Goal: Information Seeking & Learning: Learn about a topic

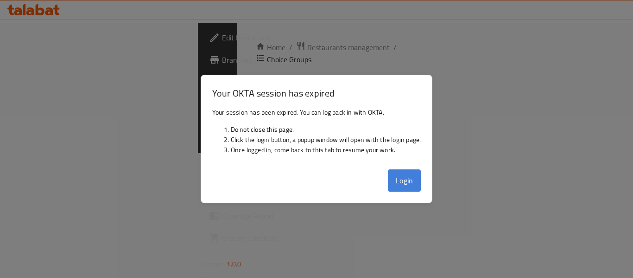
click at [413, 183] on button "Login" at bounding box center [404, 180] width 33 height 22
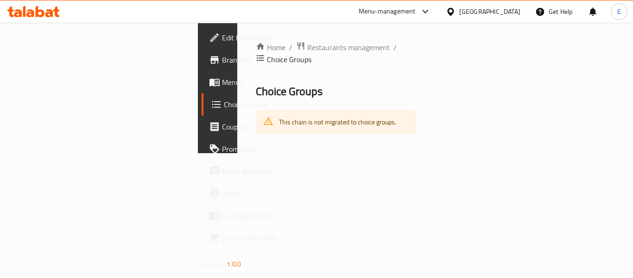
click at [435, 153] on div "Home / Restaurants management / Choice Groups Choice Groups This chain is not m…" at bounding box center [336, 88] width 198 height 130
click at [417, 91] on div "Home / Restaurants management / Choice Groups Choice Groups This chain is not m…" at bounding box center [336, 87] width 161 height 93
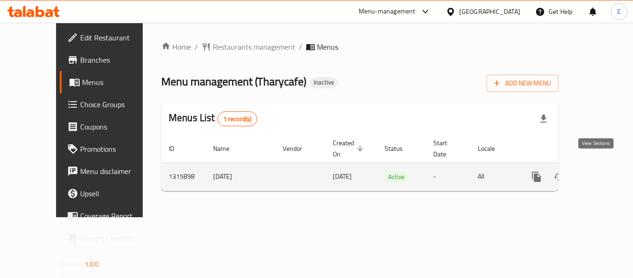
click at [593, 172] on link "enhanced table" at bounding box center [604, 177] width 22 height 22
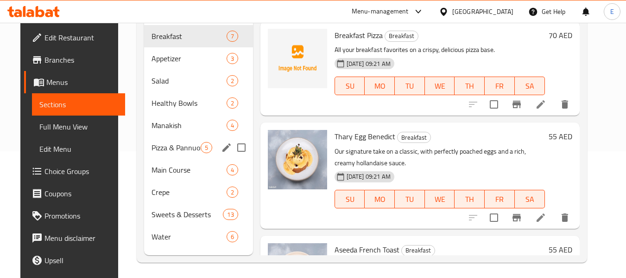
scroll to position [130, 0]
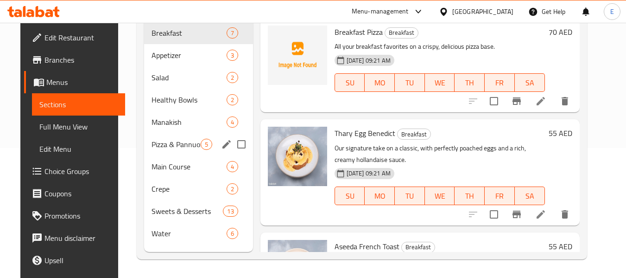
click at [196, 149] on div "Pizza & Pannuozzo 5" at bounding box center [198, 144] width 109 height 22
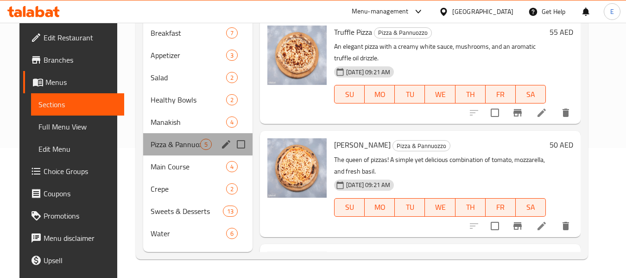
click at [193, 133] on div "Pizza & Pannuozzo 5" at bounding box center [197, 144] width 109 height 22
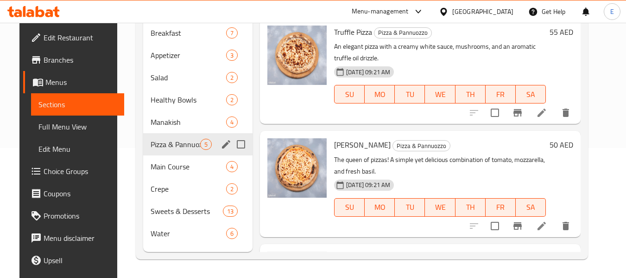
click at [190, 169] on span "Main Course" at bounding box center [189, 166] width 76 height 11
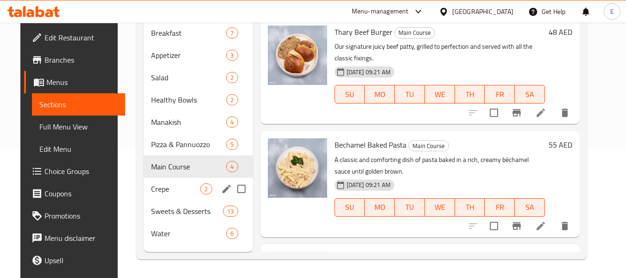
click at [193, 197] on div "Crepe 2" at bounding box center [198, 189] width 109 height 22
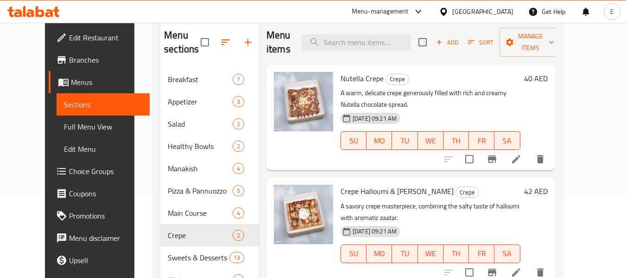
click at [57, 119] on link "Full Menu View" at bounding box center [103, 126] width 93 height 22
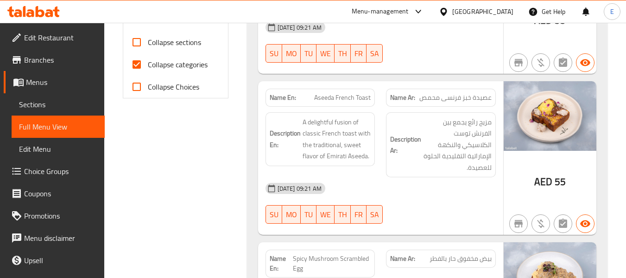
scroll to position [278, 0]
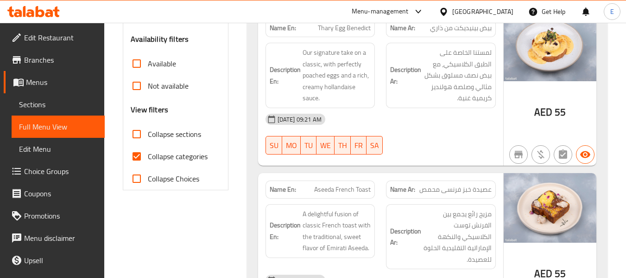
click at [137, 153] on input "Collapse categories" at bounding box center [137, 156] width 22 height 22
checkbox input "false"
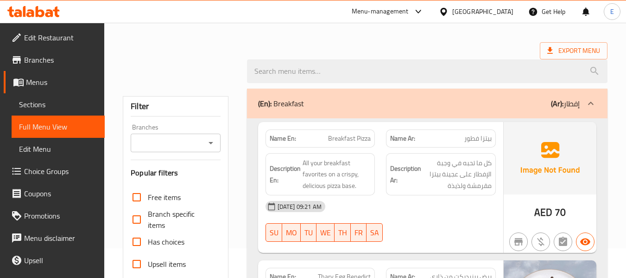
scroll to position [0, 0]
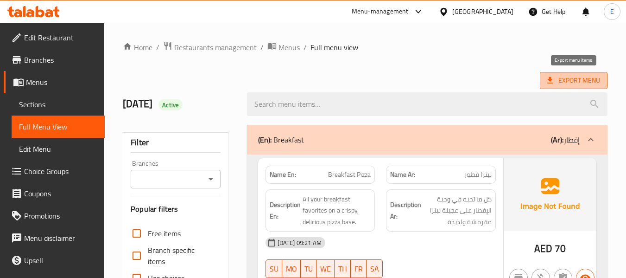
click at [594, 75] on span "Export Menu" at bounding box center [574, 81] width 53 height 12
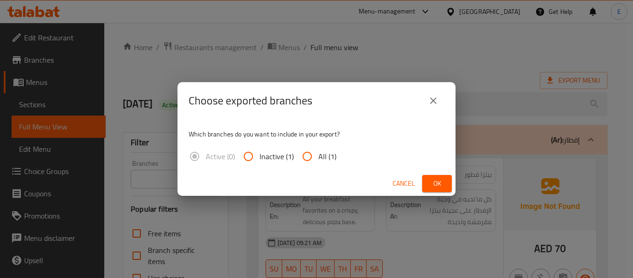
click at [316, 158] on input "All (1)" at bounding box center [307, 156] width 22 height 22
radio input "true"
click at [437, 183] on span "Ok" at bounding box center [437, 184] width 15 height 12
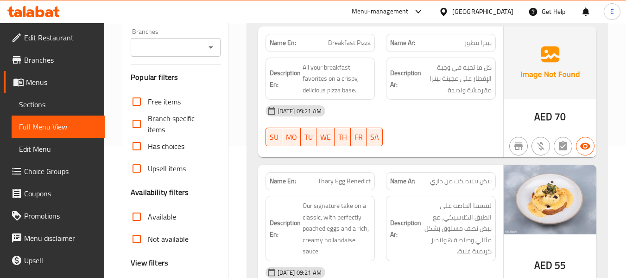
scroll to position [46, 0]
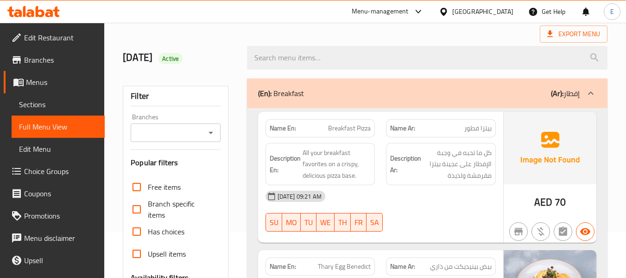
click at [46, 101] on span "Sections" at bounding box center [58, 104] width 78 height 11
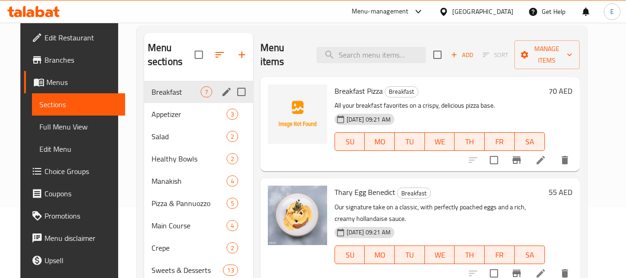
scroll to position [93, 0]
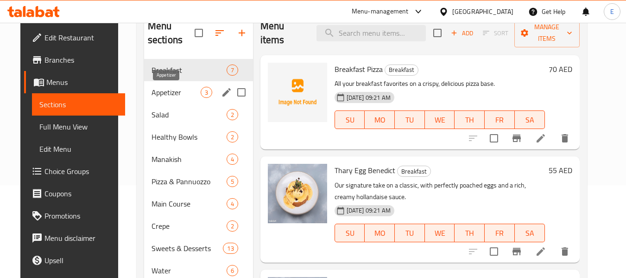
click at [160, 97] on span "Appetizer" at bounding box center [176, 92] width 49 height 11
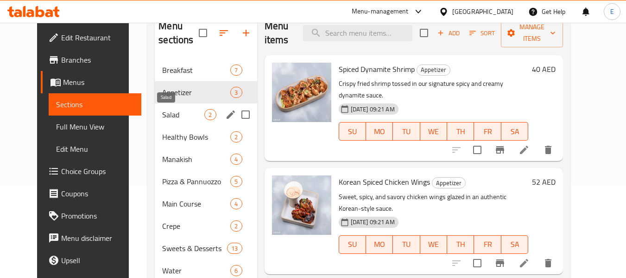
click at [162, 113] on span "Salad" at bounding box center [183, 114] width 42 height 11
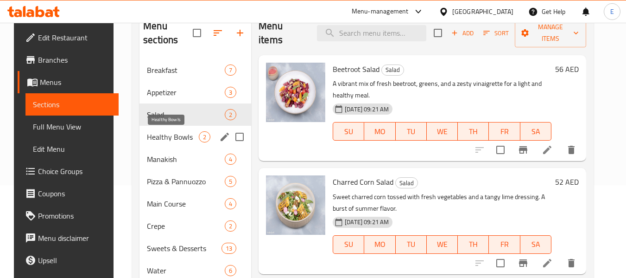
click at [166, 132] on span "Healthy Bowls" at bounding box center [173, 136] width 52 height 11
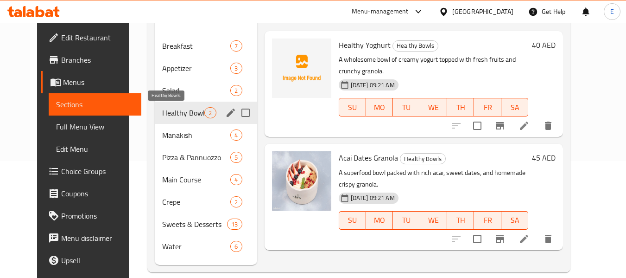
scroll to position [130, 0]
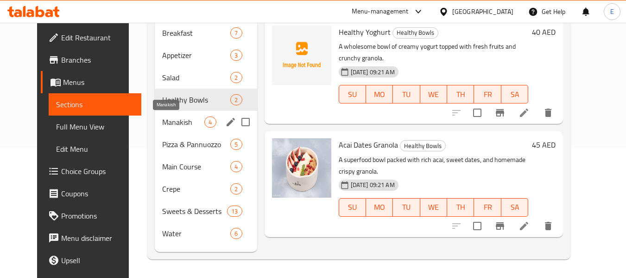
click at [166, 119] on span "Manakish" at bounding box center [183, 121] width 42 height 11
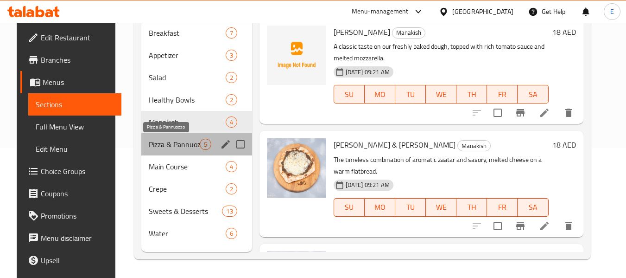
click at [172, 144] on span "Pizza & Pannuozzo" at bounding box center [174, 144] width 51 height 11
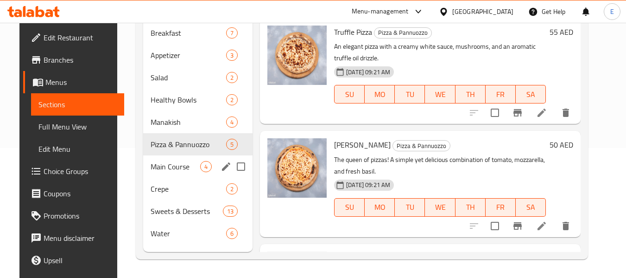
click at [179, 160] on div "Main Course 4" at bounding box center [197, 166] width 109 height 22
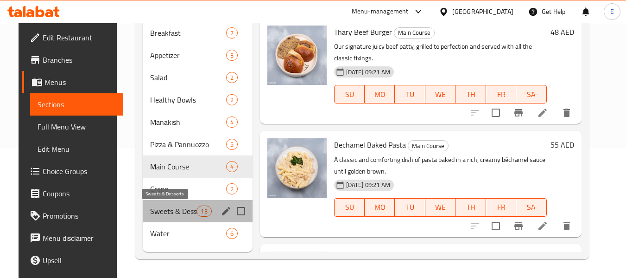
click at [181, 212] on span "Sweets & Desserts" at bounding box center [173, 210] width 46 height 11
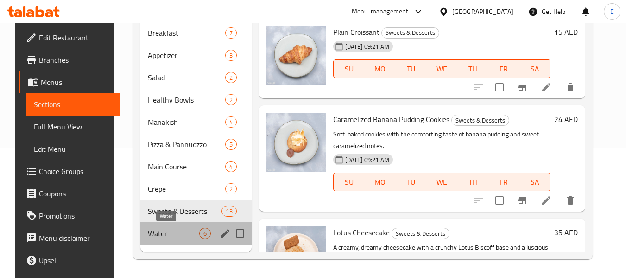
click at [148, 234] on span "Water" at bounding box center [173, 233] width 51 height 11
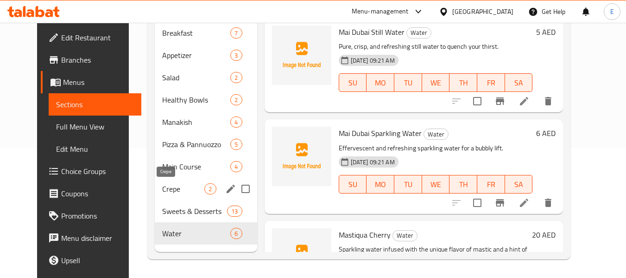
click at [162, 188] on span "Crepe" at bounding box center [183, 188] width 42 height 11
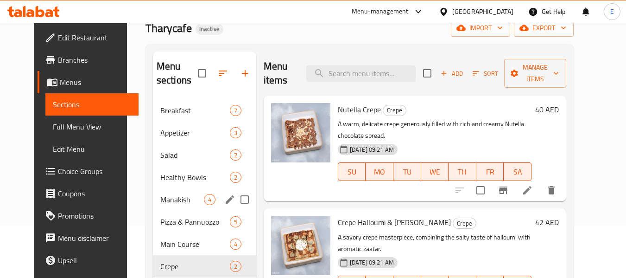
scroll to position [37, 0]
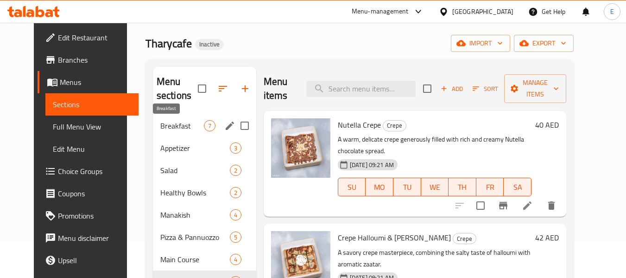
click at [171, 129] on span "Breakfast" at bounding box center [182, 125] width 44 height 11
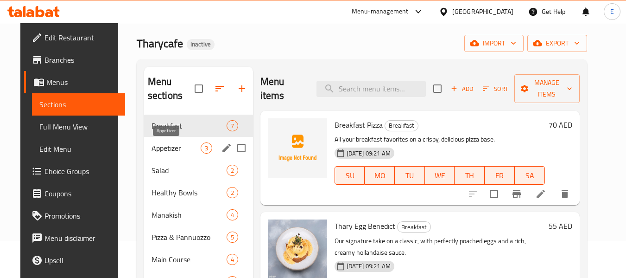
click at [174, 147] on span "Appetizer" at bounding box center [176, 147] width 49 height 11
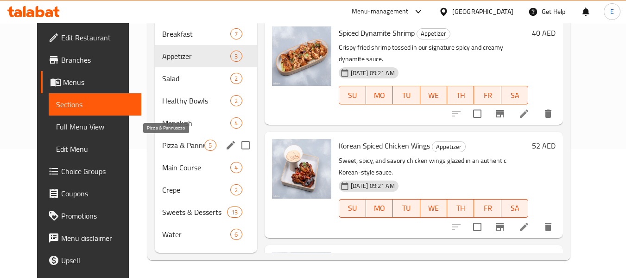
scroll to position [130, 0]
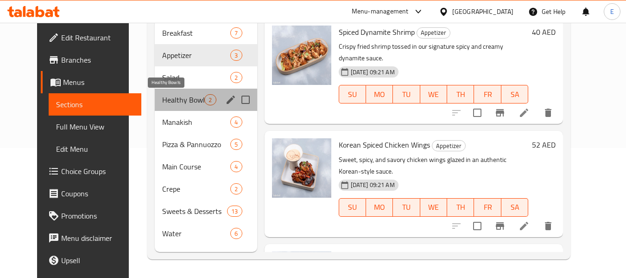
click at [173, 101] on span "Healthy Bowls" at bounding box center [183, 99] width 42 height 11
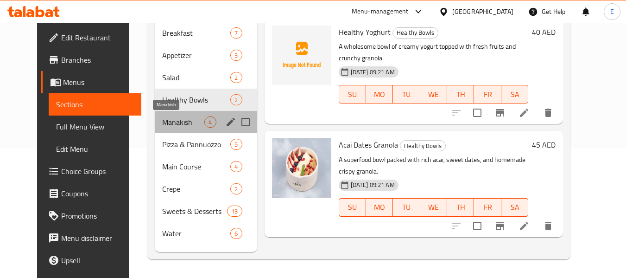
click at [184, 121] on span "Manakish" at bounding box center [183, 121] width 42 height 11
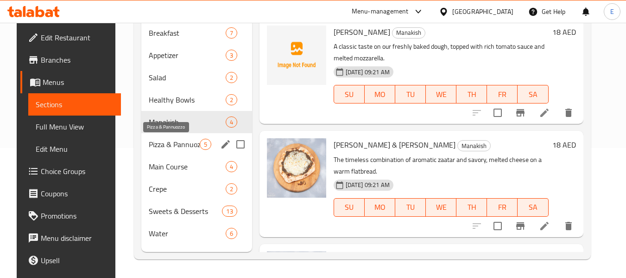
click at [173, 147] on span "Pizza & Pannuozzo" at bounding box center [174, 144] width 51 height 11
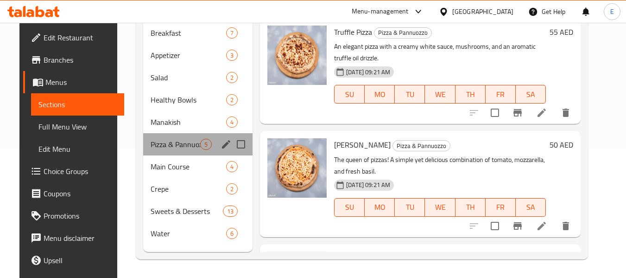
click at [168, 133] on div "Pizza & Pannuozzo 5" at bounding box center [197, 144] width 109 height 22
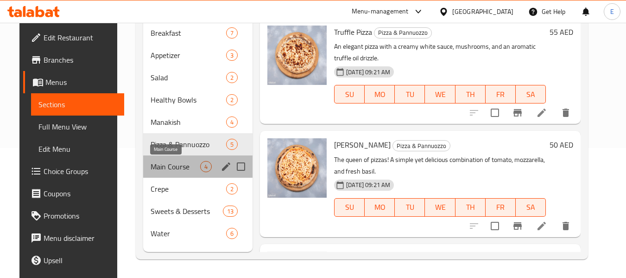
click at [162, 161] on span "Main Course" at bounding box center [176, 166] width 50 height 11
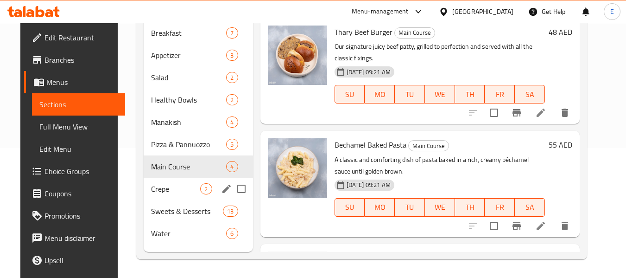
click at [167, 187] on span "Crepe" at bounding box center [175, 188] width 49 height 11
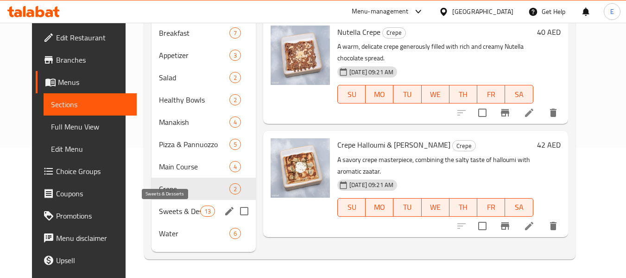
click at [171, 213] on span "Sweets & Desserts" at bounding box center [179, 210] width 41 height 11
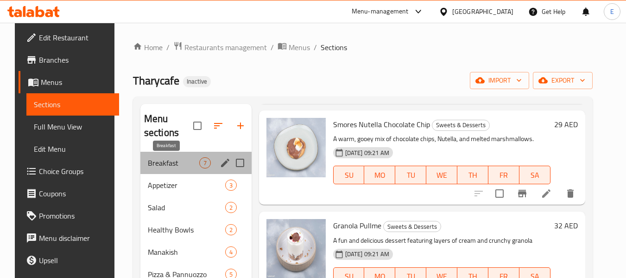
click at [171, 164] on span "Breakfast" at bounding box center [173, 162] width 51 height 11
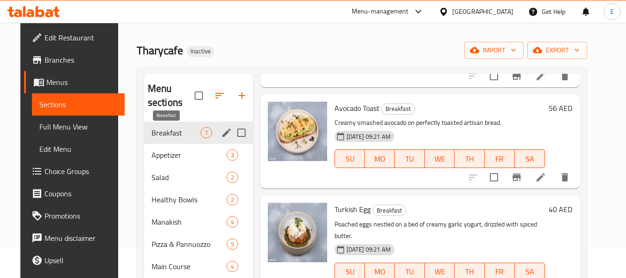
scroll to position [46, 0]
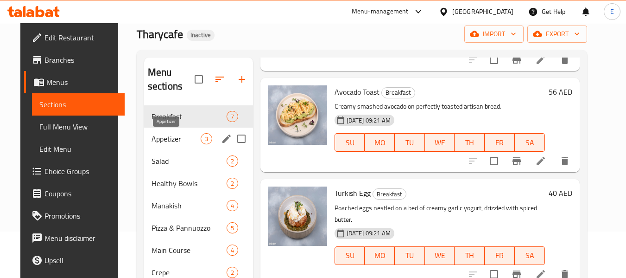
click at [167, 134] on span "Appetizer" at bounding box center [176, 138] width 49 height 11
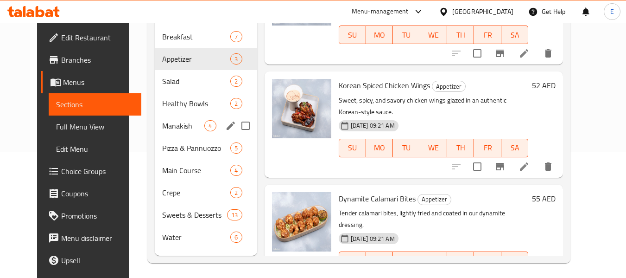
scroll to position [130, 0]
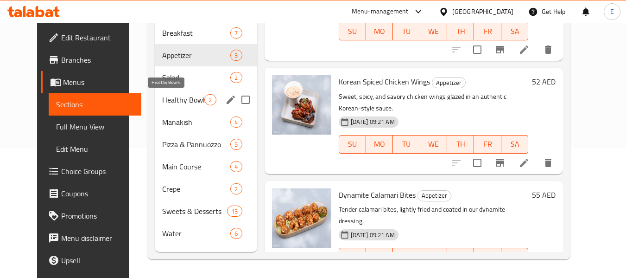
click at [162, 96] on span "Healthy Bowls" at bounding box center [183, 99] width 42 height 11
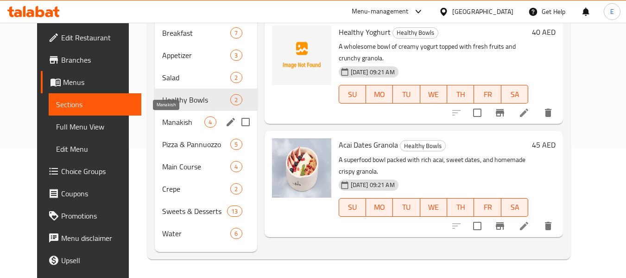
click at [162, 126] on span "Manakish" at bounding box center [183, 121] width 42 height 11
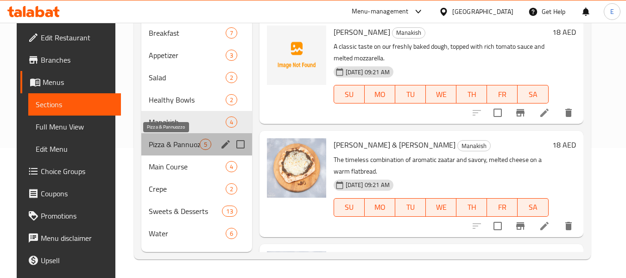
click at [158, 145] on span "Pizza & Pannuozzo" at bounding box center [174, 144] width 51 height 11
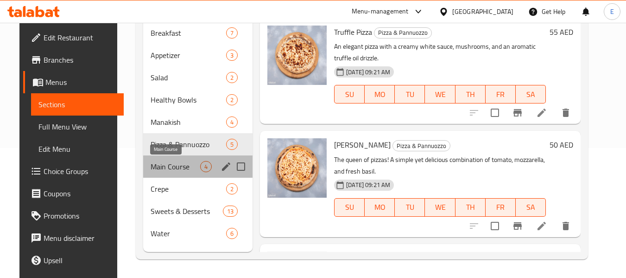
click at [160, 161] on span "Main Course" at bounding box center [176, 166] width 50 height 11
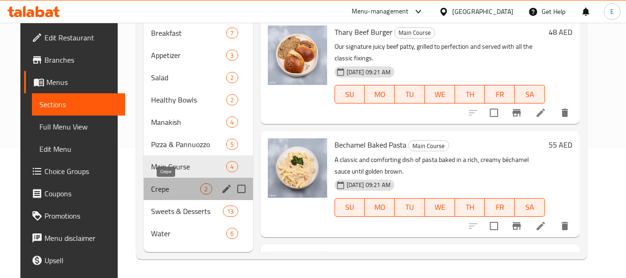
click at [151, 185] on span "Crepe" at bounding box center [175, 188] width 49 height 11
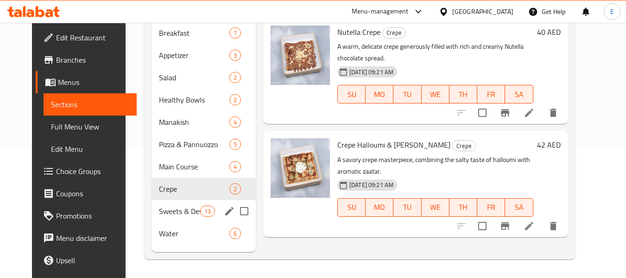
click at [159, 206] on span "Sweets & Desserts" at bounding box center [179, 210] width 41 height 11
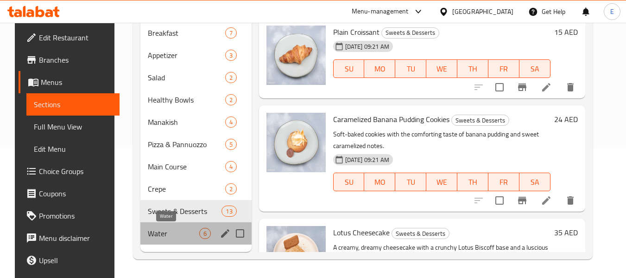
click at [161, 232] on span "Water" at bounding box center [173, 233] width 51 height 11
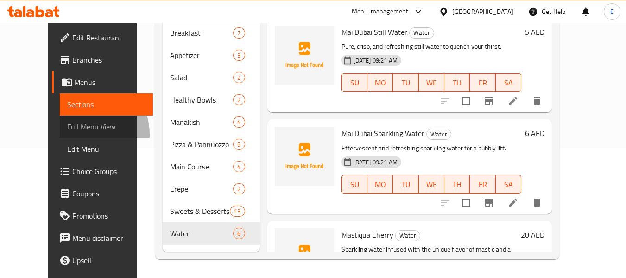
click at [60, 134] on link "Full Menu View" at bounding box center [106, 126] width 93 height 22
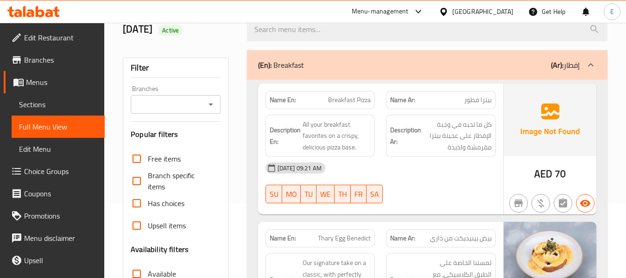
scroll to position [93, 0]
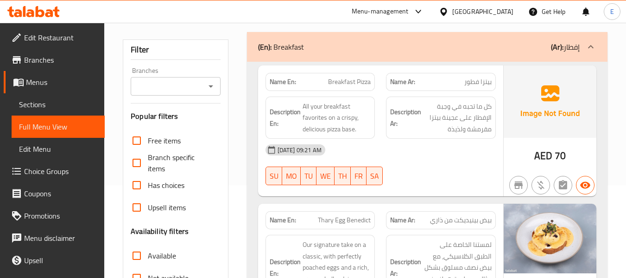
click at [485, 89] on div "Name Ar: بيتزا فطور" at bounding box center [441, 82] width 110 height 18
click at [351, 78] on span "Breakfast Pizza" at bounding box center [349, 82] width 43 height 10
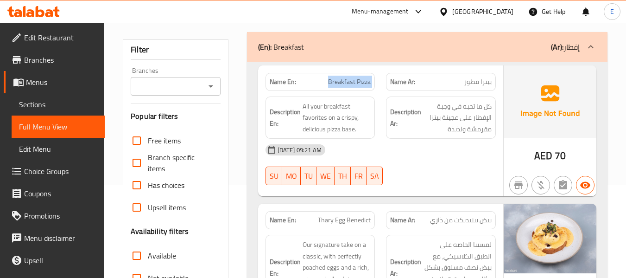
click at [351, 78] on span "Breakfast Pizza" at bounding box center [349, 82] width 43 height 10
click at [422, 153] on div "[DATE] 09:21 AM" at bounding box center [381, 150] width 242 height 22
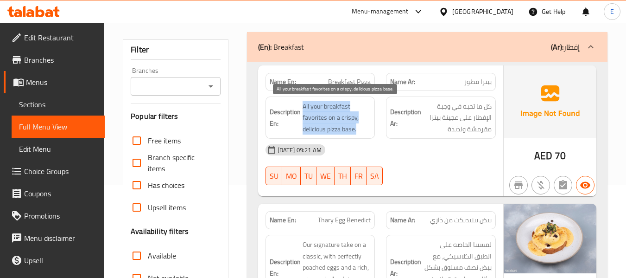
drag, startPoint x: 302, startPoint y: 106, endPoint x: 363, endPoint y: 131, distance: 65.5
click at [363, 131] on span "All your breakfast favorites on a crispy, delicious pizza base." at bounding box center [337, 118] width 69 height 34
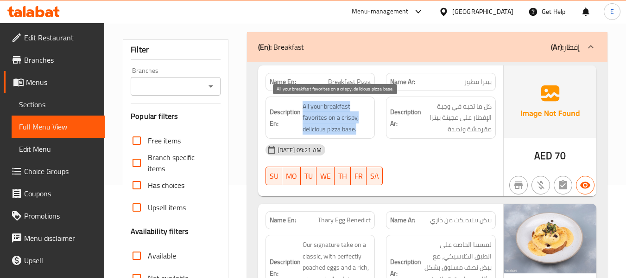
click at [363, 131] on span "All your breakfast favorites on a crispy, delicious pizza base." at bounding box center [337, 118] width 69 height 34
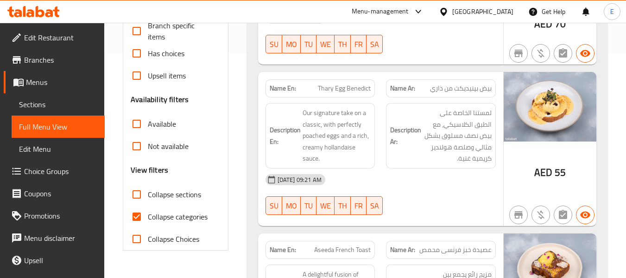
scroll to position [232, 0]
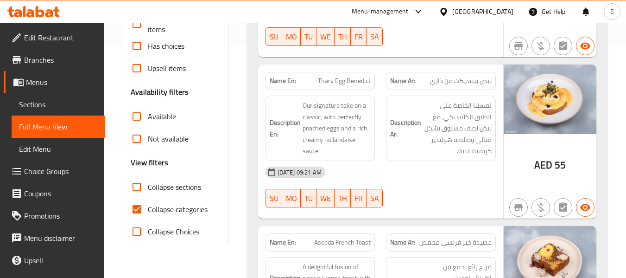
click at [345, 84] on span "Thary Egg Benedict" at bounding box center [344, 81] width 53 height 10
click at [455, 80] on span "بيض بينيديكت من ذاري" at bounding box center [461, 81] width 62 height 10
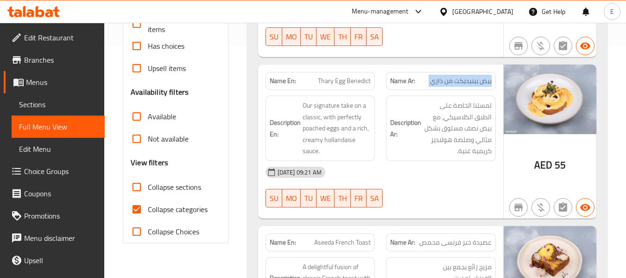
click at [455, 80] on span "بيض بينيديكت من ذاري" at bounding box center [461, 81] width 62 height 10
click at [448, 170] on div "[DATE] 09:21 AM" at bounding box center [381, 172] width 242 height 22
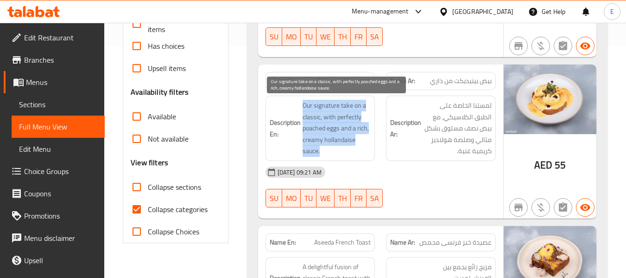
drag, startPoint x: 309, startPoint y: 103, endPoint x: 368, endPoint y: 148, distance: 74.4
click at [368, 148] on h6 "Description En: Our signature take on a classic, with perfectly poached eggs an…" at bounding box center [321, 128] width 102 height 57
click at [368, 148] on span "Our signature take on a classic, with perfectly poached eggs and a rich, creamy…" at bounding box center [337, 128] width 69 height 57
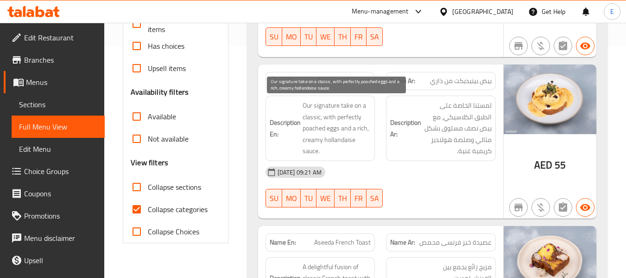
click at [368, 148] on span "Our signature take on a classic, with perfectly poached eggs and a rich, creamy…" at bounding box center [337, 128] width 69 height 57
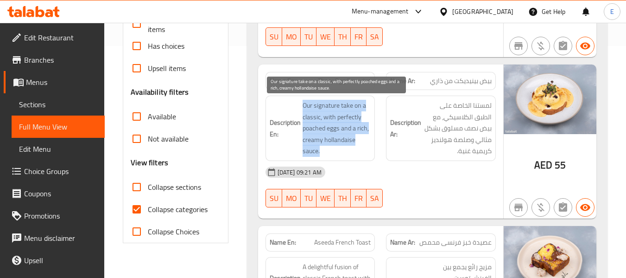
click at [368, 148] on span "Our signature take on a classic, with perfectly poached eggs and a rich, creamy…" at bounding box center [337, 128] width 69 height 57
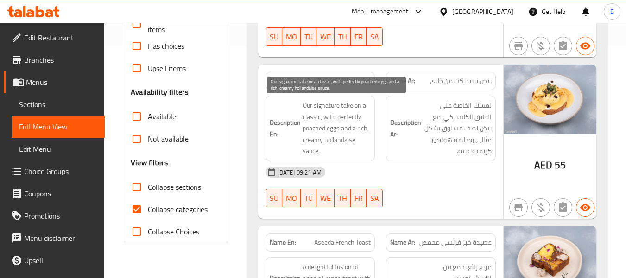
click at [463, 151] on span "لمستنا الخاصة على الطبق الكلاسيكي، مع بيض نصف مسلوق بشكل مثالي وصلصة هولنديز كر…" at bounding box center [457, 128] width 69 height 57
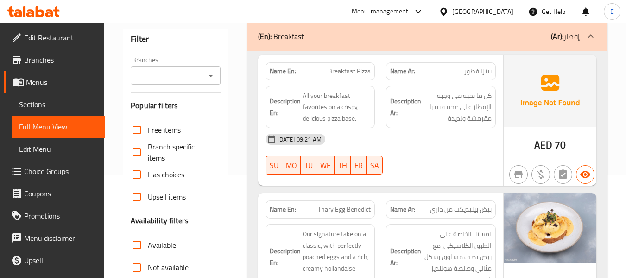
scroll to position [93, 0]
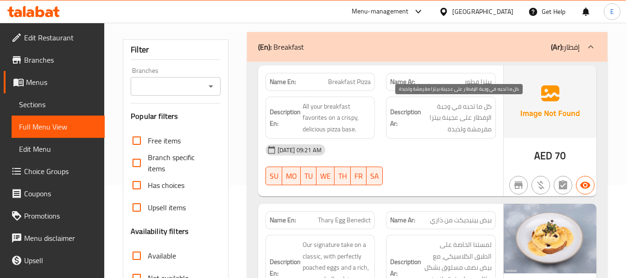
click at [428, 132] on span "كل ما تحبه في وجبة الإفطار على عجينة بيتزا مقرمشة ولذيذة" at bounding box center [457, 118] width 69 height 34
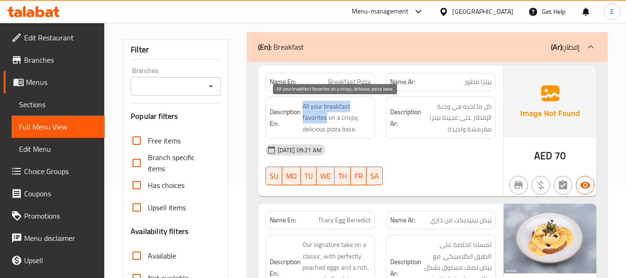
drag, startPoint x: 302, startPoint y: 99, endPoint x: 326, endPoint y: 115, distance: 29.2
click at [326, 115] on div "Description En: All your breakfast favorites on a crispy, delicious pizza base." at bounding box center [321, 117] width 110 height 43
copy span "All your breakfast favorites"
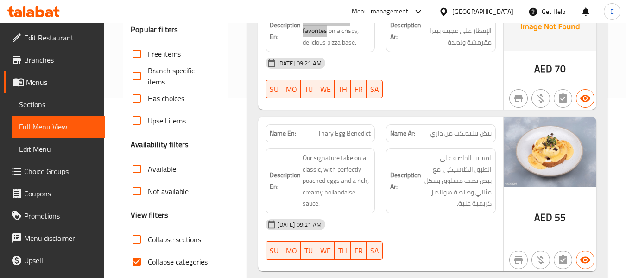
scroll to position [232, 0]
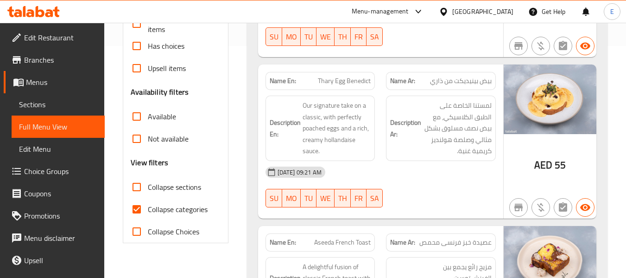
click at [450, 78] on span "بيض بينيديكت من ذاري" at bounding box center [461, 81] width 62 height 10
click at [336, 82] on span "Thary Egg Benedict" at bounding box center [344, 81] width 53 height 10
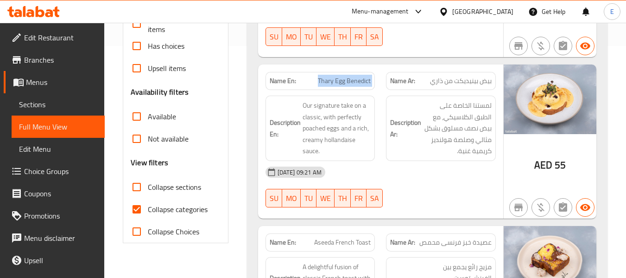
click at [336, 82] on span "Thary Egg Benedict" at bounding box center [344, 81] width 53 height 10
click at [424, 178] on div "[DATE] 09:21 AM" at bounding box center [381, 172] width 242 height 22
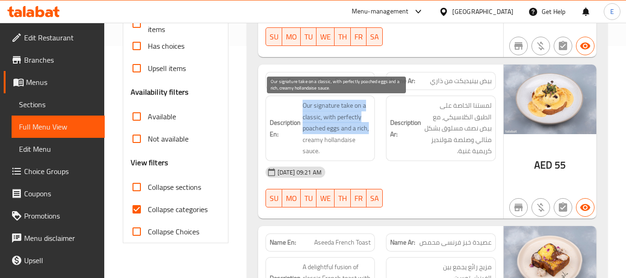
drag, startPoint x: 299, startPoint y: 105, endPoint x: 369, endPoint y: 127, distance: 72.8
click at [369, 127] on h6 "Description En: Our signature take on a classic, with perfectly poached eggs an…" at bounding box center [321, 128] width 102 height 57
click at [355, 104] on span "Our signature take on a classic, with perfectly poached eggs and a rich, creamy…" at bounding box center [337, 128] width 69 height 57
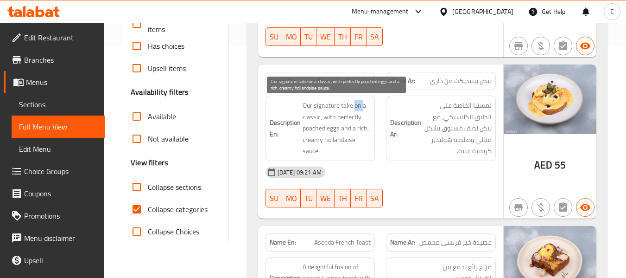
click at [355, 104] on span "Our signature take on a classic, with perfectly poached eggs and a rich, creamy…" at bounding box center [337, 128] width 69 height 57
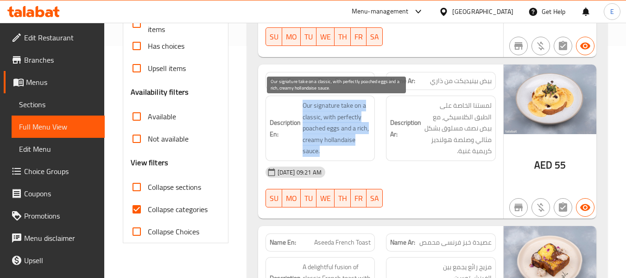
click at [355, 104] on span "Our signature take on a classic, with perfectly poached eggs and a rich, creamy…" at bounding box center [337, 128] width 69 height 57
click at [349, 136] on span "Our signature take on a classic, with perfectly poached eggs and a rich, creamy…" at bounding box center [337, 128] width 69 height 57
drag, startPoint x: 322, startPoint y: 115, endPoint x: 362, endPoint y: 152, distance: 54.8
click at [362, 152] on span "Our signature take on a classic, with perfectly poached eggs and a rich, creamy…" at bounding box center [337, 128] width 69 height 57
click at [364, 152] on span "Our signature take on a classic, with perfectly poached eggs and a rich, creamy…" at bounding box center [337, 128] width 69 height 57
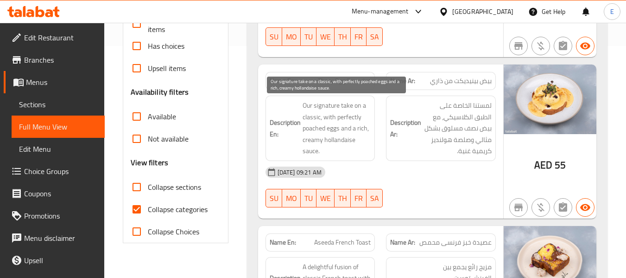
click at [364, 152] on span "Our signature take on a classic, with perfectly poached eggs and a rich, creamy…" at bounding box center [337, 128] width 69 height 57
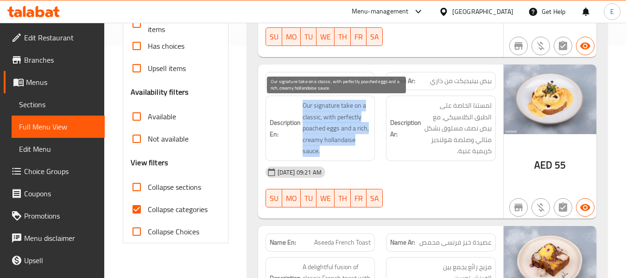
click at [364, 152] on span "Our signature take on a classic, with perfectly poached eggs and a rich, creamy…" at bounding box center [337, 128] width 69 height 57
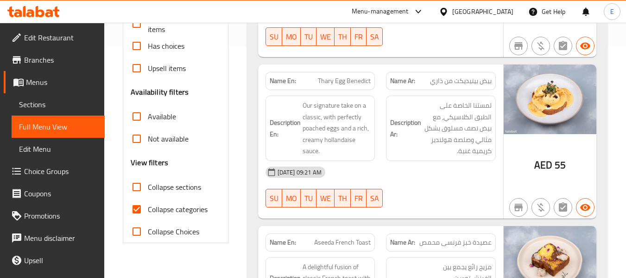
click at [346, 69] on div "Name En: Thary Egg Benedict" at bounding box center [320, 80] width 121 height 29
click at [348, 78] on span "Thary Egg Benedict" at bounding box center [344, 81] width 53 height 10
copy span "Thary Egg Benedict"
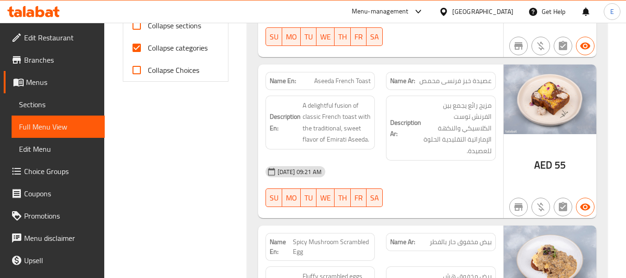
scroll to position [417, 0]
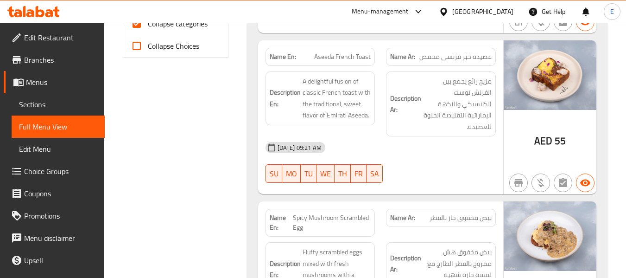
click at [545, 139] on span "AED" at bounding box center [544, 141] width 18 height 18
click at [341, 63] on div "Name En: Aseeda French Toast" at bounding box center [321, 57] width 110 height 18
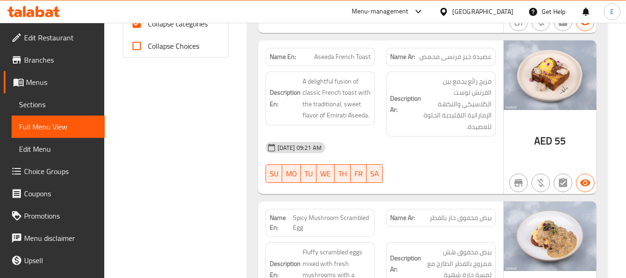
click at [464, 57] on span "عصيدة خبز فرنسى محمص" at bounding box center [456, 57] width 72 height 10
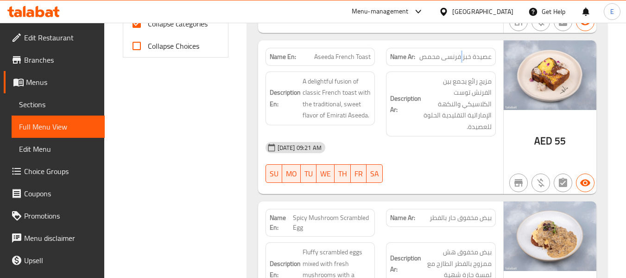
click at [464, 57] on span "عصيدة خبز فرنسى محمص" at bounding box center [456, 57] width 72 height 10
click at [450, 135] on div "Description Ar: مزيج رائع يجمع بين الفرنش توست الكلاسيكي والنكهة الإماراتية الت…" at bounding box center [441, 103] width 110 height 65
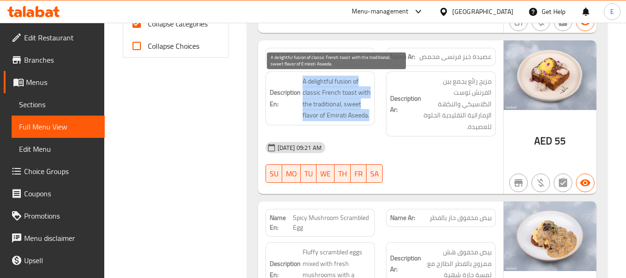
drag, startPoint x: 303, startPoint y: 79, endPoint x: 369, endPoint y: 117, distance: 76.2
click at [369, 117] on span "A delightful fusion of classic French toast with the traditional, sweet flavor …" at bounding box center [337, 98] width 69 height 45
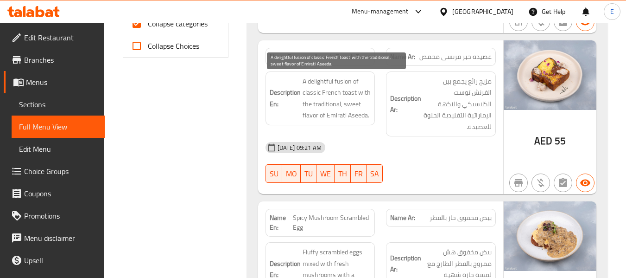
click at [369, 116] on span "A delightful fusion of classic French toast with the traditional, sweet flavor …" at bounding box center [337, 98] width 69 height 45
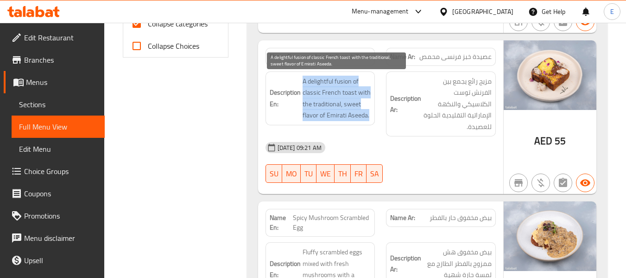
click at [369, 116] on span "A delightful fusion of classic French toast with the traditional, sweet flavor …" at bounding box center [337, 98] width 69 height 45
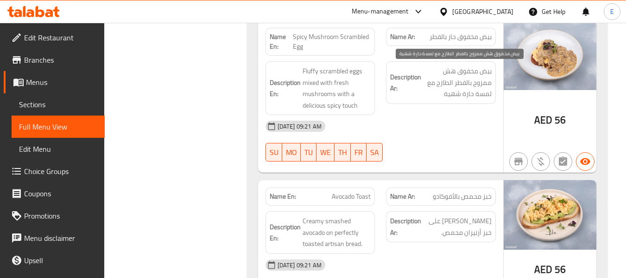
scroll to position [603, 0]
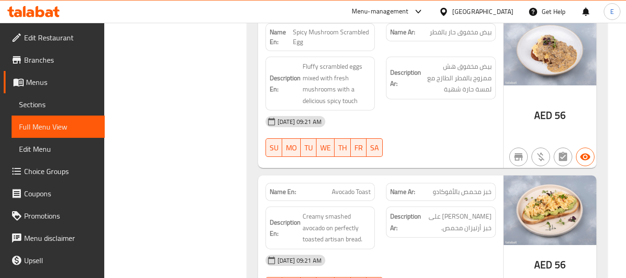
click at [479, 38] on div "Name Ar: بيض مخفوق حار بالفطر" at bounding box center [441, 32] width 110 height 18
click at [336, 35] on span "Spicy Mushroom Scrambled Egg" at bounding box center [332, 36] width 78 height 19
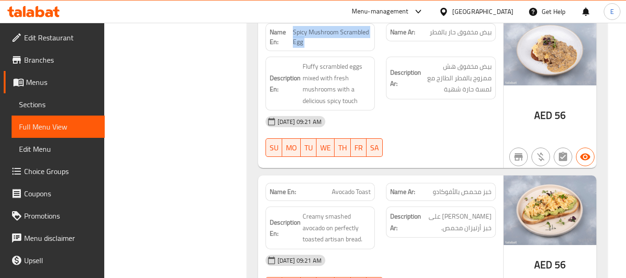
click at [336, 35] on span "Spicy Mushroom Scrambled Egg" at bounding box center [332, 36] width 78 height 19
click at [435, 35] on span "بيض مخفوق حار بالفطر" at bounding box center [461, 32] width 62 height 10
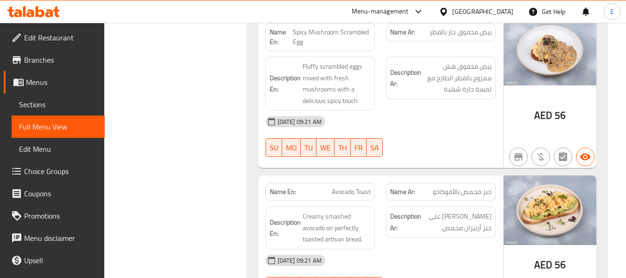
click at [453, 119] on div "[DATE] 09:21 AM" at bounding box center [381, 121] width 242 height 22
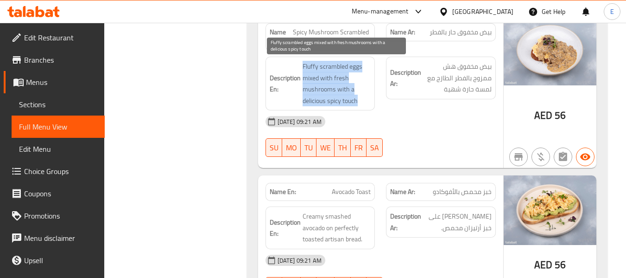
drag, startPoint x: 316, startPoint y: 65, endPoint x: 364, endPoint y: 99, distance: 58.8
click at [364, 99] on h6 "Description En: Fluffy scrambled eggs mixed with fresh mushrooms with a delicio…" at bounding box center [321, 83] width 102 height 45
click at [364, 99] on span "Fluffy scrambled eggs mixed with fresh mushrooms with a delicious spicy touch" at bounding box center [337, 83] width 69 height 45
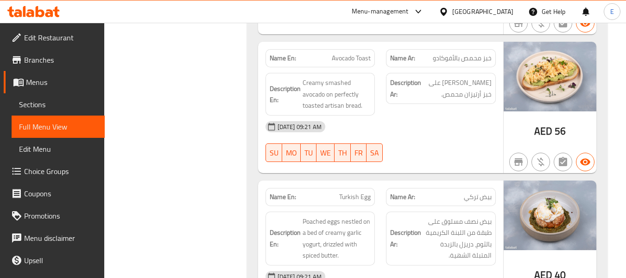
scroll to position [742, 0]
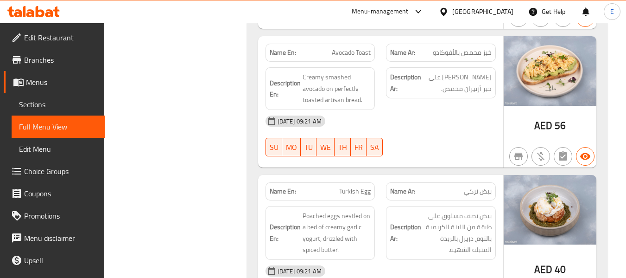
click at [562, 142] on div "AED 56" at bounding box center [550, 101] width 93 height 131
click at [473, 57] on span "خبز محمص بالأفوكادو" at bounding box center [462, 53] width 59 height 10
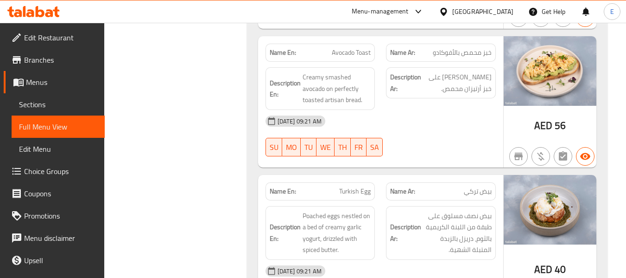
click at [358, 54] on span "Avocado Toast" at bounding box center [351, 53] width 39 height 10
click at [466, 129] on div "[DATE] 09:21 AM" at bounding box center [381, 121] width 242 height 22
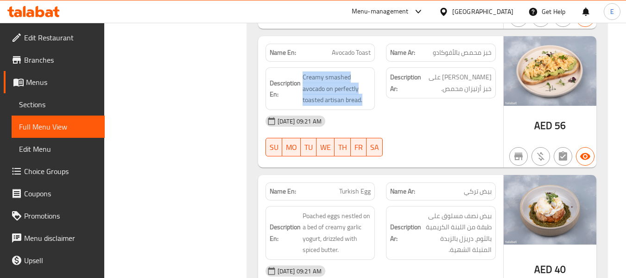
drag, startPoint x: 302, startPoint y: 73, endPoint x: 373, endPoint y: 97, distance: 74.9
click at [373, 97] on div "Description En: Creamy smashed avocado on perfectly toasted artisan bread." at bounding box center [321, 88] width 110 height 43
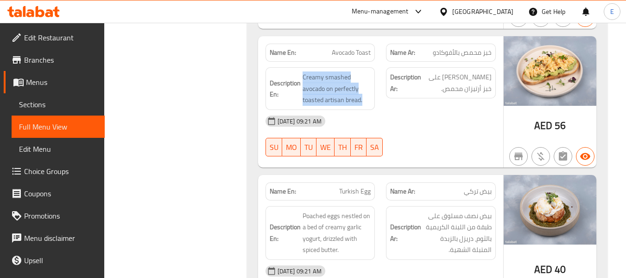
click at [373, 97] on div "Description En: Creamy smashed avocado on perfectly toasted artisan bread." at bounding box center [321, 88] width 110 height 43
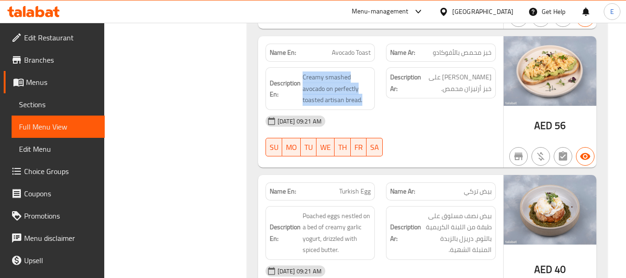
click at [373, 97] on div "Description En: Creamy smashed avocado on perfectly toasted artisan bread." at bounding box center [321, 88] width 110 height 43
click at [365, 49] on span "Avocado Toast" at bounding box center [351, 53] width 39 height 10
click at [369, 51] on span "Avocado Toast" at bounding box center [351, 53] width 39 height 10
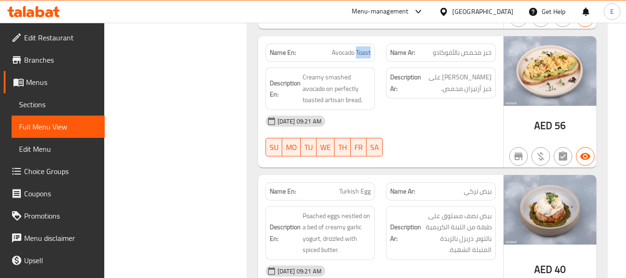
click at [369, 51] on span "Avocado Toast" at bounding box center [351, 53] width 39 height 10
copy span "Avocado Toast"
click at [465, 82] on span "[PERSON_NAME] على خبز أرتيزان محمص." at bounding box center [457, 82] width 69 height 23
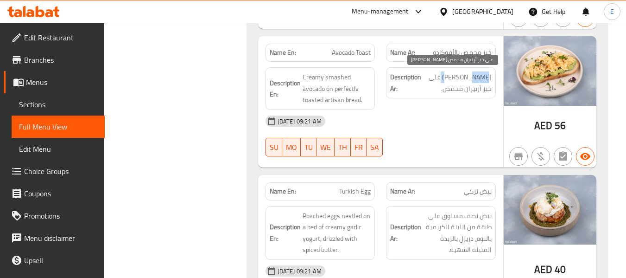
click at [465, 82] on span "[PERSON_NAME] على خبز أرتيزان محمص." at bounding box center [457, 82] width 69 height 23
click at [453, 139] on div "06-10-2025 09:21 AM SU MO TU WE TH FR SA" at bounding box center [381, 136] width 242 height 52
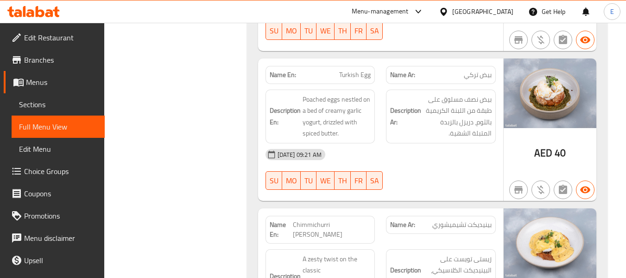
scroll to position [881, 0]
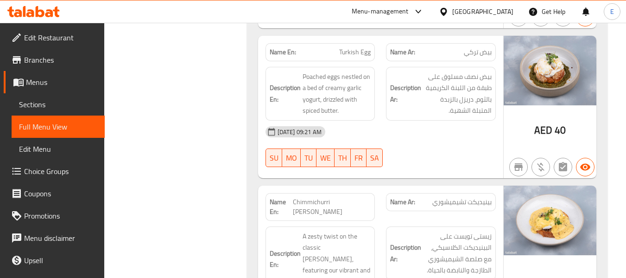
click at [468, 56] on span "بيض تركي" at bounding box center [478, 52] width 28 height 10
click at [363, 58] on div "Name En: Turkish Egg" at bounding box center [321, 52] width 110 height 18
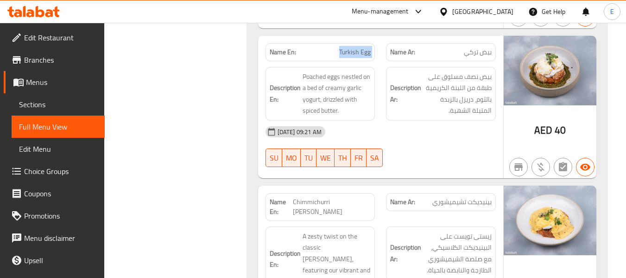
click at [363, 58] on div "Name En: Turkish Egg" at bounding box center [321, 52] width 110 height 18
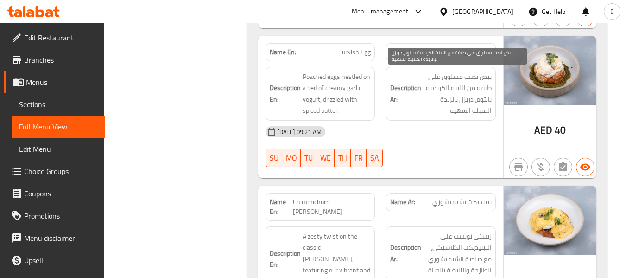
click at [437, 113] on span "بيض نصف مسلوق على طبقة من اللبنة الكريمية بالثوم، دريزل بالزبدة المتبلة الشهية." at bounding box center [457, 93] width 69 height 45
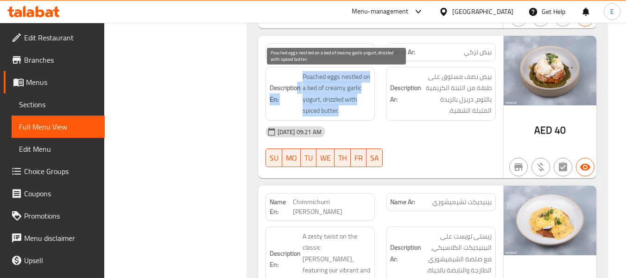
drag, startPoint x: 298, startPoint y: 78, endPoint x: 362, endPoint y: 113, distance: 73.2
click at [362, 113] on h6 "Description En: Poached eggs nestled on a bed of creamy garlic yogurt, drizzled…" at bounding box center [321, 93] width 102 height 45
click at [362, 113] on span "Poached eggs nestled on a bed of creamy garlic yogurt, drizzled with spiced but…" at bounding box center [337, 93] width 69 height 45
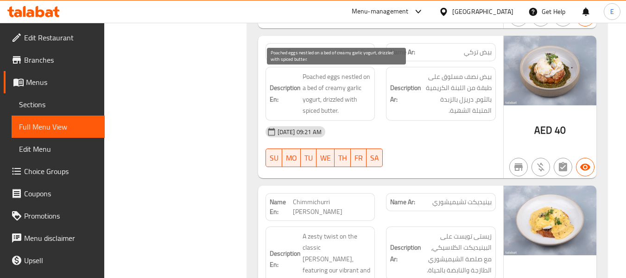
click at [362, 113] on span "Poached eggs nestled on a bed of creamy garlic yogurt, drizzled with spiced but…" at bounding box center [337, 93] width 69 height 45
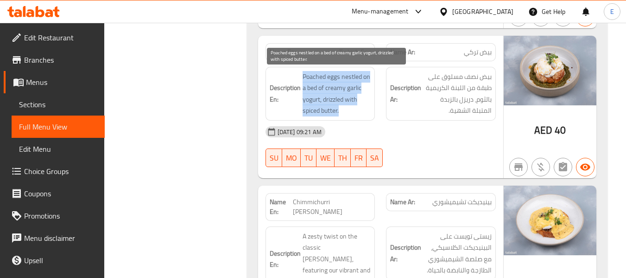
click at [362, 113] on span "Poached eggs nestled on a bed of creamy garlic yogurt, drizzled with spiced but…" at bounding box center [337, 93] width 69 height 45
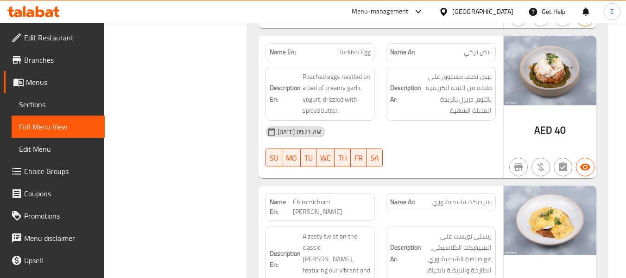
click at [371, 53] on span "Turkish Egg" at bounding box center [355, 52] width 32 height 10
copy span "Turkish Egg"
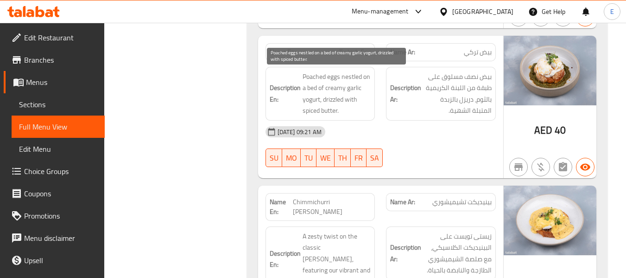
click at [309, 106] on span "Poached eggs nestled on a bed of creamy garlic yogurt, drizzled with spiced but…" at bounding box center [337, 93] width 69 height 45
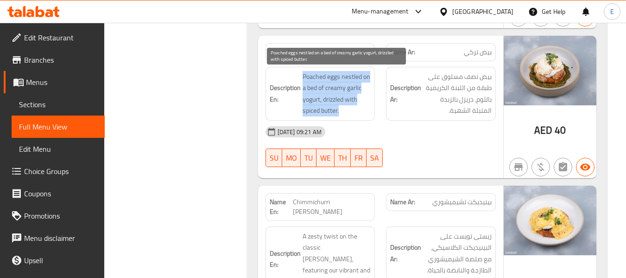
click at [309, 106] on span "Poached eggs nestled on a bed of creamy garlic yogurt, drizzled with spiced but…" at bounding box center [337, 93] width 69 height 45
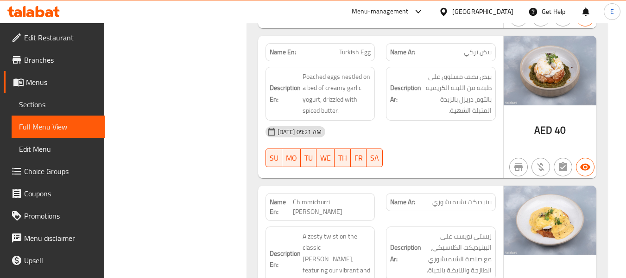
click at [419, 143] on div "06-10-2025 09:21 AM SU MO TU WE TH FR SA" at bounding box center [381, 147] width 242 height 52
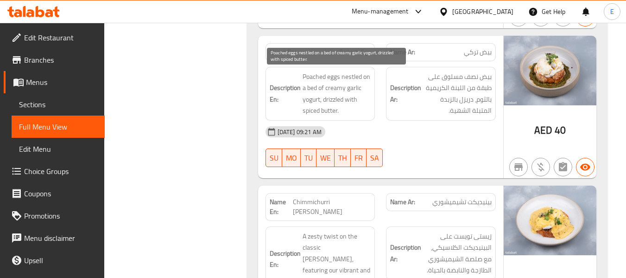
click at [356, 111] on span "Poached eggs nestled on a bed of creamy garlic yogurt, drizzled with spiced but…" at bounding box center [337, 93] width 69 height 45
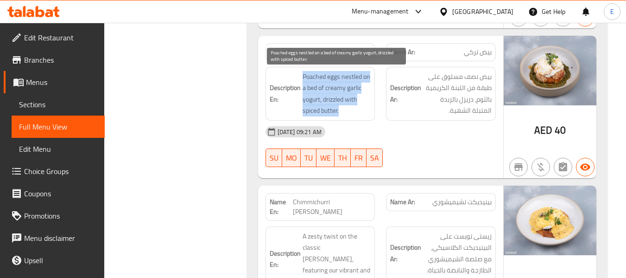
click at [356, 111] on span "Poached eggs nestled on a bed of creamy garlic yogurt, drizzled with spiced but…" at bounding box center [337, 93] width 69 height 45
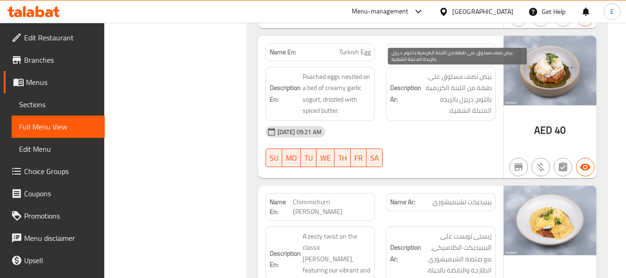
click at [454, 109] on span "بيض نصف مسلوق على طبقة من اللبنة الكريمية بالثوم، دريزل بالزبدة المتبلة الشهية." at bounding box center [457, 93] width 69 height 45
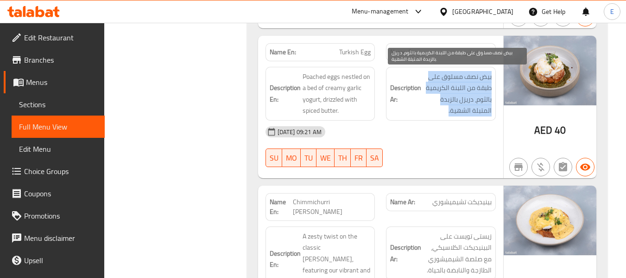
click at [454, 109] on span "بيض نصف مسلوق على طبقة من اللبنة الكريمية بالثوم، دريزل بالزبدة المتبلة الشهية." at bounding box center [457, 93] width 69 height 45
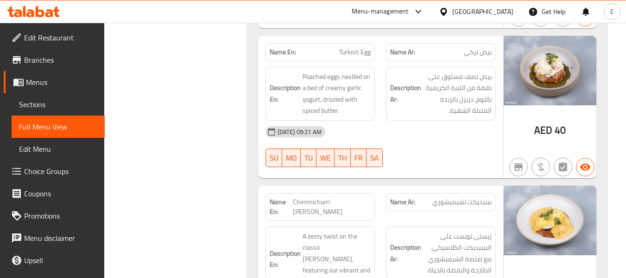
click at [471, 56] on span "بيض تركي" at bounding box center [478, 52] width 28 height 10
click at [371, 57] on div "Name En: Turkish Egg" at bounding box center [321, 52] width 110 height 18
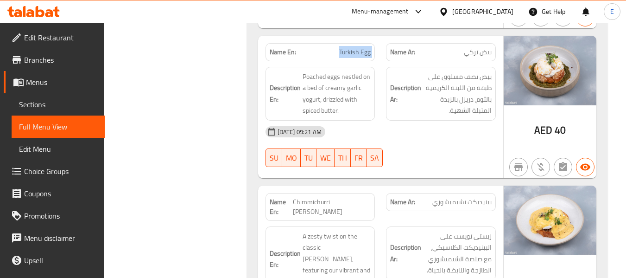
click at [371, 57] on div "Name En: Turkish Egg" at bounding box center [321, 52] width 110 height 18
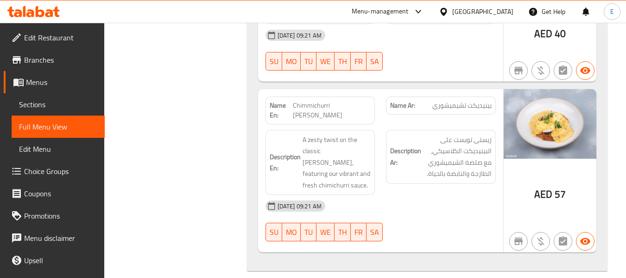
scroll to position [1020, 0]
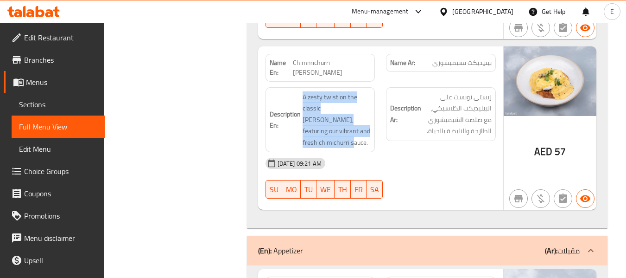
drag, startPoint x: 294, startPoint y: 83, endPoint x: 376, endPoint y: 125, distance: 91.0
click at [376, 125] on div "Description En: A zesty twist on the classic Benedict, featuring our vibrant an…" at bounding box center [320, 120] width 121 height 77
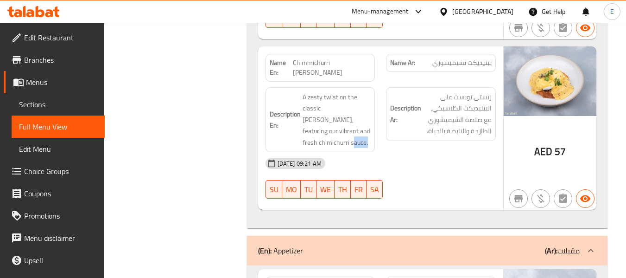
click at [376, 125] on div "Description En: A zesty twist on the classic Benedict, featuring our vibrant an…" at bounding box center [320, 120] width 121 height 77
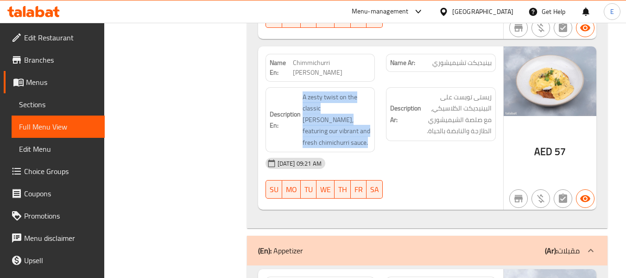
click at [376, 125] on div "Description En: A zesty twist on the classic Benedict, featuring our vibrant an…" at bounding box center [320, 120] width 121 height 77
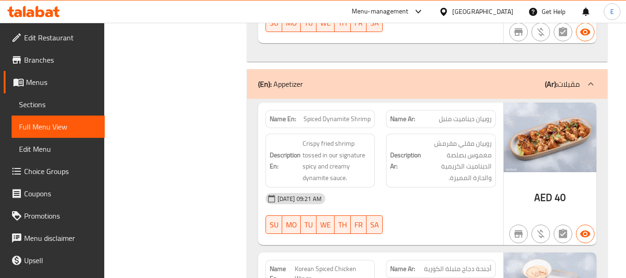
scroll to position [1206, 0]
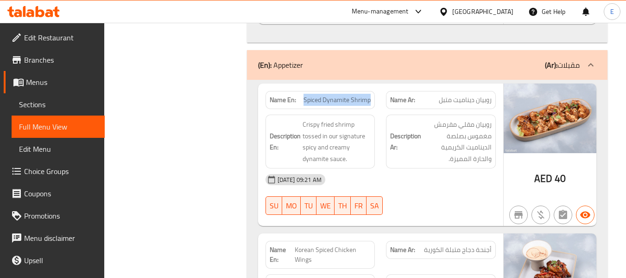
drag, startPoint x: 305, startPoint y: 76, endPoint x: 370, endPoint y: 76, distance: 64.9
click at [370, 95] on span "Spiced Dynamite Shrimp" at bounding box center [337, 100] width 67 height 10
click at [469, 91] on div "Name Ar: روبيان ديناميت متبل" at bounding box center [441, 100] width 110 height 18
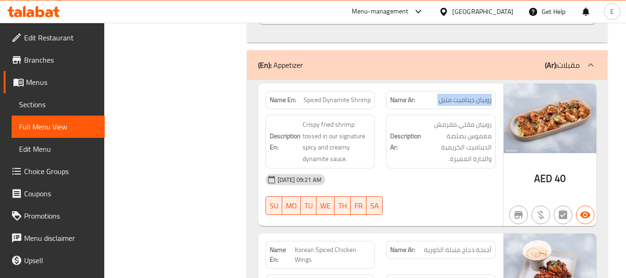
click at [469, 91] on div "Name Ar: روبيان ديناميت متبل" at bounding box center [441, 100] width 110 height 18
click at [430, 168] on div "[DATE] 09:21 AM" at bounding box center [381, 179] width 242 height 22
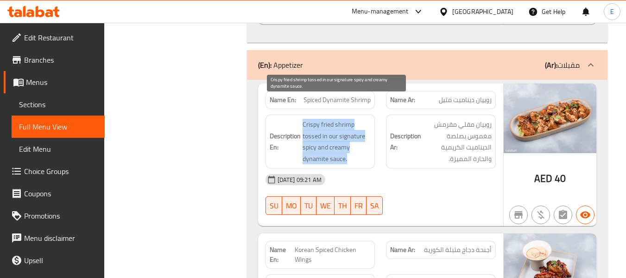
drag, startPoint x: 302, startPoint y: 100, endPoint x: 348, endPoint y: 136, distance: 58.8
click at [348, 136] on h6 "Description En: Crispy fried shrimp tossed in our signature spicy and creamy dy…" at bounding box center [321, 141] width 102 height 45
click at [348, 136] on span "Crispy fried shrimp tossed in our signature spicy and creamy dynamite sauce." at bounding box center [337, 141] width 69 height 45
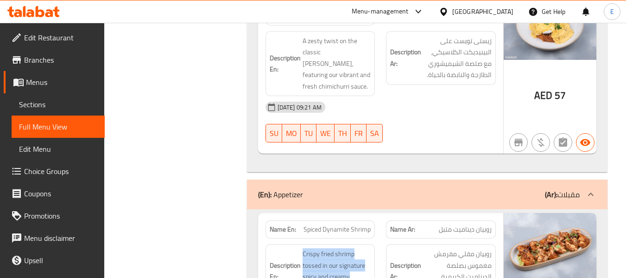
scroll to position [1020, 0]
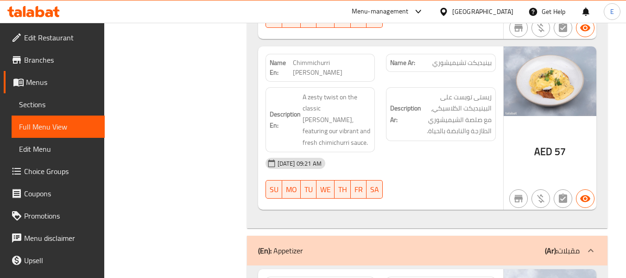
click at [419, 159] on div "06-10-2025 09:21 AM SU MO TU WE TH FR SA" at bounding box center [381, 178] width 242 height 52
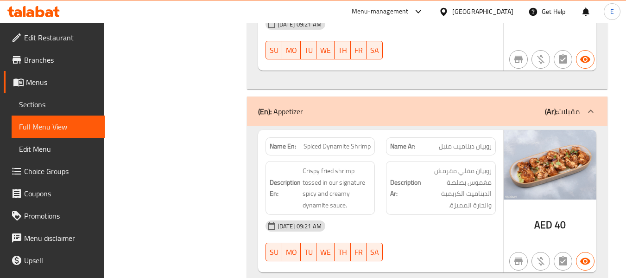
scroll to position [1206, 0]
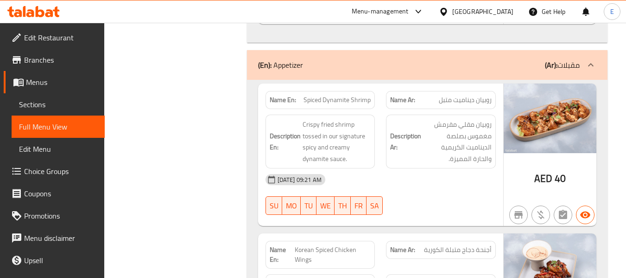
click at [364, 95] on span "Spiced Dynamite Shrimp" at bounding box center [337, 100] width 67 height 10
click at [435, 95] on p "Name Ar: روبيان ديناميت متبل" at bounding box center [441, 100] width 102 height 10
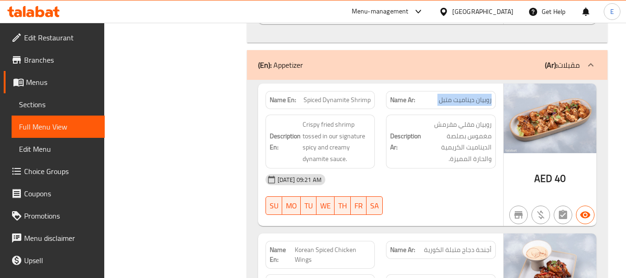
click at [435, 95] on p "Name Ar: روبيان ديناميت متبل" at bounding box center [441, 100] width 102 height 10
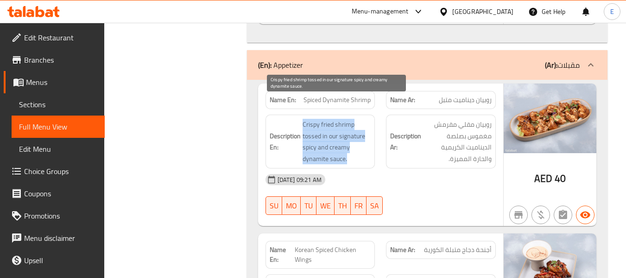
drag, startPoint x: 302, startPoint y: 102, endPoint x: 354, endPoint y: 135, distance: 61.9
click at [354, 135] on h6 "Description En: Crispy fried shrimp tossed in our signature spicy and creamy dy…" at bounding box center [321, 141] width 102 height 45
click at [354, 135] on span "Crispy fried shrimp tossed in our signature spicy and creamy dynamite sauce." at bounding box center [337, 141] width 69 height 45
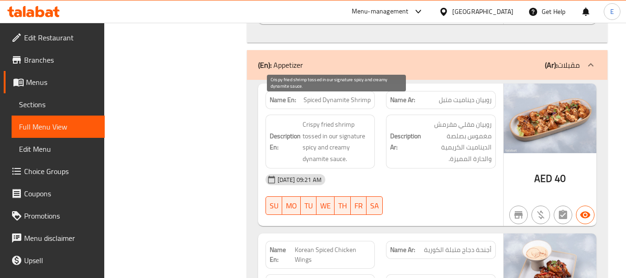
click at [354, 135] on span "Crispy fried shrimp tossed in our signature spicy and creamy dynamite sauce." at bounding box center [337, 141] width 69 height 45
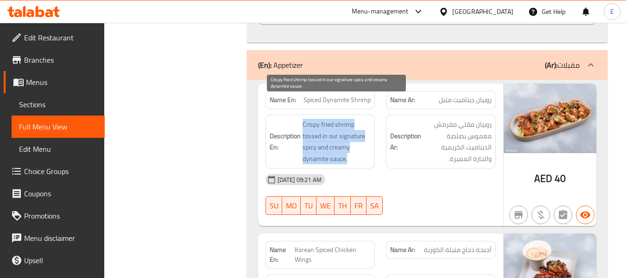
click at [354, 135] on span "Crispy fried shrimp tossed in our signature spicy and creamy dynamite sauce." at bounding box center [337, 141] width 69 height 45
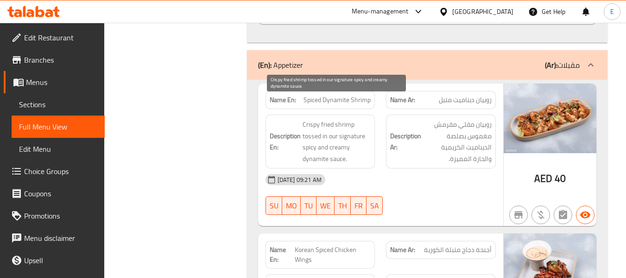
click at [354, 135] on span "Crispy fried shrimp tossed in our signature spicy and creamy dynamite sauce." at bounding box center [337, 141] width 69 height 45
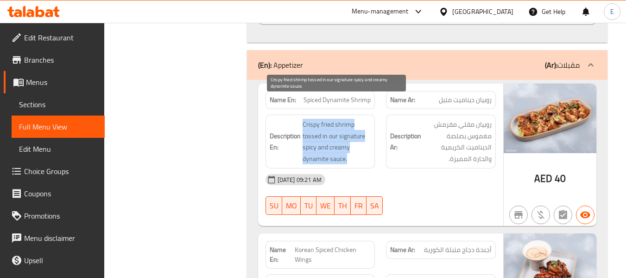
click at [354, 135] on span "Crispy fried shrimp tossed in our signature spicy and creamy dynamite sauce." at bounding box center [337, 141] width 69 height 45
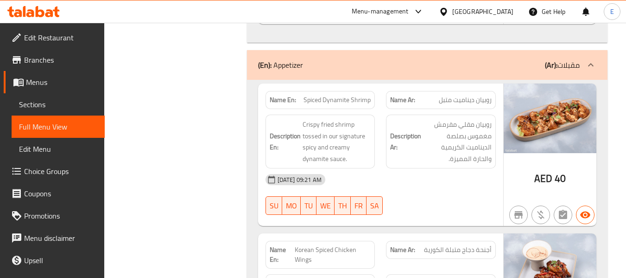
click at [350, 95] on span "Spiced Dynamite Shrimp" at bounding box center [337, 100] width 67 height 10
copy span "Spiced Dynamite Shrimp"
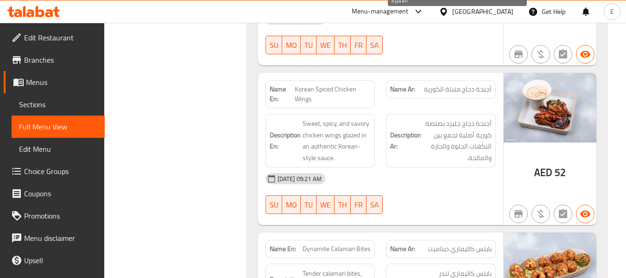
scroll to position [1391, 0]
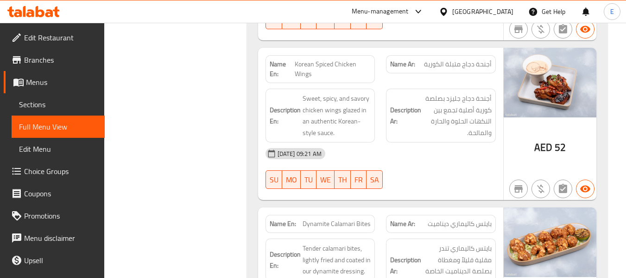
click at [470, 55] on div "Name Ar: أجنحة دجاج متبلة الكورية" at bounding box center [441, 64] width 110 height 18
click at [335, 59] on span "Korean Spiced Chicken Wings" at bounding box center [333, 68] width 76 height 19
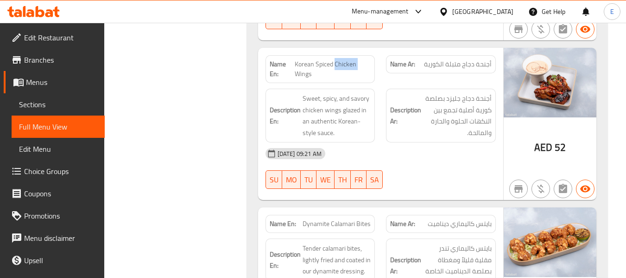
click at [335, 59] on span "Korean Spiced Chicken Wings" at bounding box center [333, 68] width 76 height 19
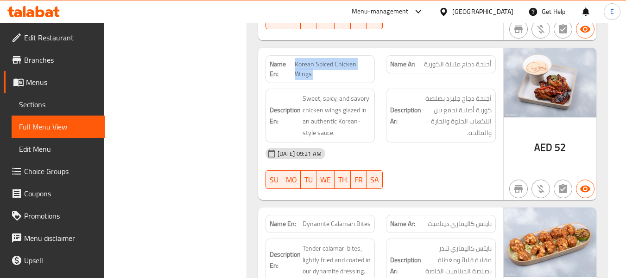
click at [335, 59] on span "Korean Spiced Chicken Wings" at bounding box center [333, 68] width 76 height 19
click at [447, 59] on span "أجنحة دجاج متبلة الكورية" at bounding box center [458, 64] width 68 height 10
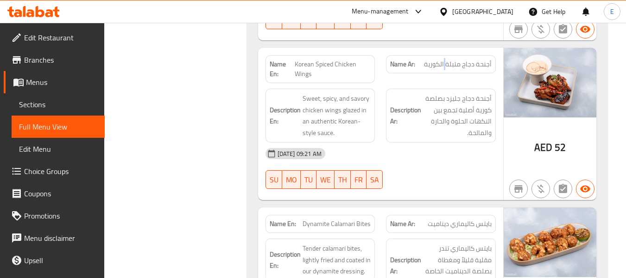
click at [447, 59] on span "أجنحة دجاج متبلة الكورية" at bounding box center [458, 64] width 68 height 10
click at [329, 59] on span "Korean Spiced Chicken Wings" at bounding box center [333, 68] width 76 height 19
click at [330, 59] on span "Korean Spiced Chicken Wings" at bounding box center [333, 68] width 76 height 19
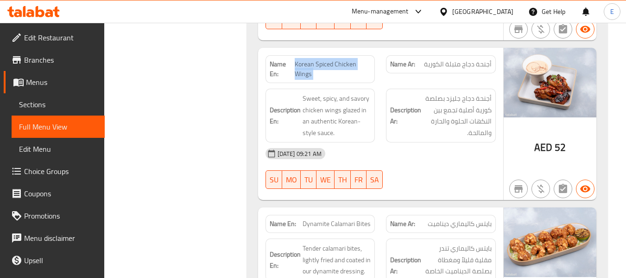
click at [334, 59] on span "Korean Spiced Chicken Wings" at bounding box center [333, 68] width 76 height 19
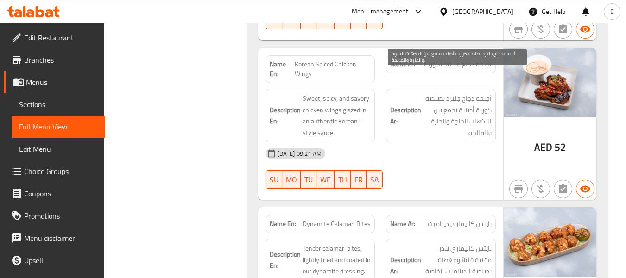
click at [466, 93] on span "أجنحة دجاج جليزد بصلصة كورية أصلية تجمع بين النكهات الحلوة والحارة والمالحة." at bounding box center [457, 115] width 69 height 45
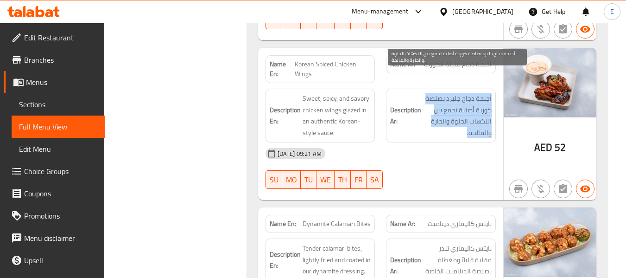
click at [466, 93] on span "أجنحة دجاج جليزد بصلصة كورية أصلية تجمع بين النكهات الحلوة والحارة والمالحة." at bounding box center [457, 115] width 69 height 45
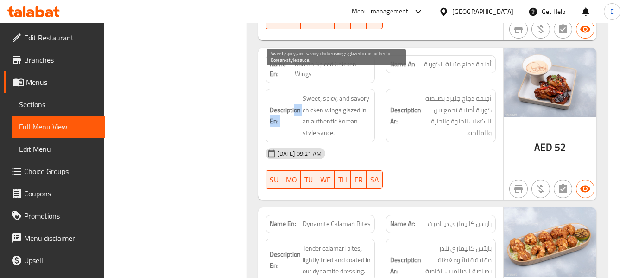
drag, startPoint x: 293, startPoint y: 76, endPoint x: 304, endPoint y: 74, distance: 11.2
click at [303, 93] on h6 "Description En: Sweet, spicy, and savory chicken wings glazed in an authentic K…" at bounding box center [321, 115] width 102 height 45
click at [303, 93] on span "Sweet, spicy, and savory chicken wings glazed in an authentic Korean-style sauc…" at bounding box center [337, 115] width 69 height 45
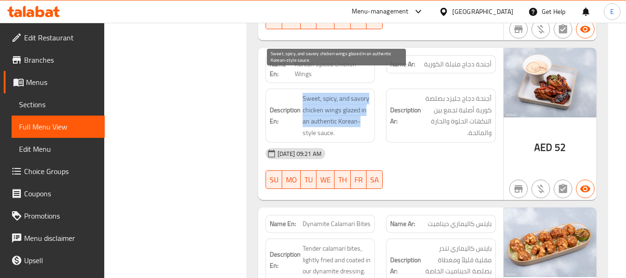
drag, startPoint x: 302, startPoint y: 73, endPoint x: 359, endPoint y: 104, distance: 65.0
click at [359, 104] on h6 "Description En: Sweet, spicy, and savory chicken wings glazed in an authentic K…" at bounding box center [321, 115] width 102 height 45
click at [359, 104] on span "Sweet, spicy, and savory chicken wings glazed in an authentic Korean-style sauc…" at bounding box center [337, 115] width 69 height 45
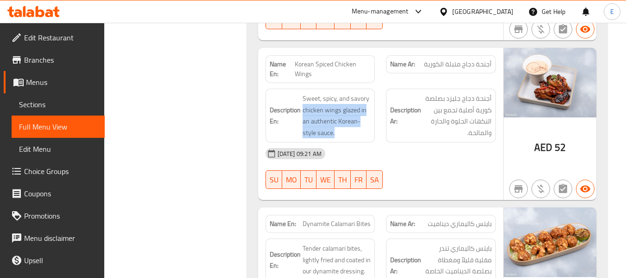
drag, startPoint x: 302, startPoint y: 91, endPoint x: 375, endPoint y: 111, distance: 75.2
click at [375, 111] on div "Description En: Sweet, spicy, and savory chicken wings glazed in an authentic K…" at bounding box center [321, 116] width 110 height 54
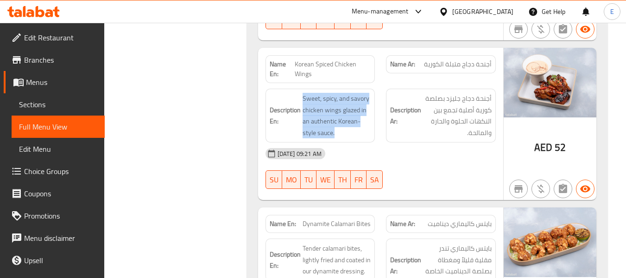
click at [375, 111] on div "Description En: Sweet, spicy, and savory chicken wings glazed in an authentic K…" at bounding box center [321, 116] width 110 height 54
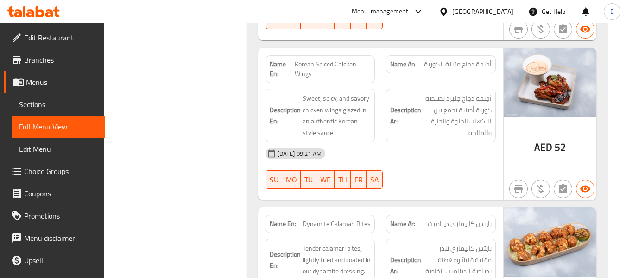
click at [418, 142] on div "[DATE] 09:21 AM" at bounding box center [381, 153] width 242 height 22
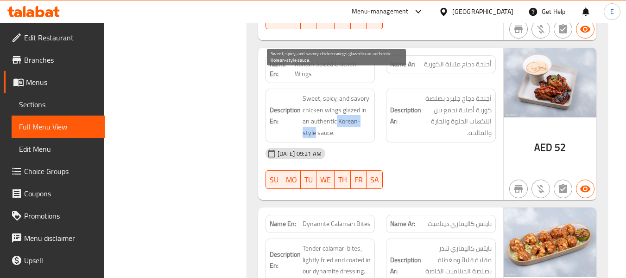
drag, startPoint x: 336, startPoint y: 99, endPoint x: 314, endPoint y: 113, distance: 25.6
click at [314, 113] on span "Sweet, spicy, and savory chicken wings glazed in an authentic Korean-style sauc…" at bounding box center [337, 115] width 69 height 45
copy span "Korean-style"
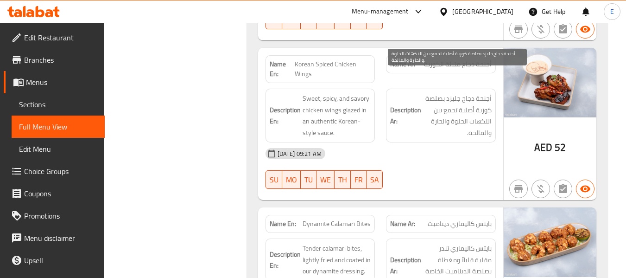
click at [440, 96] on span "أجنحة دجاج جليزد بصلصة كورية أصلية تجمع بين النكهات الحلوة والحارة والمالحة." at bounding box center [457, 115] width 69 height 45
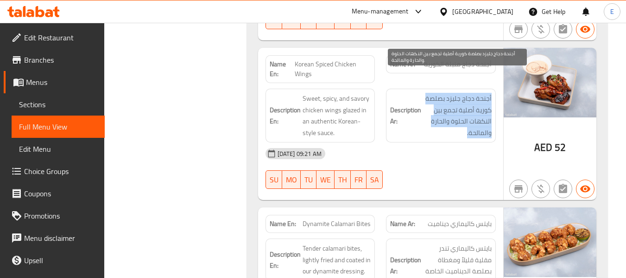
click at [440, 96] on span "أجنحة دجاج جليزد بصلصة كورية أصلية تجمع بين النكهات الحلوة والحارة والمالحة." at bounding box center [457, 115] width 69 height 45
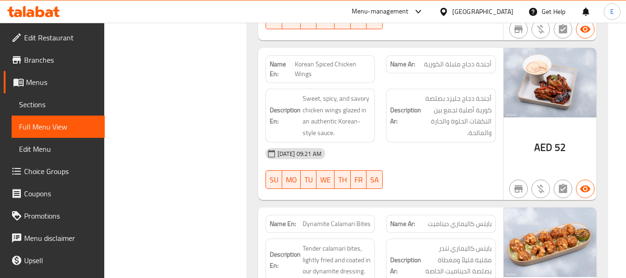
click at [346, 59] on span "Korean Spiced Chicken Wings" at bounding box center [333, 68] width 76 height 19
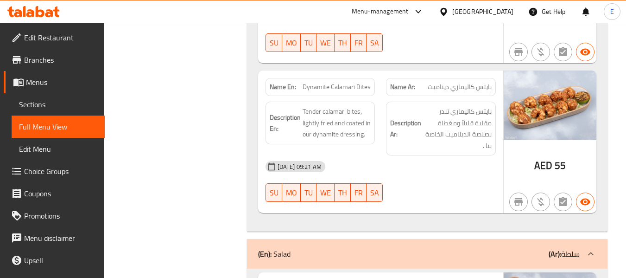
scroll to position [1530, 0]
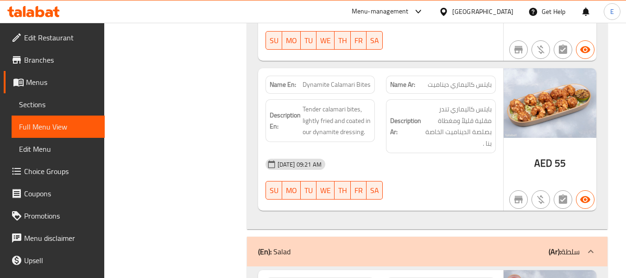
click at [352, 80] on span "Dynamite Calamari Bites" at bounding box center [337, 85] width 68 height 10
click at [429, 80] on span "بايتس كاليماري ديناميت" at bounding box center [460, 85] width 64 height 10
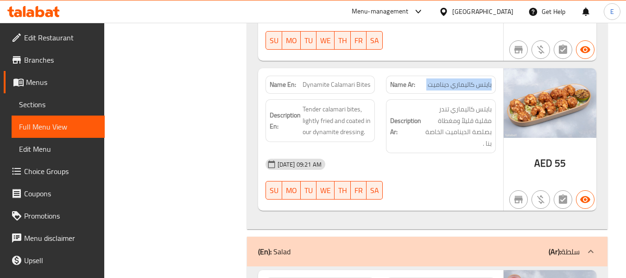
click at [429, 80] on span "بايتس كاليماري ديناميت" at bounding box center [460, 85] width 64 height 10
click at [449, 153] on div "[DATE] 09:21 AM" at bounding box center [381, 164] width 242 height 22
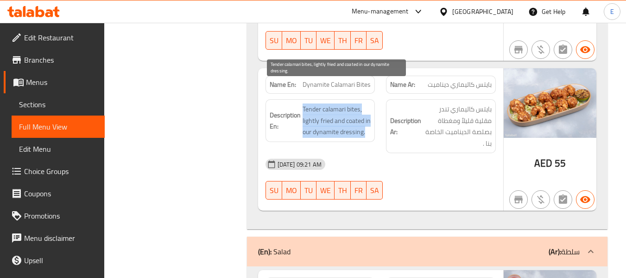
drag, startPoint x: 300, startPoint y: 84, endPoint x: 365, endPoint y: 113, distance: 70.6
click at [365, 113] on h6 "Description En: Tender calamari bites, lightly fried and coated in our dynamite…" at bounding box center [321, 120] width 102 height 34
click at [365, 113] on span "Tender calamari bites, lightly fried and coated in our dynamite dressing." at bounding box center [337, 120] width 69 height 34
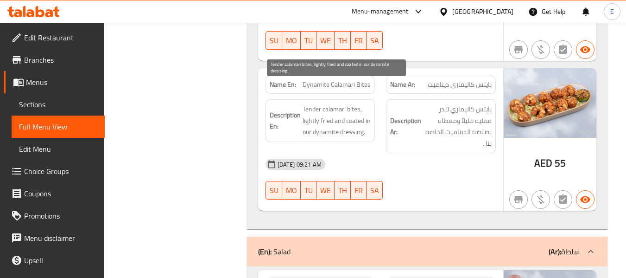
click at [365, 113] on span "Tender calamari bites, lightly fried and coated in our dynamite dressing." at bounding box center [337, 120] width 69 height 34
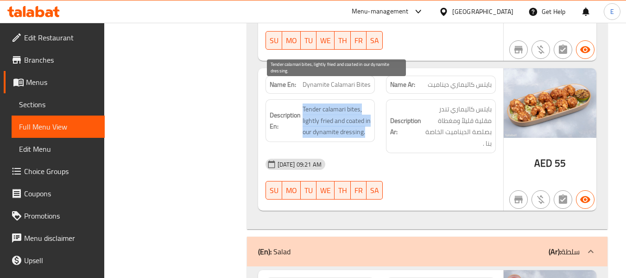
click at [365, 113] on span "Tender calamari bites, lightly fried and coated in our dynamite dressing." at bounding box center [337, 120] width 69 height 34
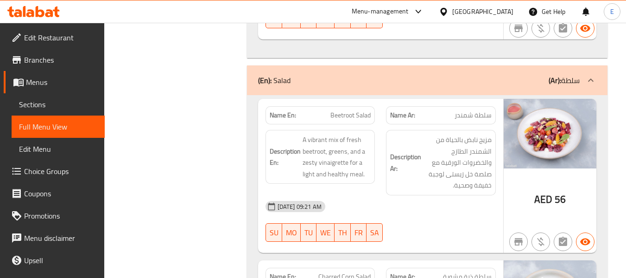
scroll to position [1716, 0]
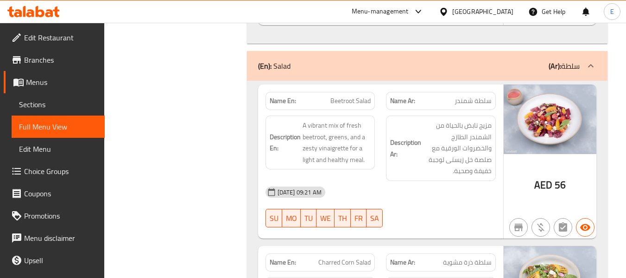
click at [480, 96] on span "سلطة شمندر" at bounding box center [473, 101] width 37 height 10
click at [334, 96] on span "Beetroot Salad" at bounding box center [351, 101] width 40 height 10
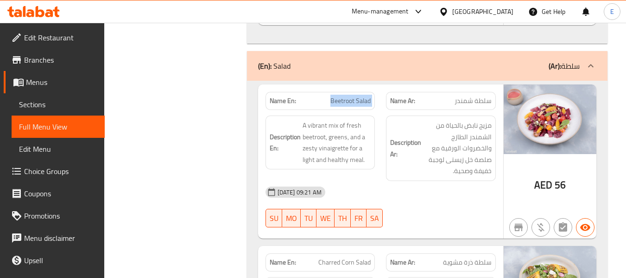
click at [334, 96] on span "Beetroot Salad" at bounding box center [351, 101] width 40 height 10
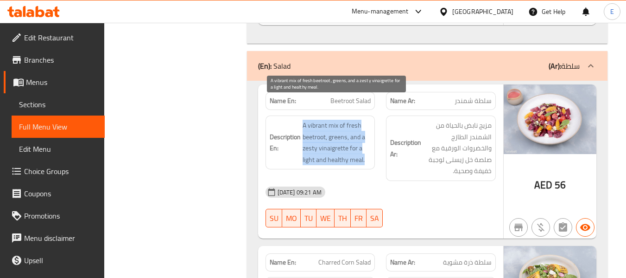
drag, startPoint x: 296, startPoint y: 103, endPoint x: 368, endPoint y: 139, distance: 79.6
click at [368, 139] on h6 "Description En: A vibrant mix of fresh beetroot, greens, and a zesty vinaigrett…" at bounding box center [321, 142] width 102 height 45
click at [368, 139] on span "A vibrant mix of fresh beetroot, greens, and a zesty vinaigrette for a light an…" at bounding box center [337, 142] width 69 height 45
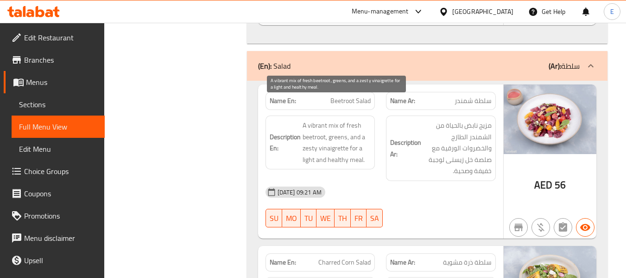
click at [368, 139] on span "A vibrant mix of fresh beetroot, greens, and a zesty vinaigrette for a light an…" at bounding box center [337, 142] width 69 height 45
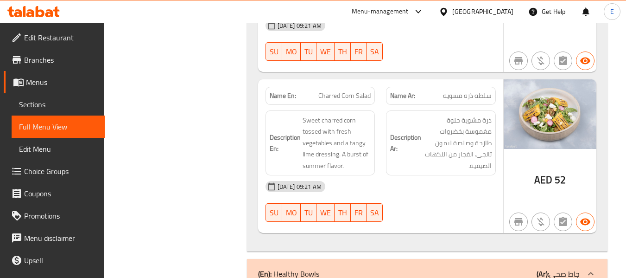
scroll to position [1901, 0]
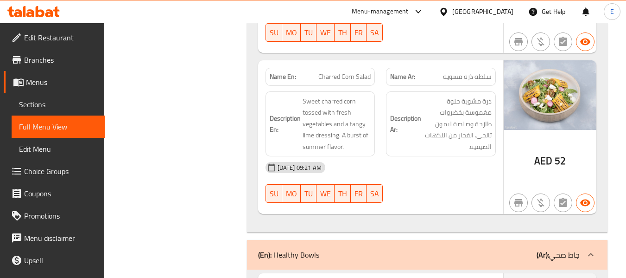
click at [318, 72] on p "Name En: Charred Corn Salad" at bounding box center [321, 77] width 102 height 10
click at [319, 72] on p "Name En: Charred Corn Salad" at bounding box center [321, 77] width 102 height 10
click at [466, 72] on span "سلطة ذرة مشوية" at bounding box center [467, 77] width 49 height 10
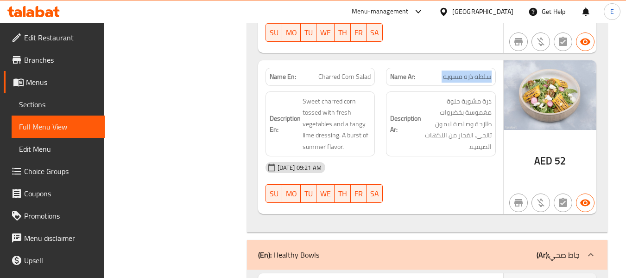
click at [466, 72] on span "سلطة ذرة مشوية" at bounding box center [467, 77] width 49 height 10
drag, startPoint x: 302, startPoint y: 77, endPoint x: 367, endPoint y: 135, distance: 88.0
click at [367, 135] on div "Name En: Charred Corn Salad Name Ar: سلطة ذرة مشوية Description En: Sweet charr…" at bounding box center [380, 137] width 245 height 154
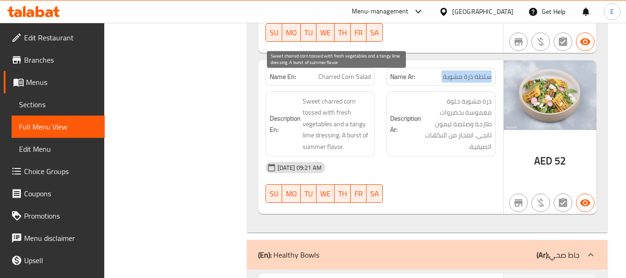
click at [309, 114] on span "Sweet charred corn tossed with fresh vegetables and a tangy lime dressing. A bu…" at bounding box center [337, 124] width 69 height 57
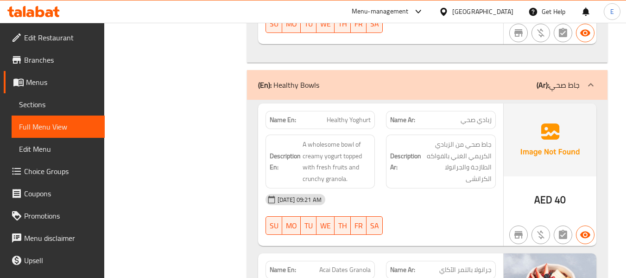
scroll to position [2133, 0]
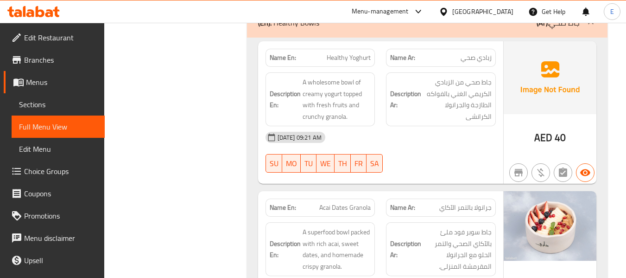
click at [556, 128] on span "40" at bounding box center [560, 137] width 11 height 18
click at [479, 53] on span "زبادي صحي" at bounding box center [476, 58] width 31 height 10
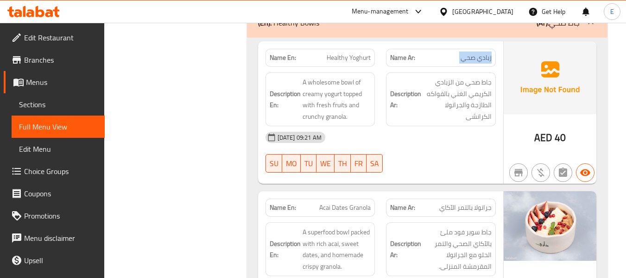
click at [479, 53] on span "زبادي صحي" at bounding box center [476, 58] width 31 height 10
click at [350, 53] on span "Healthy Yoghurt" at bounding box center [349, 58] width 44 height 10
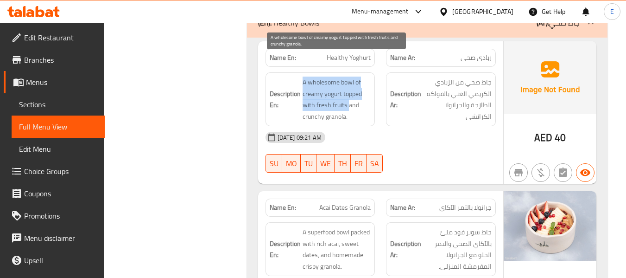
drag, startPoint x: 300, startPoint y: 59, endPoint x: 349, endPoint y: 85, distance: 55.0
click at [349, 85] on h6 "Description En: A wholesome bowl of creamy yogurt topped with fresh fruits and …" at bounding box center [321, 99] width 102 height 45
click at [349, 85] on span "A wholesome bowl of creamy yogurt topped with fresh fruits and crunchy granola." at bounding box center [337, 99] width 69 height 45
drag, startPoint x: 343, startPoint y: 75, endPoint x: 316, endPoint y: 86, distance: 28.7
click at [316, 86] on span "A wholesome bowl of creamy yogurt topped with fresh fruits and crunchy granola." at bounding box center [337, 99] width 69 height 45
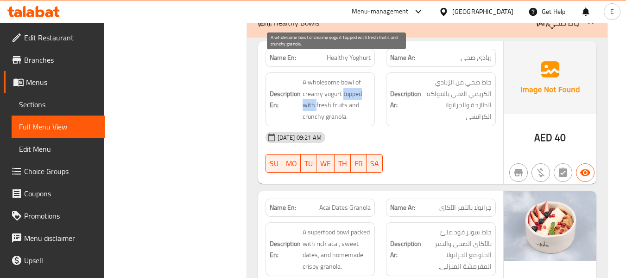
copy span "topped with"
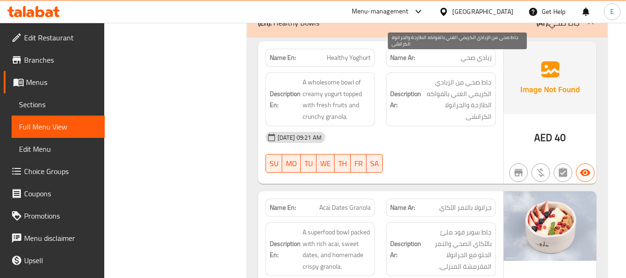
click at [463, 81] on span "جاط صحي من الزبادي الكريمي الغني بالفواكه الطازجة والجرانولا الكرانشى" at bounding box center [457, 99] width 69 height 45
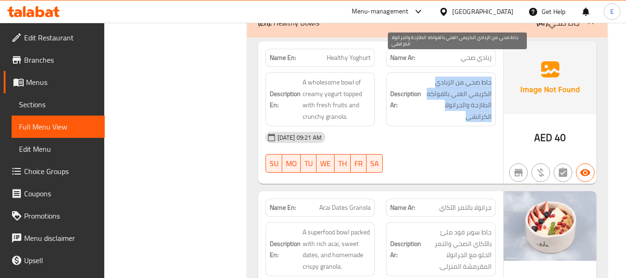
click at [463, 81] on span "جاط صحي من الزبادي الكريمي الغني بالفواكه الطازجة والجرانولا الكرانشى" at bounding box center [457, 99] width 69 height 45
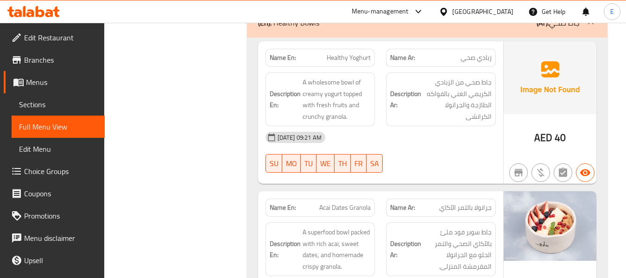
click at [435, 126] on div "[DATE] 09:21 AM" at bounding box center [381, 137] width 242 height 22
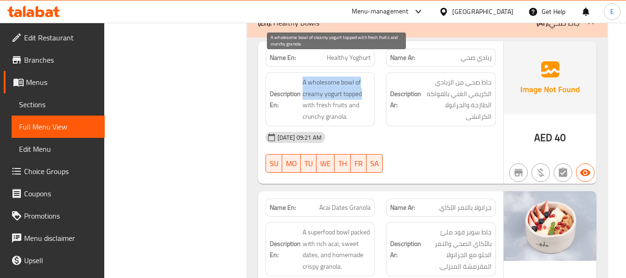
drag, startPoint x: 296, startPoint y: 59, endPoint x: 370, endPoint y: 72, distance: 75.4
click at [370, 77] on h6 "Description En: A wholesome bowl of creamy yogurt topped with fresh fruits and …" at bounding box center [321, 99] width 102 height 45
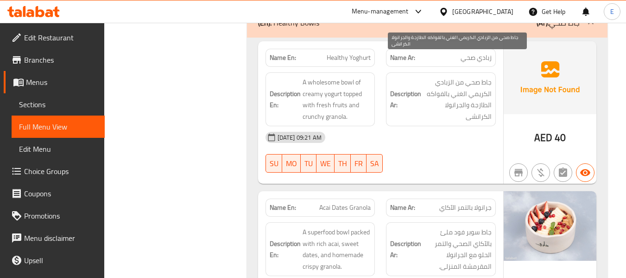
click at [466, 86] on span "جاط صحي من الزبادي الكريمي الغني بالفواكه الطازجة والجرانولا الكرانشى" at bounding box center [457, 99] width 69 height 45
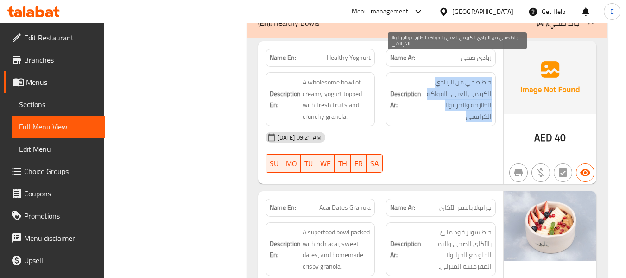
click at [466, 86] on span "جاط صحي من الزبادي الكريمي الغني بالفواكه الطازجة والجرانولا الكرانشى" at bounding box center [457, 99] width 69 height 45
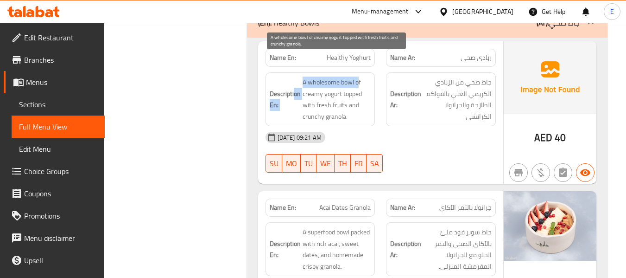
drag, startPoint x: 293, startPoint y: 58, endPoint x: 359, endPoint y: 61, distance: 65.9
click at [359, 77] on h6 "Description En: A wholesome bowl of creamy yogurt topped with fresh fruits and …" at bounding box center [321, 99] width 102 height 45
click at [359, 77] on span "A wholesome bowl of creamy yogurt topped with fresh fruits and crunchy granola." at bounding box center [337, 99] width 69 height 45
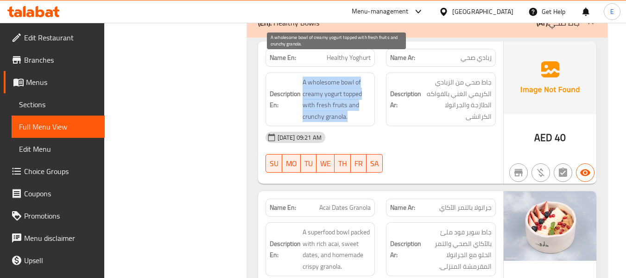
click at [359, 77] on span "A wholesome bowl of creamy yogurt topped with fresh fruits and crunchy granola." at bounding box center [337, 99] width 69 height 45
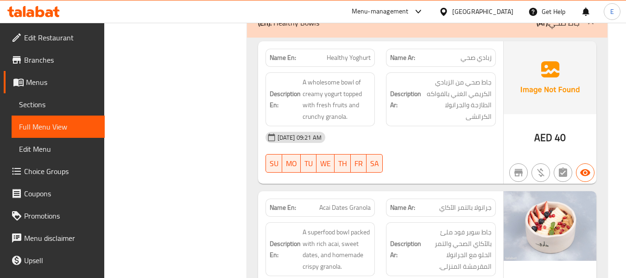
drag, startPoint x: 382, startPoint y: 113, endPoint x: 308, endPoint y: 58, distance: 91.8
click at [381, 126] on div "[DATE] 09:21 AM" at bounding box center [381, 137] width 242 height 22
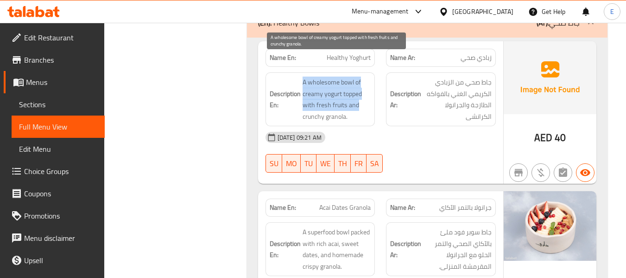
drag, startPoint x: 300, startPoint y: 58, endPoint x: 370, endPoint y: 83, distance: 74.2
click at [370, 83] on h6 "Description En: A wholesome bowl of creamy yogurt topped with fresh fruits and …" at bounding box center [321, 99] width 102 height 45
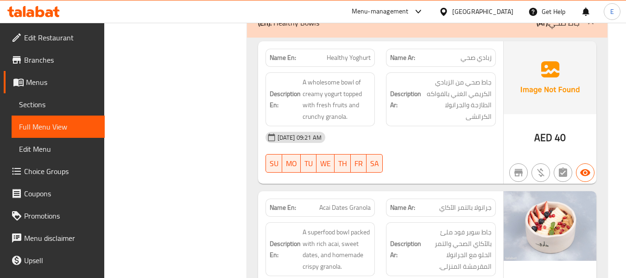
click at [351, 53] on span "Healthy Yoghurt" at bounding box center [349, 58] width 44 height 10
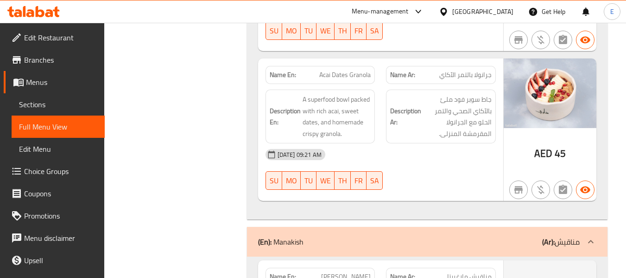
scroll to position [2272, 0]
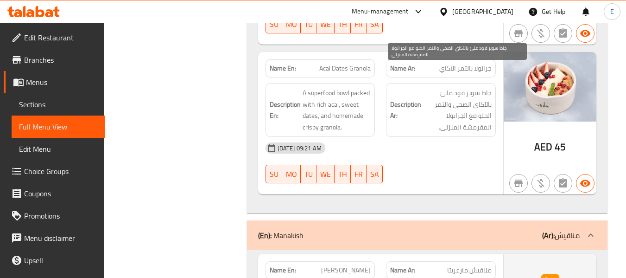
click at [447, 102] on span "جاط سوبر فود ملئ بالآكاي الصحي والتمر الحلو مع الجرانولا المقرمشة المنزلى." at bounding box center [457, 109] width 69 height 45
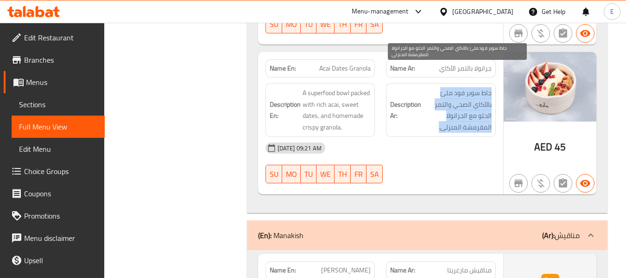
click at [447, 102] on span "جاط سوبر فود ملئ بالآكاي الصحي والتمر الحلو مع الجرانولا المقرمشة المنزلى." at bounding box center [457, 109] width 69 height 45
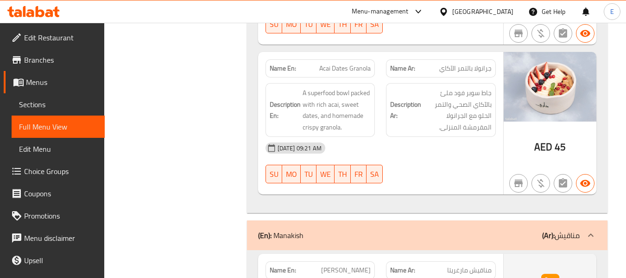
click at [364, 64] on span "Acai Dates Granola" at bounding box center [345, 69] width 51 height 10
click at [406, 137] on div "[DATE] 09:21 AM" at bounding box center [381, 148] width 242 height 22
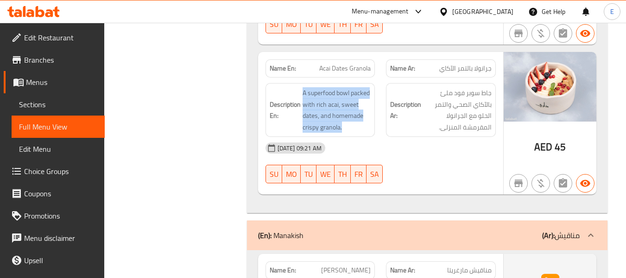
drag, startPoint x: 300, startPoint y: 66, endPoint x: 376, endPoint y: 101, distance: 83.0
click at [376, 101] on div "Description En: A superfood bowl packed with rich acai, sweet dates, and homema…" at bounding box center [320, 109] width 121 height 65
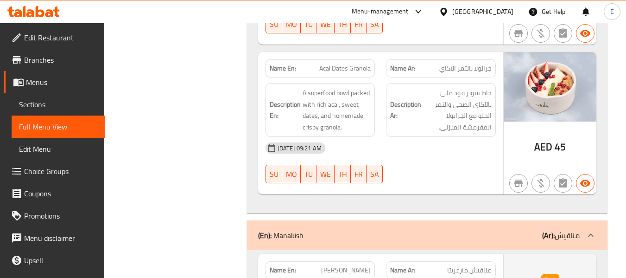
click at [376, 101] on div "Description En: A superfood bowl packed with rich acai, sweet dates, and homema…" at bounding box center [320, 109] width 121 height 65
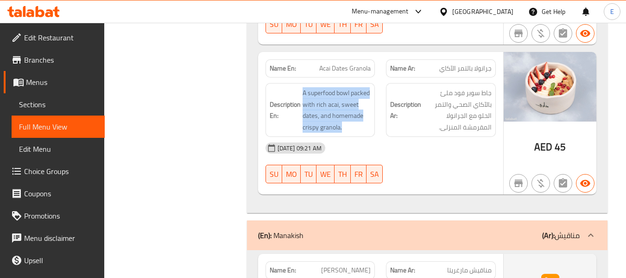
click at [376, 101] on div "Description En: A superfood bowl packed with rich acai, sweet dates, and homema…" at bounding box center [320, 109] width 121 height 65
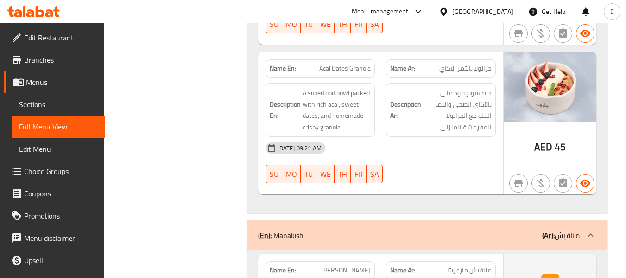
click at [338, 64] on span "Acai Dates Granola" at bounding box center [345, 69] width 51 height 10
copy span "Acai Dates Granola"
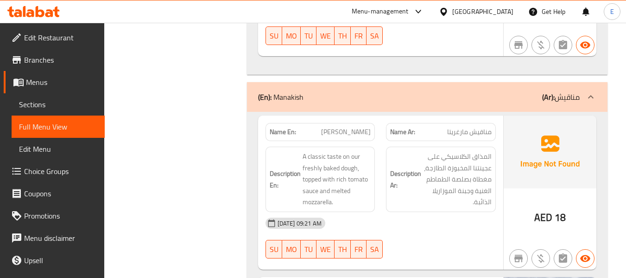
scroll to position [2411, 0]
click at [364, 140] on div "Description En: A classic taste on our freshly baked dough, topped with rich to…" at bounding box center [320, 178] width 121 height 77
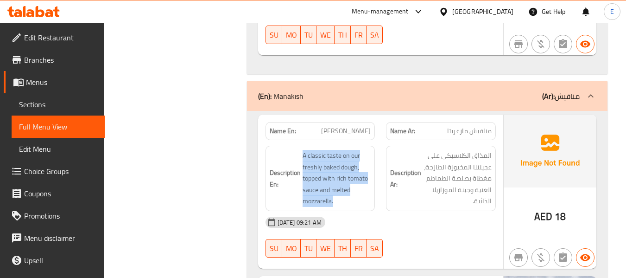
click at [364, 140] on div "Description En: A classic taste on our freshly baked dough, topped with rich to…" at bounding box center [320, 178] width 121 height 77
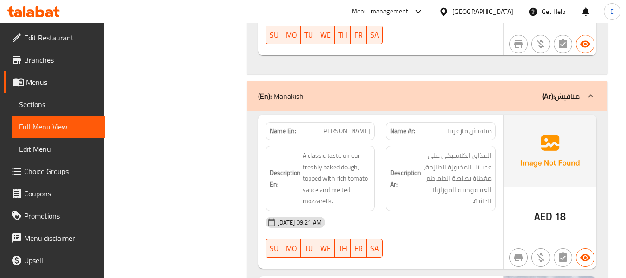
click at [409, 211] on div "[DATE] 09:21 AM" at bounding box center [381, 222] width 242 height 22
click at [351, 122] on div "Name En: Manakish Margarita" at bounding box center [321, 131] width 110 height 18
click at [359, 126] on span "[PERSON_NAME]" at bounding box center [346, 131] width 50 height 10
copy span "Margarita"
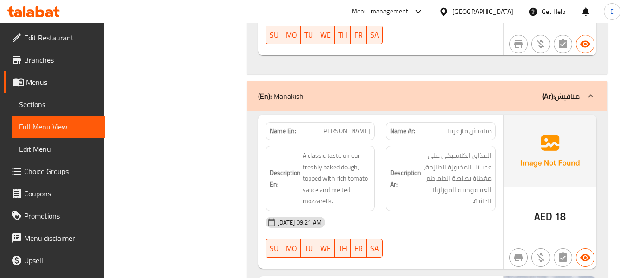
click at [497, 116] on div "Name Ar: مناقيش مارغريتا" at bounding box center [441, 130] width 121 height 29
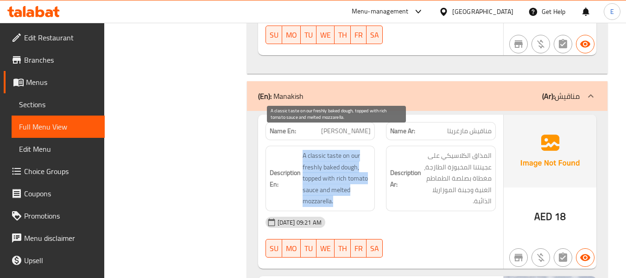
drag, startPoint x: 305, startPoint y: 133, endPoint x: 361, endPoint y: 176, distance: 71.4
click at [361, 176] on h6 "Description En: A classic taste on our freshly baked dough, topped with rich to…" at bounding box center [321, 178] width 102 height 57
click at [361, 176] on span "A classic taste on our freshly baked dough, topped with rich tomato sauce and m…" at bounding box center [337, 178] width 69 height 57
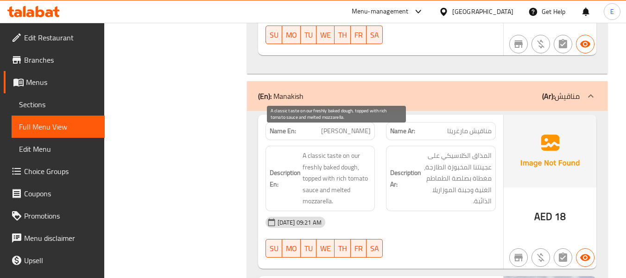
click at [361, 176] on span "A classic taste on our freshly baked dough, topped with rich tomato sauce and m…" at bounding box center [337, 178] width 69 height 57
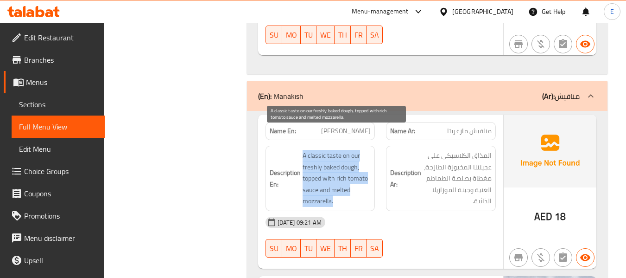
click at [361, 176] on span "A classic taste on our freshly baked dough, topped with rich tomato sauce and m…" at bounding box center [337, 178] width 69 height 57
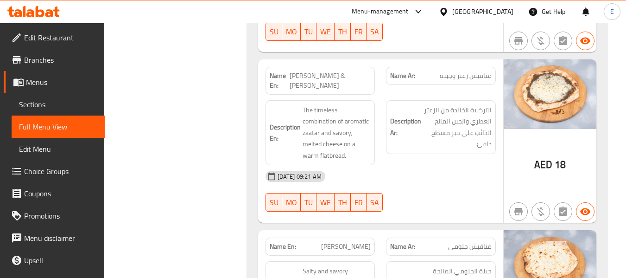
scroll to position [2643, 0]
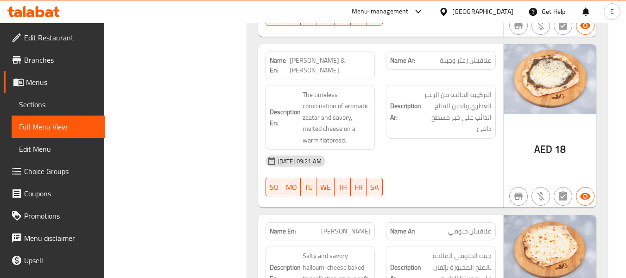
click at [345, 56] on span "[PERSON_NAME] & [PERSON_NAME]" at bounding box center [330, 65] width 81 height 19
click at [460, 150] on div "06-10-2025 09:21 AM SU MO TU WE TH FR SA" at bounding box center [381, 176] width 242 height 52
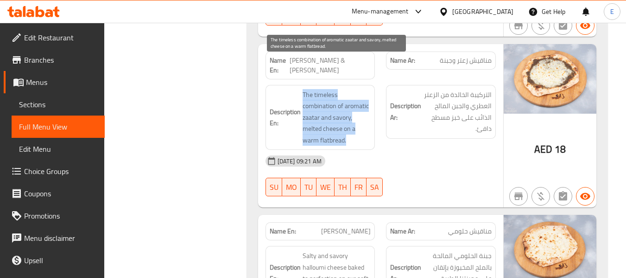
drag, startPoint x: 307, startPoint y: 60, endPoint x: 355, endPoint y: 111, distance: 69.5
click at [355, 111] on h6 "Description En: The timeless combination of aromatic zaatar and savory, melted …" at bounding box center [321, 117] width 102 height 57
click at [355, 111] on span "The timeless combination of aromatic zaatar and savory, melted cheese on a warm…" at bounding box center [337, 117] width 69 height 57
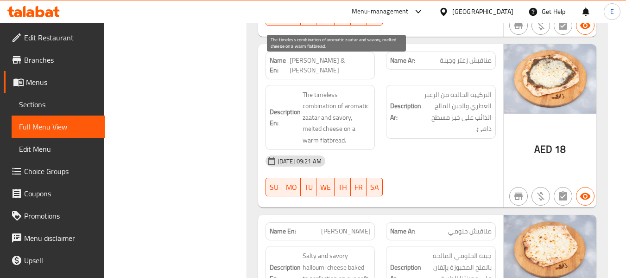
click at [355, 111] on span "The timeless combination of aromatic zaatar and savory, melted cheese on a warm…" at bounding box center [337, 117] width 69 height 57
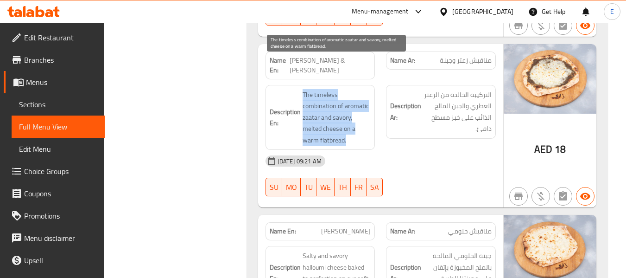
click at [355, 111] on span "The timeless combination of aromatic zaatar and savory, melted cheese on a warm…" at bounding box center [337, 117] width 69 height 57
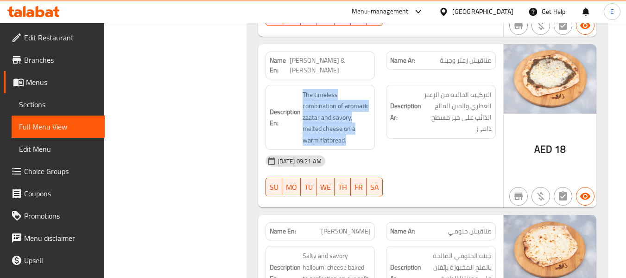
click at [513, 67] on img at bounding box center [550, 79] width 93 height 70
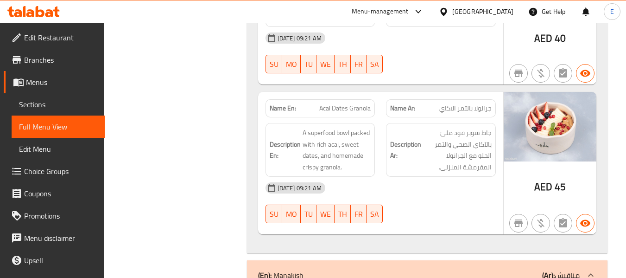
scroll to position [2226, 0]
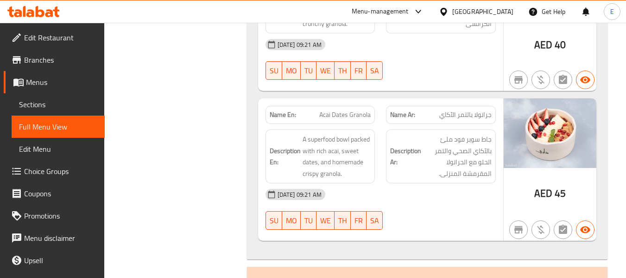
click at [349, 106] on div "Name En: Acai Dates Granola" at bounding box center [321, 115] width 110 height 18
drag, startPoint x: 349, startPoint y: 101, endPoint x: 372, endPoint y: 103, distance: 23.3
click at [349, 106] on div "Name En: Acai Dates Granola" at bounding box center [321, 115] width 110 height 18
click at [469, 106] on div "Name Ar: جرانولا بالتمر الآكاي" at bounding box center [441, 115] width 110 height 18
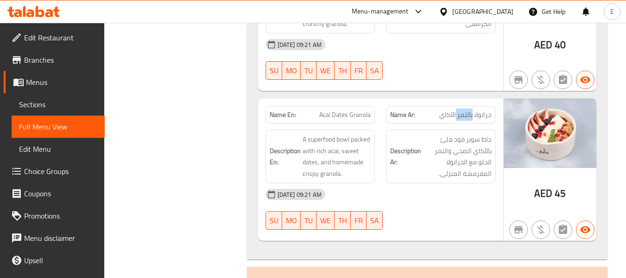
click at [469, 106] on div "Name Ar: جرانولا بالتمر الآكاي" at bounding box center [441, 115] width 110 height 18
click at [458, 183] on div "[DATE] 09:21 AM" at bounding box center [381, 194] width 242 height 22
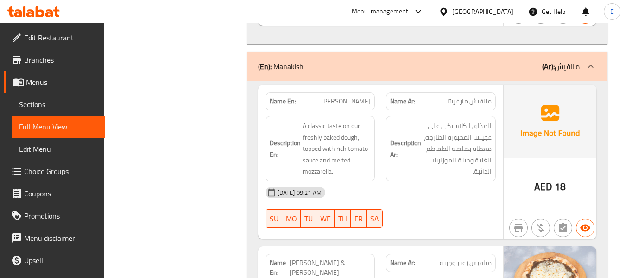
scroll to position [2458, 0]
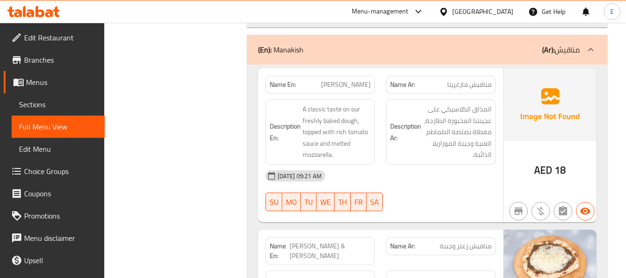
click at [492, 76] on div "Name Ar: مناقيش مارغريتا" at bounding box center [441, 85] width 110 height 18
click at [323, 76] on div "Name En: Manakish Margarita" at bounding box center [321, 85] width 110 height 18
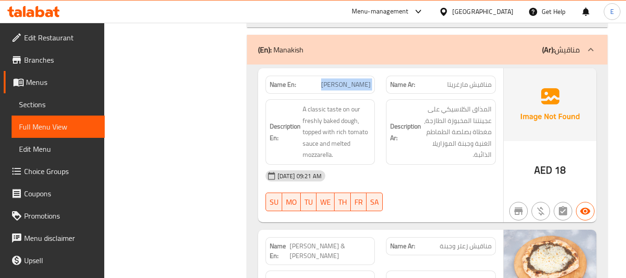
click at [323, 76] on div "Name En: Manakish Margarita" at bounding box center [321, 85] width 110 height 18
click at [324, 76] on div "Name En: Manakish Margarita" at bounding box center [321, 85] width 110 height 18
click at [469, 183] on div "06-10-2025 09:21 AM SU MO TU WE TH FR SA" at bounding box center [381, 191] width 242 height 52
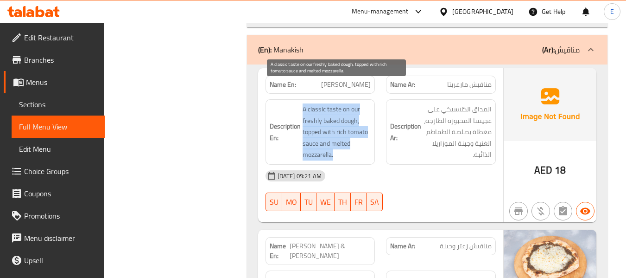
drag, startPoint x: 294, startPoint y: 83, endPoint x: 360, endPoint y: 130, distance: 80.5
click at [360, 130] on h6 "Description En: A classic taste on our freshly baked dough, topped with rich to…" at bounding box center [321, 131] width 102 height 57
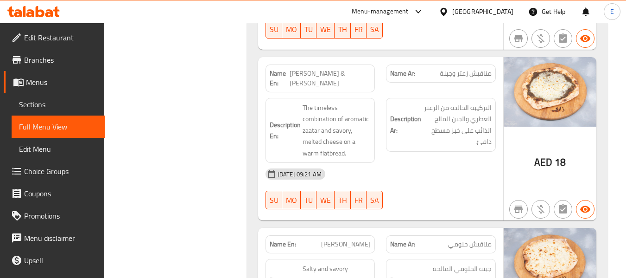
scroll to position [2643, 0]
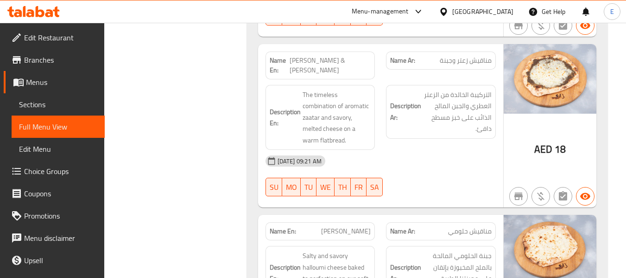
click at [470, 150] on div "[DATE] 09:21 AM" at bounding box center [381, 161] width 242 height 22
click at [473, 56] on span "مناقيش زعتر وجبنة" at bounding box center [466, 61] width 52 height 10
click at [383, 46] on div "Name Ar: مناقيش زعتر وجبنة" at bounding box center [441, 65] width 121 height 39
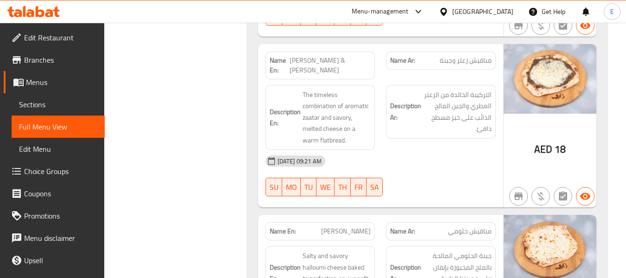
click at [360, 56] on span "[PERSON_NAME] & [PERSON_NAME]" at bounding box center [330, 65] width 81 height 19
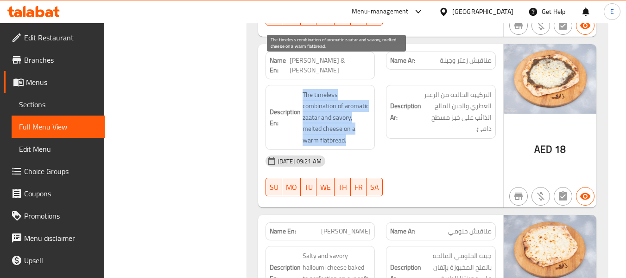
drag, startPoint x: 300, startPoint y: 61, endPoint x: 361, endPoint y: 106, distance: 75.5
click at [361, 106] on h6 "Description En: The timeless combination of aromatic zaatar and savory, melted …" at bounding box center [321, 117] width 102 height 57
click at [361, 106] on span "The timeless combination of aromatic zaatar and savory, melted cheese on a warm…" at bounding box center [337, 117] width 69 height 57
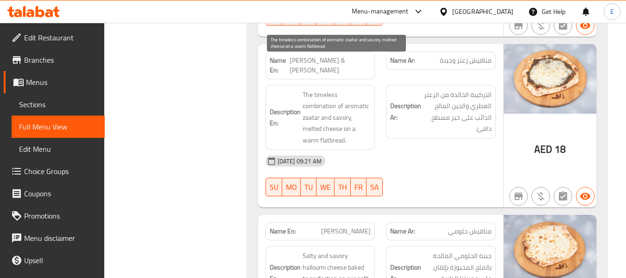
click at [361, 106] on span "The timeless combination of aromatic zaatar and savory, melted cheese on a warm…" at bounding box center [337, 117] width 69 height 57
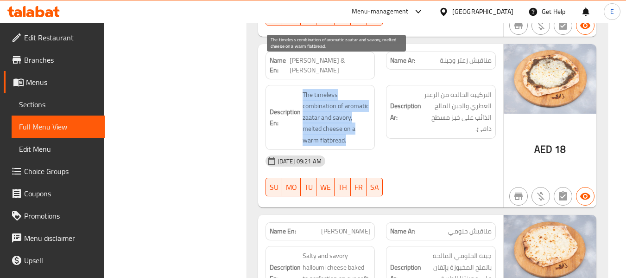
click at [361, 106] on span "The timeless combination of aromatic zaatar and savory, melted cheese on a warm…" at bounding box center [337, 117] width 69 height 57
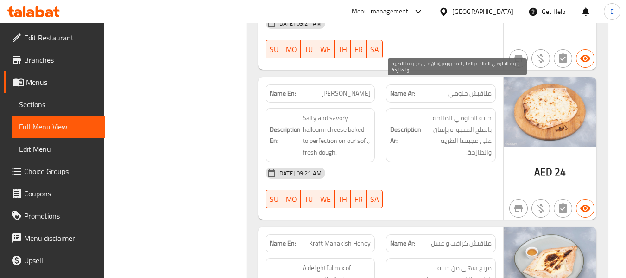
scroll to position [2782, 0]
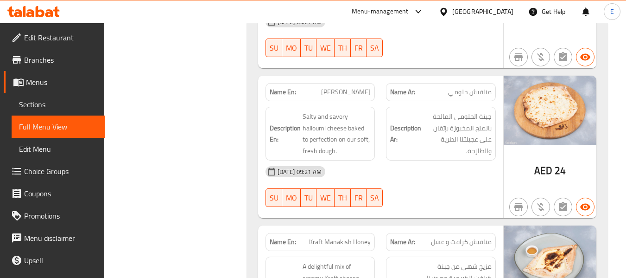
click at [481, 87] on span "مناقيش حلومي" at bounding box center [470, 92] width 44 height 10
click at [351, 83] on div "Name En: Manakish Halloumi" at bounding box center [321, 92] width 110 height 18
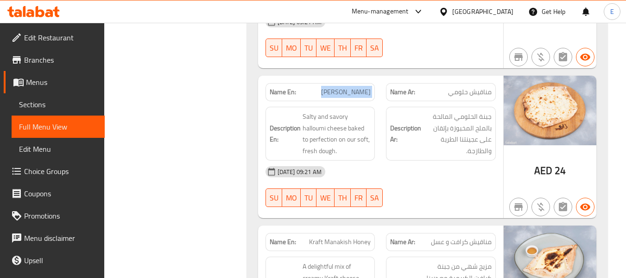
click at [351, 83] on div "Name En: Manakish Halloumi" at bounding box center [321, 92] width 110 height 18
click at [447, 160] on div "[DATE] 09:21 AM" at bounding box center [381, 171] width 242 height 22
click at [459, 201] on div at bounding box center [441, 206] width 121 height 11
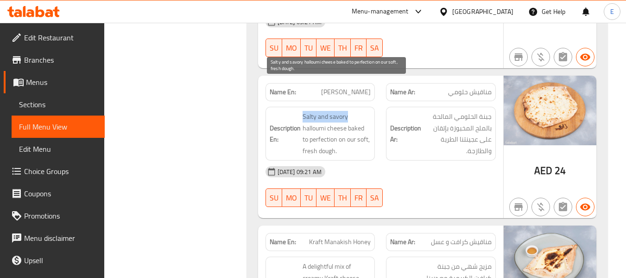
drag, startPoint x: 302, startPoint y: 80, endPoint x: 355, endPoint y: 83, distance: 53.4
click at [355, 111] on h6 "Description En: Salty and savory halloumi cheese baked to perfection on our sof…" at bounding box center [321, 133] width 102 height 45
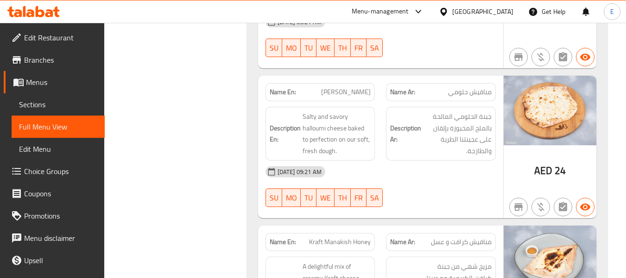
click at [449, 160] on div "[DATE] 09:21 AM" at bounding box center [381, 171] width 242 height 22
drag, startPoint x: 298, startPoint y: 84, endPoint x: 376, endPoint y: 109, distance: 82.0
click at [376, 109] on div "Description En: Salty and savory halloumi cheese baked to perfection on our sof…" at bounding box center [320, 133] width 121 height 65
click at [353, 101] on div "Description En: Salty and savory halloumi cheese baked to perfection on our sof…" at bounding box center [320, 133] width 121 height 65
click at [355, 83] on div "Name En: Manakish Halloumi" at bounding box center [321, 92] width 110 height 18
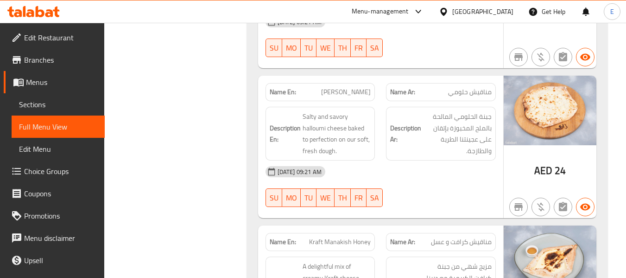
click at [355, 83] on div "Name En: Manakish Halloumi" at bounding box center [321, 92] width 110 height 18
copy span "[PERSON_NAME]"
click at [345, 111] on span "Salty and savory halloumi cheese baked to perfection on our soft, fresh dough." at bounding box center [337, 133] width 69 height 45
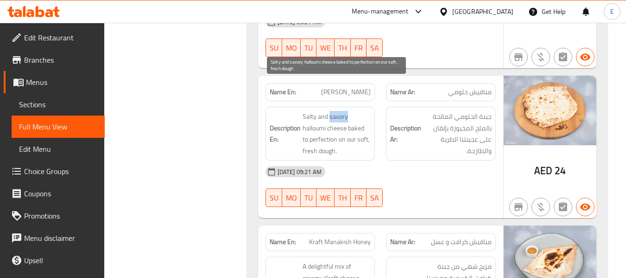
click at [345, 111] on span "Salty and savory halloumi cheese baked to perfection on our soft, fresh dough." at bounding box center [337, 133] width 69 height 45
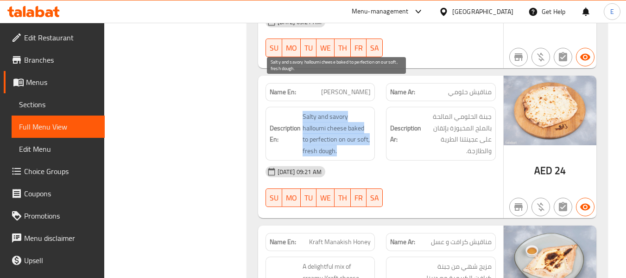
click at [345, 111] on span "Salty and savory halloumi cheese baked to perfection on our soft, fresh dough." at bounding box center [337, 133] width 69 height 45
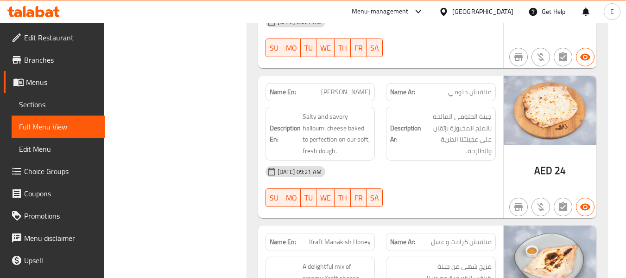
click at [410, 160] on div "[DATE] 09:21 AM" at bounding box center [381, 171] width 242 height 22
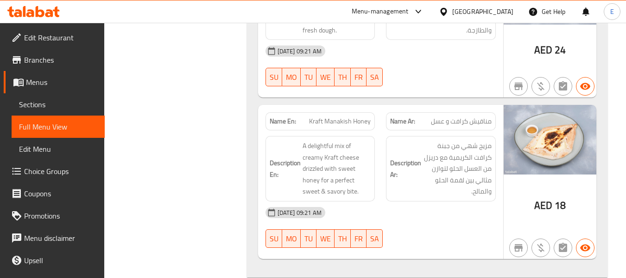
scroll to position [2921, 0]
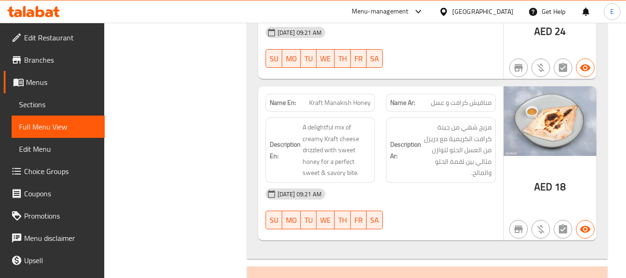
click at [466, 88] on div "Name Ar: مناقيش كرافت و عسل" at bounding box center [441, 102] width 121 height 29
click at [390, 94] on div "Name Ar: مناقيش كرافت و عسل" at bounding box center [441, 103] width 110 height 18
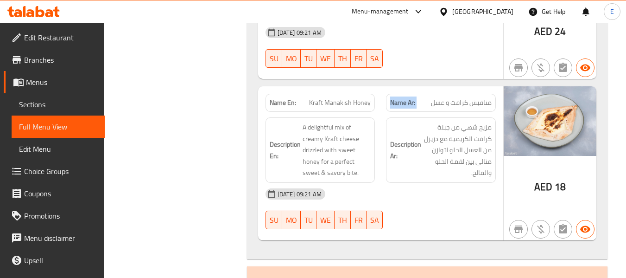
click at [390, 94] on div "Name Ar: مناقيش كرافت و عسل" at bounding box center [441, 103] width 110 height 18
click at [362, 98] on span "Kraft Manakish Honey" at bounding box center [340, 103] width 62 height 10
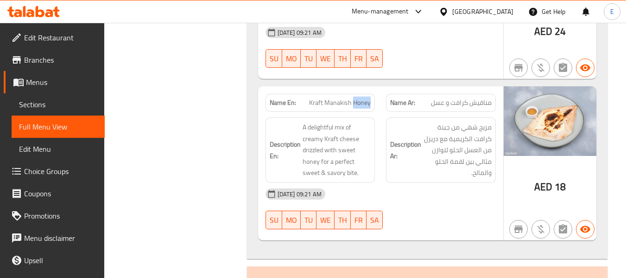
click at [362, 98] on span "Kraft Manakish Honey" at bounding box center [340, 103] width 62 height 10
click at [456, 183] on div "06-10-2025 09:21 AM SU MO TU WE TH FR SA" at bounding box center [381, 209] width 242 height 52
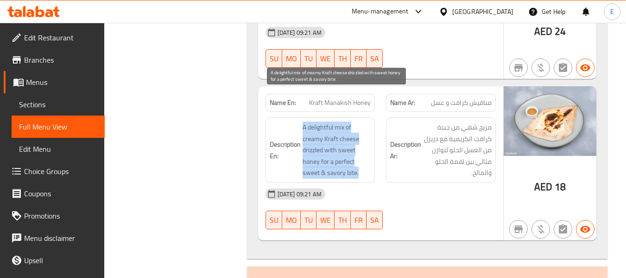
drag, startPoint x: 298, startPoint y: 97, endPoint x: 362, endPoint y: 139, distance: 76.7
click at [362, 139] on h6 "Description En: A delightful mix of creamy Kraft cheese drizzled with sweet hon…" at bounding box center [321, 149] width 102 height 57
click at [362, 139] on span "A delightful mix of creamy Kraft cheese drizzled with sweet honey for a perfect…" at bounding box center [337, 149] width 69 height 57
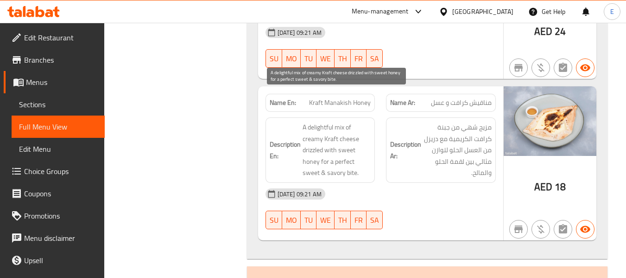
click at [362, 139] on span "A delightful mix of creamy Kraft cheese drizzled with sweet honey for a perfect…" at bounding box center [337, 149] width 69 height 57
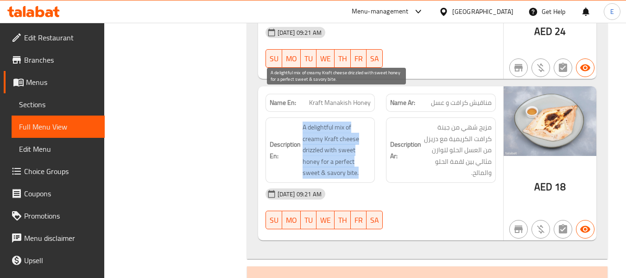
click at [362, 140] on span "A delightful mix of creamy Kraft cheese drizzled with sweet honey for a perfect…" at bounding box center [337, 149] width 69 height 57
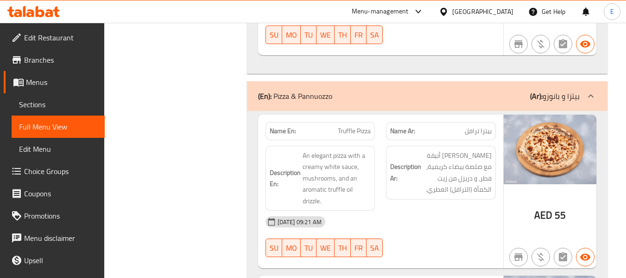
scroll to position [3107, 0]
click at [551, 205] on span "AED" at bounding box center [544, 214] width 18 height 18
click at [373, 121] on div "Name En: Truffle Pizza" at bounding box center [321, 130] width 110 height 18
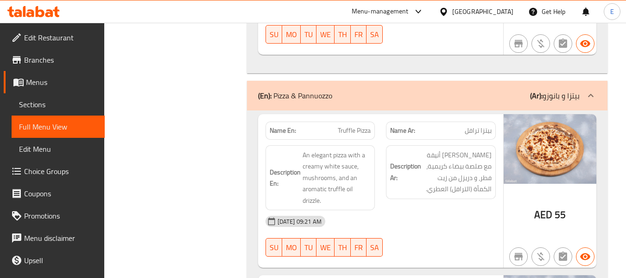
click at [373, 121] on div "Name En: Truffle Pizza" at bounding box center [321, 130] width 110 height 18
click at [490, 126] on span "بيتزا ترافل" at bounding box center [478, 131] width 27 height 10
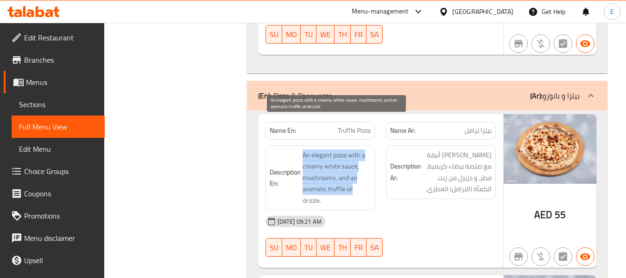
drag, startPoint x: 300, startPoint y: 121, endPoint x: 356, endPoint y: 163, distance: 69.6
click at [356, 163] on h6 "Description En: An elegant pizza with a creamy white sauce, mushrooms, and an a…" at bounding box center [321, 177] width 102 height 57
click at [356, 163] on span "An elegant pizza with a creamy white sauce, mushrooms, and an aromatic truffle …" at bounding box center [337, 177] width 69 height 57
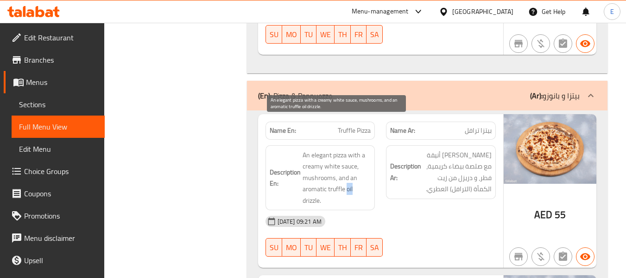
click at [356, 163] on span "An elegant pizza with a creamy white sauce, mushrooms, and an aromatic truffle …" at bounding box center [337, 177] width 69 height 57
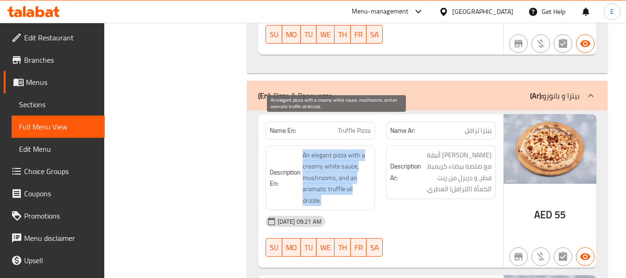
click at [356, 163] on span "An elegant pizza with a creamy white sauce, mushrooms, and an aromatic truffle …" at bounding box center [337, 177] width 69 height 57
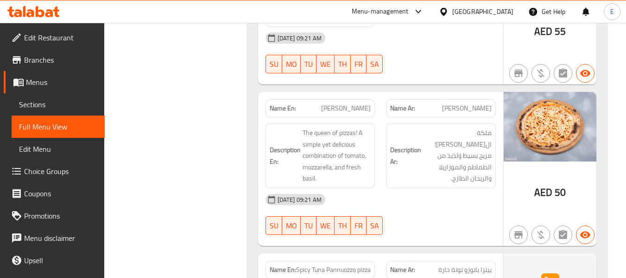
scroll to position [3292, 0]
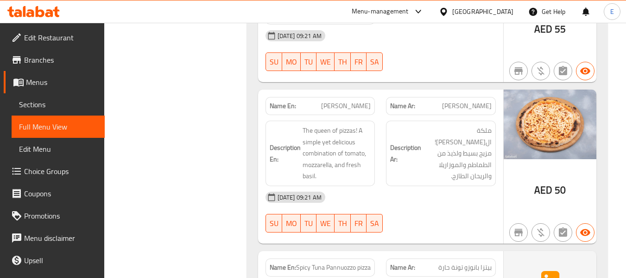
click at [564, 181] on span "50" at bounding box center [560, 190] width 11 height 18
click at [476, 101] on span "[PERSON_NAME]" at bounding box center [467, 106] width 50 height 10
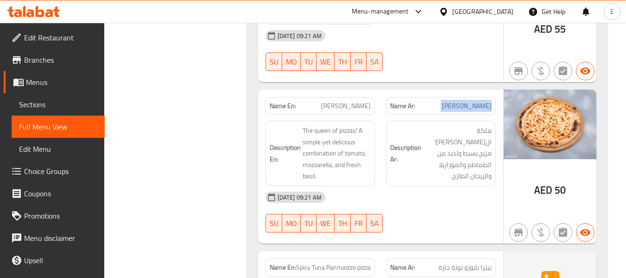
click at [477, 101] on span "[PERSON_NAME]" at bounding box center [467, 106] width 50 height 10
click at [355, 101] on span "[PERSON_NAME]" at bounding box center [346, 106] width 50 height 10
click at [434, 186] on div "[DATE] 09:21 AM" at bounding box center [381, 197] width 242 height 22
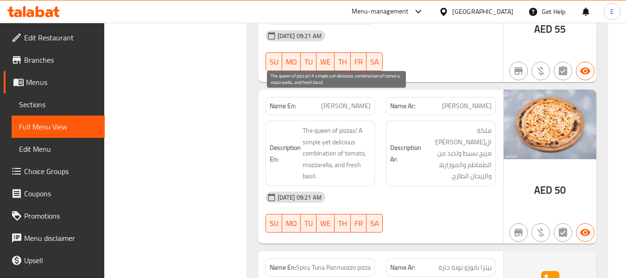
click at [304, 125] on span "The queen of pizzas! A simple yet delicious combination of tomato, mozzarella, …" at bounding box center [337, 153] width 69 height 57
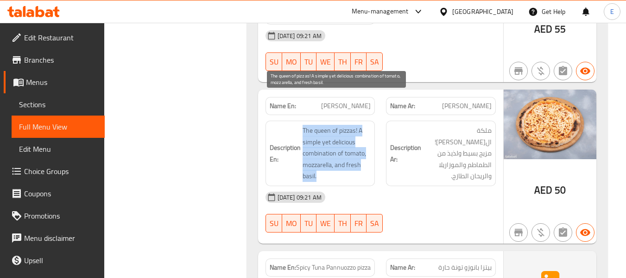
drag, startPoint x: 300, startPoint y: 97, endPoint x: 367, endPoint y: 144, distance: 81.5
click at [367, 144] on h6 "Description En: The queen of pizzas! A simple yet delicious combination of toma…" at bounding box center [321, 153] width 102 height 57
click at [367, 144] on span "The queen of pizzas! A simple yet delicious combination of tomato, mozzarella, …" at bounding box center [337, 153] width 69 height 57
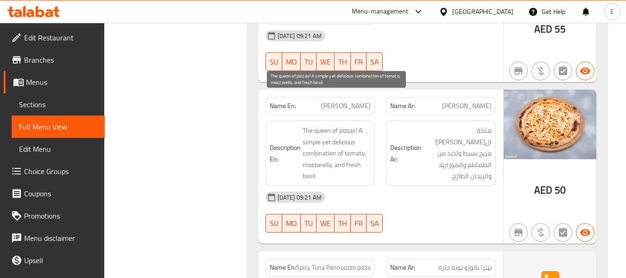
click at [367, 144] on span "The queen of pizzas! A simple yet delicious combination of tomato, mozzarella, …" at bounding box center [337, 153] width 69 height 57
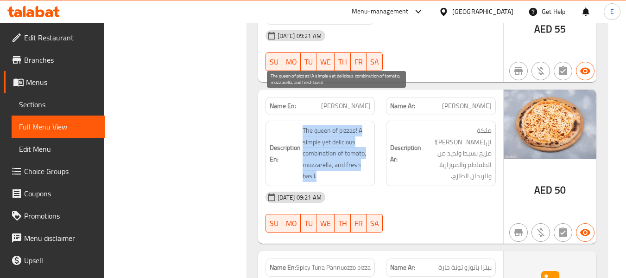
click at [367, 144] on span "The queen of pizzas! A simple yet delicious combination of tomato, mozzarella, …" at bounding box center [337, 153] width 69 height 57
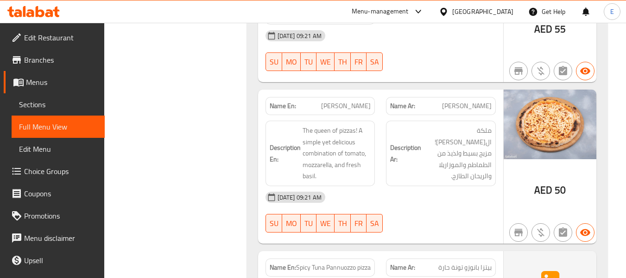
click at [436, 147] on div "Description Ar: ملكة البيتزا! مزيج بسيط ولذيذ من الطماطم والموزاريلا والريحان ا…" at bounding box center [441, 153] width 121 height 77
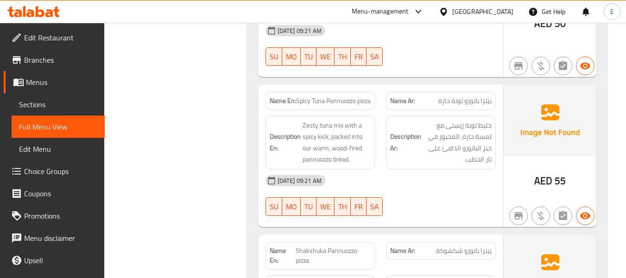
scroll to position [3478, 0]
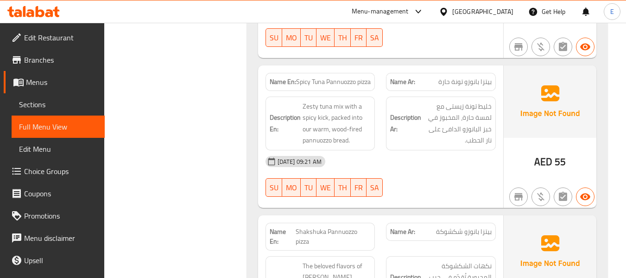
click at [549, 153] on span "AED" at bounding box center [544, 162] width 18 height 18
click at [466, 77] on span "بيتزا بانوزو تونة حارة" at bounding box center [465, 82] width 53 height 10
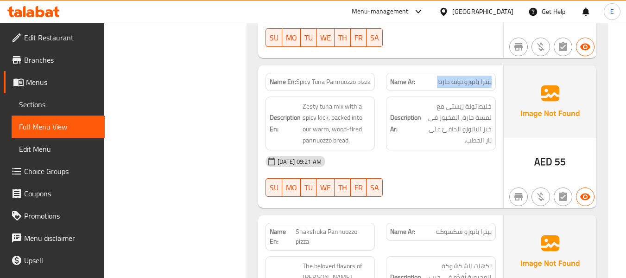
click at [466, 77] on span "بيتزا بانوزو تونة حارة" at bounding box center [465, 82] width 53 height 10
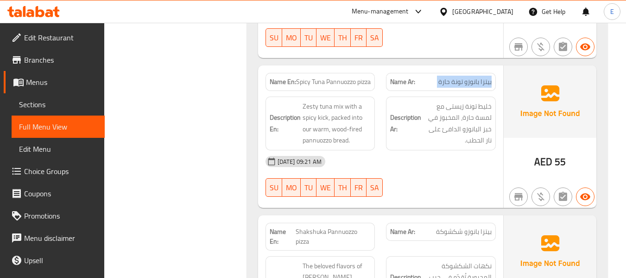
click at [466, 77] on span "بيتزا بانوزو تونة حارة" at bounding box center [465, 82] width 53 height 10
click at [325, 67] on div "Name En: Spicy Tuna Pannuozzo pizza" at bounding box center [320, 81] width 121 height 29
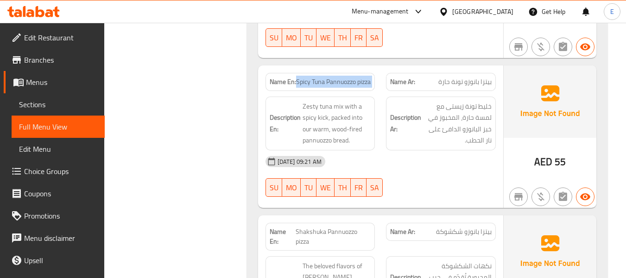
click at [325, 67] on div "Name En: Spicy Tuna Pannuozzo pizza" at bounding box center [320, 81] width 121 height 29
click at [435, 150] on div "[DATE] 09:21 AM" at bounding box center [381, 161] width 242 height 22
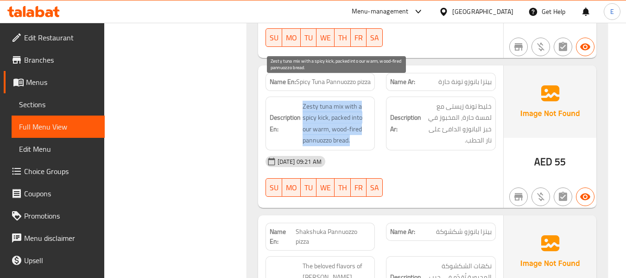
drag, startPoint x: 295, startPoint y: 82, endPoint x: 355, endPoint y: 121, distance: 71.1
click at [355, 121] on h6 "Description En: Zesty tuna mix with a spicy kick, packed into our warm, wood-fi…" at bounding box center [321, 123] width 102 height 45
click at [355, 121] on span "Zesty tuna mix with a spicy kick, packed into our warm, wood-fired pannuozzo br…" at bounding box center [337, 123] width 69 height 45
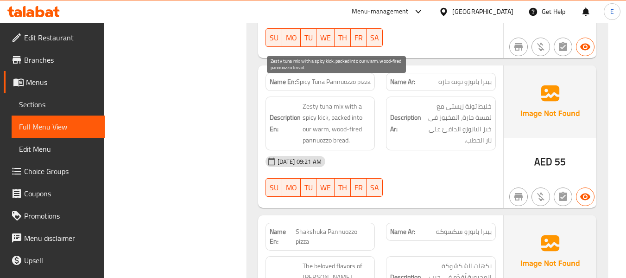
click at [355, 121] on span "Zesty tuna mix with a spicy kick, packed into our warm, wood-fired pannuozzo br…" at bounding box center [337, 123] width 69 height 45
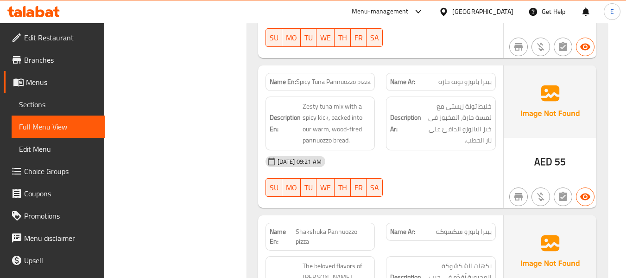
click at [351, 110] on span "Zesty tuna mix with a spicy kick, packed into our warm, wood-fired pannuozzo br…" at bounding box center [337, 123] width 69 height 45
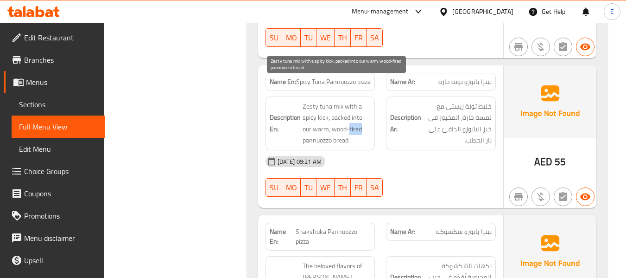
click at [351, 110] on span "Zesty tuna mix with a spicy kick, packed into our warm, wood-fired pannuozzo br…" at bounding box center [337, 123] width 69 height 45
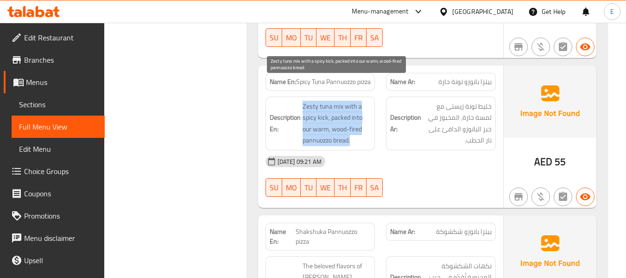
click at [351, 110] on span "Zesty tuna mix with a spicy kick, packed into our warm, wood-fired pannuozzo br…" at bounding box center [337, 123] width 69 height 45
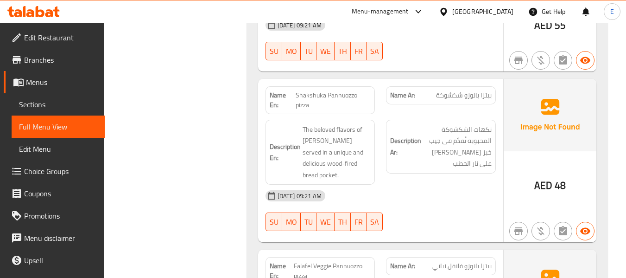
scroll to position [3617, 0]
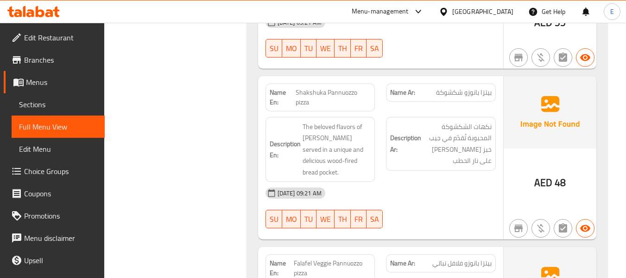
click at [363, 88] on span "Shakshuka Pannuozzo pizza" at bounding box center [334, 97] width 76 height 19
click at [464, 88] on span "بيتزا بانوزو شكشوكة" at bounding box center [464, 93] width 56 height 10
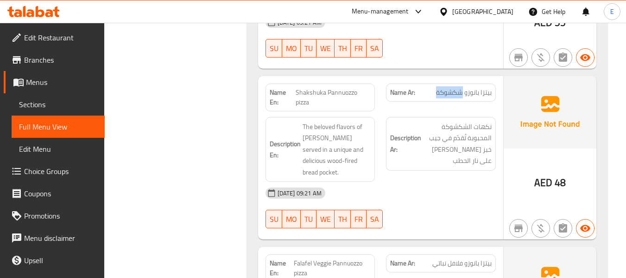
click at [464, 88] on span "بيتزا بانوزو شكشوكة" at bounding box center [464, 93] width 56 height 10
click at [316, 88] on span "Shakshuka Pannuozzo pizza" at bounding box center [334, 97] width 76 height 19
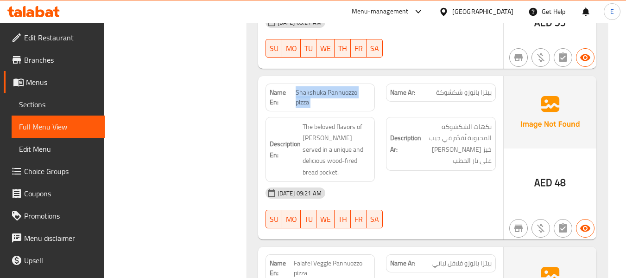
click at [316, 88] on span "Shakshuka Pannuozzo pizza" at bounding box center [334, 97] width 76 height 19
click at [422, 182] on div "[DATE] 09:21 AM" at bounding box center [381, 193] width 242 height 22
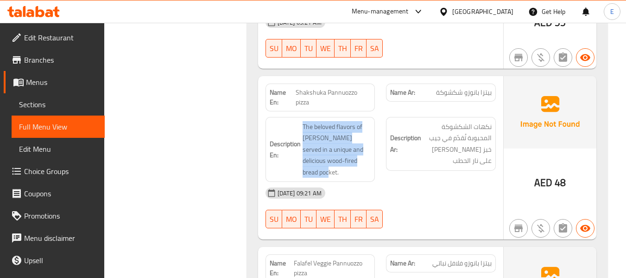
drag, startPoint x: 305, startPoint y: 101, endPoint x: 376, endPoint y: 144, distance: 82.8
click at [376, 144] on div "Description En: The beloved flavors of shakshuka served in a unique and delicio…" at bounding box center [320, 149] width 121 height 77
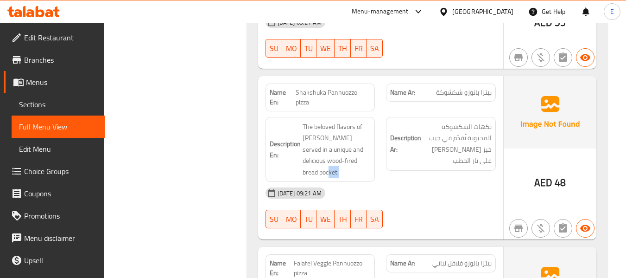
click at [376, 144] on div "Description En: The beloved flavors of shakshuka served in a unique and delicio…" at bounding box center [320, 149] width 121 height 77
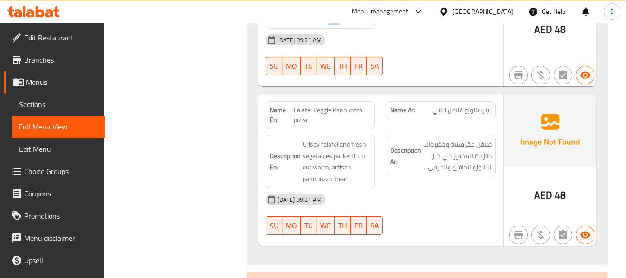
scroll to position [3802, 0]
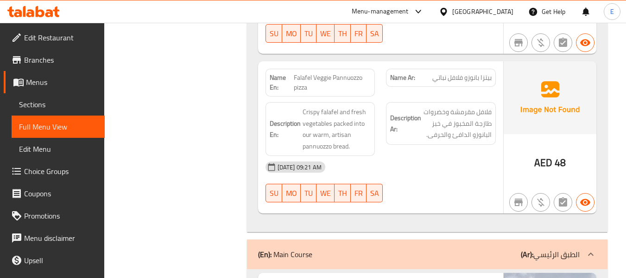
click at [478, 73] on span "بيتزا بانوزو فلافل نباتي" at bounding box center [462, 78] width 59 height 10
click at [336, 73] on span "Falafel Veggie Pannuozzo pizza" at bounding box center [332, 82] width 77 height 19
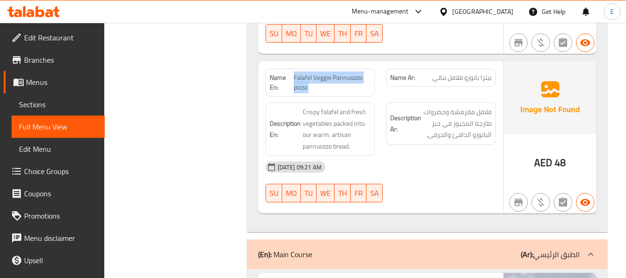
click at [336, 73] on span "Falafel Veggie Pannuozzo pizza" at bounding box center [332, 82] width 77 height 19
click at [467, 156] on div "[DATE] 09:21 AM" at bounding box center [381, 167] width 242 height 22
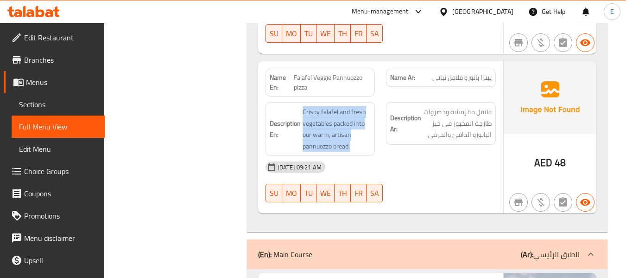
drag, startPoint x: 301, startPoint y: 77, endPoint x: 371, endPoint y: 114, distance: 78.4
click at [371, 114] on h6 "Description En: Crispy falafel and fresh vegetables packed into our warm, artis…" at bounding box center [321, 128] width 102 height 45
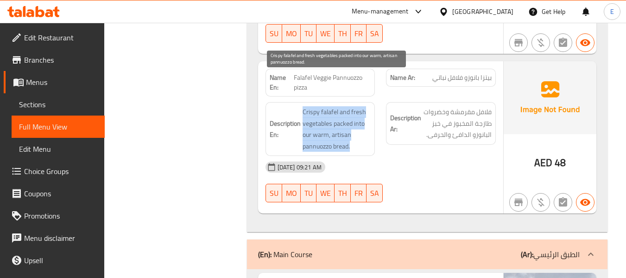
click at [371, 114] on span "Crispy falafel and fresh vegetables packed into our warm, artisan pannuozzo bre…" at bounding box center [337, 128] width 69 height 45
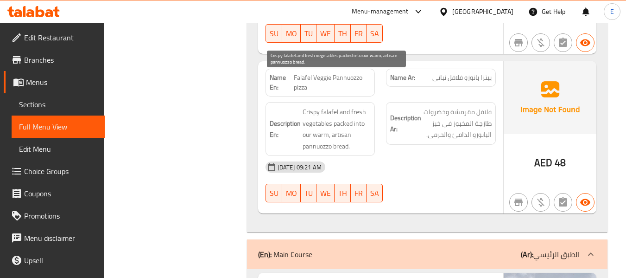
click at [371, 114] on span "Crispy falafel and fresh vegetables packed into our warm, artisan pannuozzo bre…" at bounding box center [337, 128] width 69 height 45
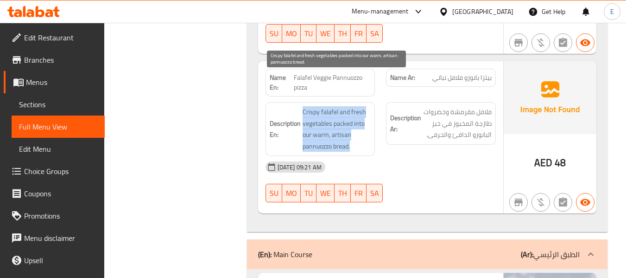
click at [371, 114] on span "Crispy falafel and fresh vegetables packed into our warm, artisan pannuozzo bre…" at bounding box center [337, 128] width 69 height 45
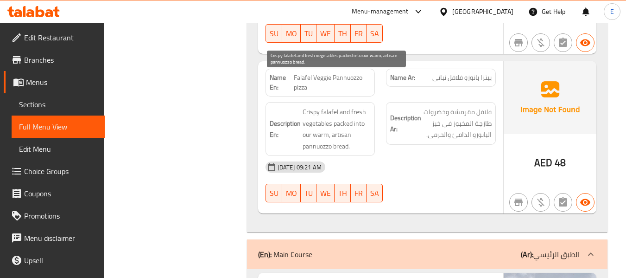
click at [457, 158] on div "06-10-2025 09:21 AM SU MO TU WE TH FR SA" at bounding box center [381, 182] width 242 height 52
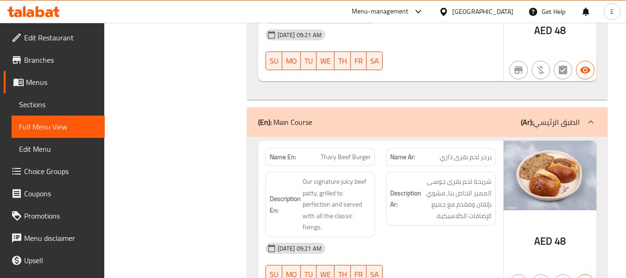
scroll to position [3988, 0]
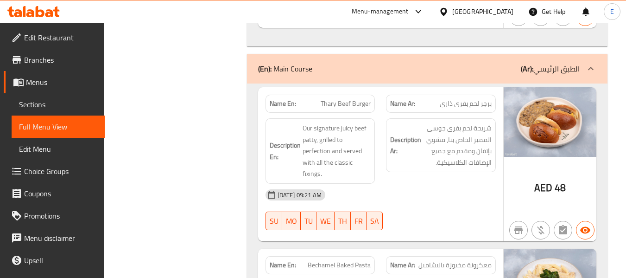
click at [560, 179] on span "48" at bounding box center [560, 188] width 11 height 18
click at [462, 99] on span "برجر لحم بقرى ذاري" at bounding box center [466, 104] width 52 height 10
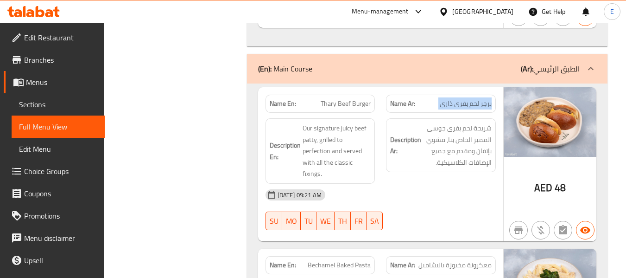
click at [462, 99] on span "برجر لحم بقرى ذاري" at bounding box center [466, 104] width 52 height 10
click at [359, 99] on span "Thary Beef Burger" at bounding box center [346, 104] width 50 height 10
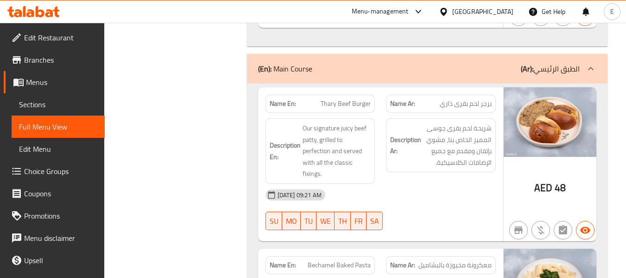
click at [447, 135] on span "شريحة لحم بقرى جوسى المميز الخاص بنا، مشوي بإتقان ومقدم مع جميع الإضافات الكلاس…" at bounding box center [457, 144] width 69 height 45
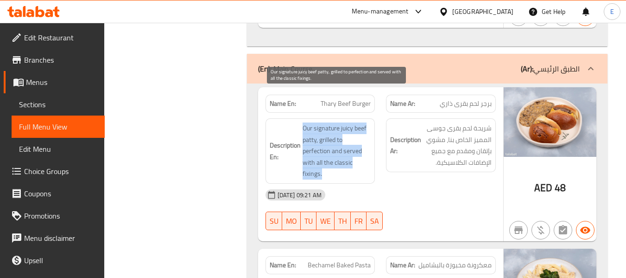
drag, startPoint x: 304, startPoint y: 94, endPoint x: 364, endPoint y: 143, distance: 77.5
click at [364, 143] on span "Our signature juicy beef patty, grilled to perfection and served with all the c…" at bounding box center [337, 150] width 69 height 57
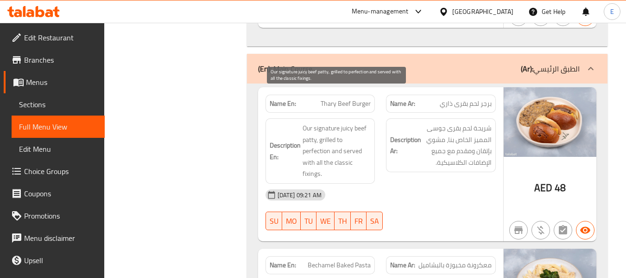
click at [364, 143] on span "Our signature juicy beef patty, grilled to perfection and served with all the c…" at bounding box center [337, 150] width 69 height 57
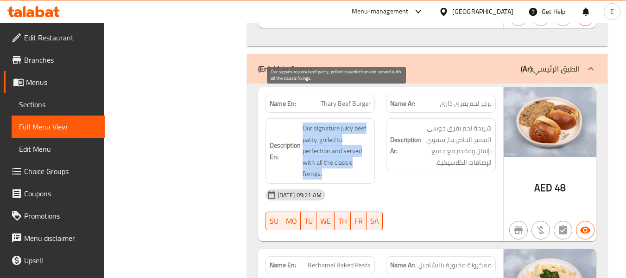
click at [364, 143] on span "Our signature juicy beef patty, grilled to perfection and served with all the c…" at bounding box center [337, 150] width 69 height 57
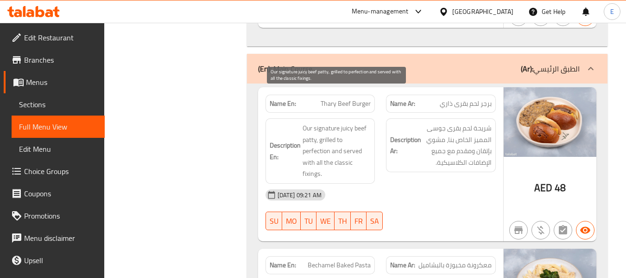
click at [482, 184] on div "[DATE] 09:21 AM" at bounding box center [381, 195] width 242 height 22
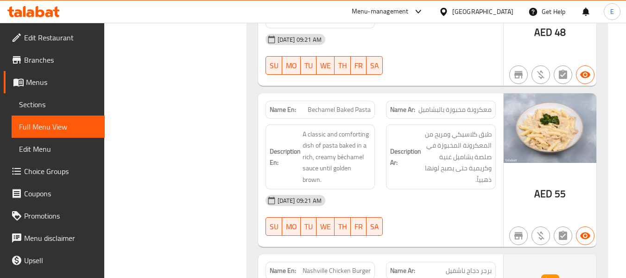
scroll to position [4173, 0]
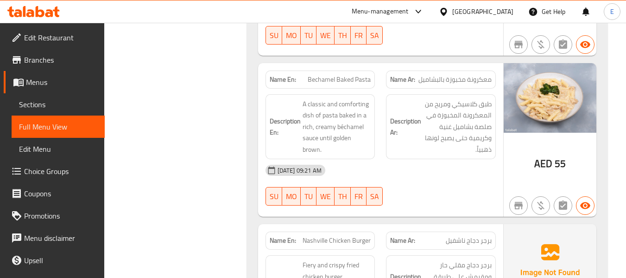
click at [344, 75] on span "Bechamel Baked Pasta" at bounding box center [339, 80] width 63 height 10
click at [466, 75] on span "معكرونة مخبوزة بالبشاميل" at bounding box center [455, 80] width 73 height 10
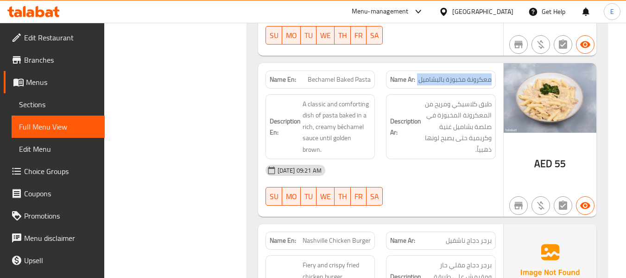
click at [467, 75] on span "معكرونة مخبوزة بالبشاميل" at bounding box center [455, 80] width 73 height 10
click at [453, 159] on div "[DATE] 09:21 AM" at bounding box center [381, 170] width 242 height 22
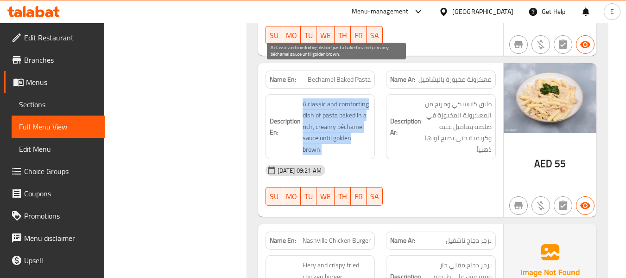
drag, startPoint x: 300, startPoint y: 68, endPoint x: 349, endPoint y: 116, distance: 69.2
click at [349, 116] on h6 "Description En: A classic and comforting dish of pasta baked in a rich, creamy …" at bounding box center [321, 126] width 102 height 57
click at [349, 116] on span "A classic and comforting dish of pasta baked in a rich, creamy béchamel sauce u…" at bounding box center [337, 126] width 69 height 57
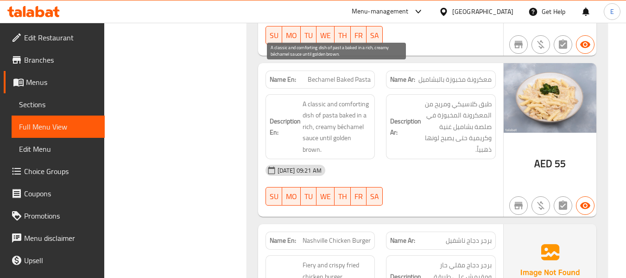
click at [349, 116] on span "A classic and comforting dish of pasta baked in a rich, creamy béchamel sauce u…" at bounding box center [337, 126] width 69 height 57
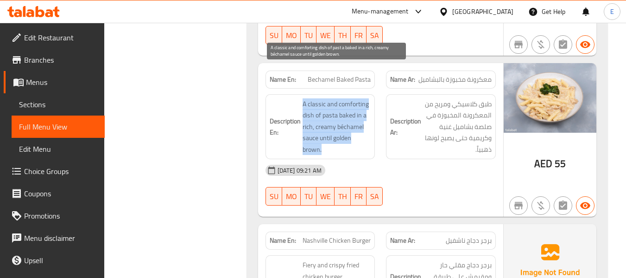
click at [349, 116] on span "A classic and comforting dish of pasta baked in a rich, creamy béchamel sauce u…" at bounding box center [337, 126] width 69 height 57
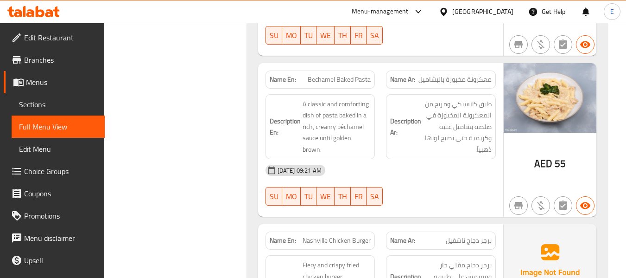
click at [449, 159] on div "[DATE] 09:21 AM" at bounding box center [381, 170] width 242 height 22
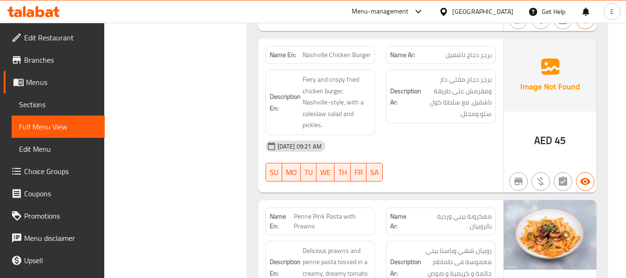
scroll to position [4313, 0]
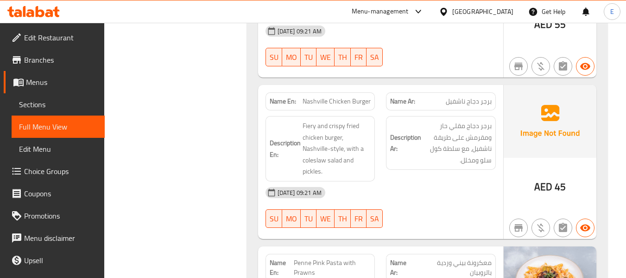
click at [460, 92] on div "Name Ar: برجر دجاج ناشفيل" at bounding box center [441, 101] width 110 height 18
click at [323, 87] on div "Name En: Nashville Chicken Burger" at bounding box center [320, 101] width 121 height 29
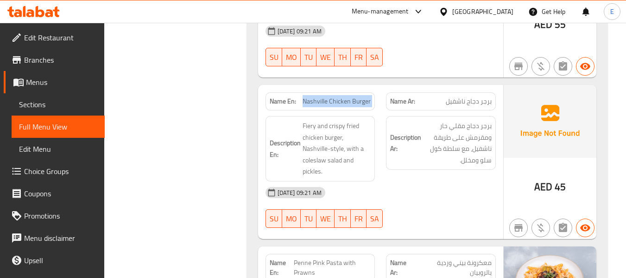
click at [323, 87] on div "Name En: Nashville Chicken Burger" at bounding box center [320, 101] width 121 height 29
click at [383, 138] on div "Description Ar: برجر دجاج مقلي حار ومقرمش على طريقة ناشفيل، مع سلطة كول سلو ومخ…" at bounding box center [441, 148] width 121 height 77
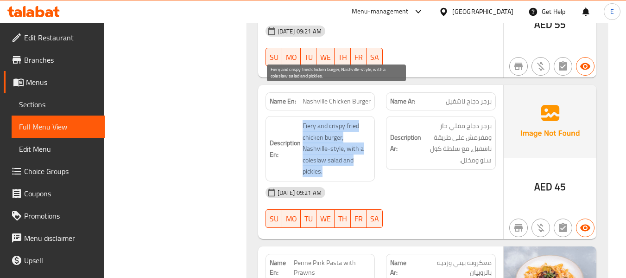
drag, startPoint x: 308, startPoint y: 90, endPoint x: 355, endPoint y: 137, distance: 66.2
click at [355, 137] on div "Description En: Fiery and crispy fried chicken burger, Nashville-style, with a …" at bounding box center [321, 148] width 110 height 65
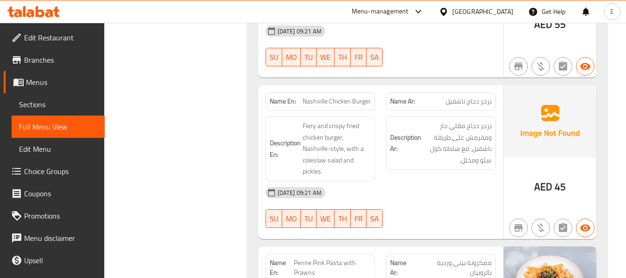
click at [481, 181] on div "[DATE] 09:21 AM" at bounding box center [381, 192] width 242 height 22
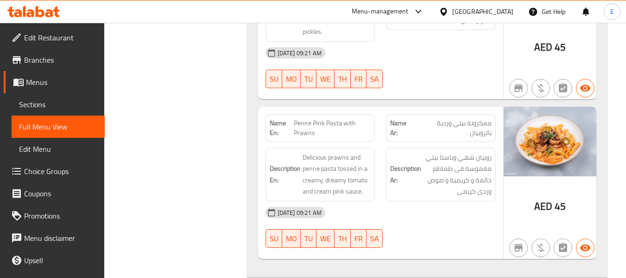
scroll to position [4452, 0]
click at [479, 119] on span "معكرونة بيني وردية بالروبيان" at bounding box center [453, 128] width 77 height 19
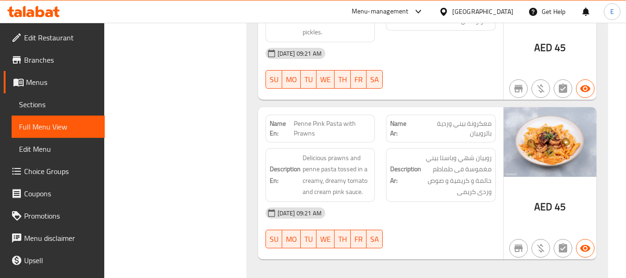
click at [316, 119] on span "Penne Pink Pasta with Prawns" at bounding box center [332, 128] width 77 height 19
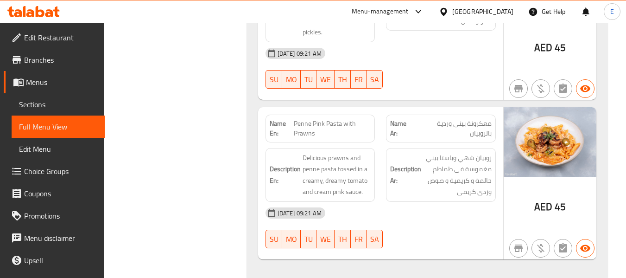
click at [291, 119] on strong "Name En:" at bounding box center [282, 128] width 24 height 19
drag, startPoint x: 295, startPoint y: 89, endPoint x: 361, endPoint y: 102, distance: 66.6
click at [361, 119] on span "Penne Pink Pasta with Prawns" at bounding box center [332, 128] width 77 height 19
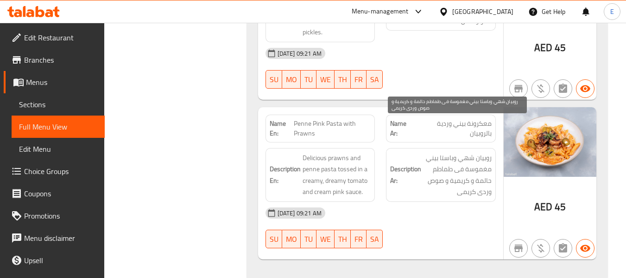
click at [475, 202] on div "[DATE] 09:21 AM" at bounding box center [381, 213] width 242 height 22
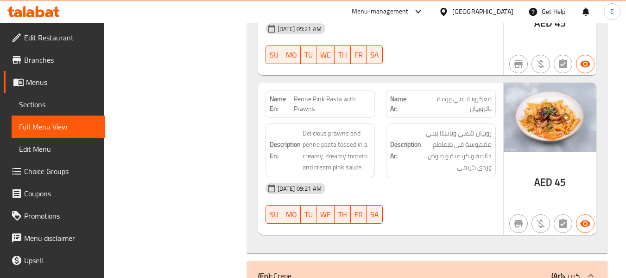
scroll to position [4498, 0]
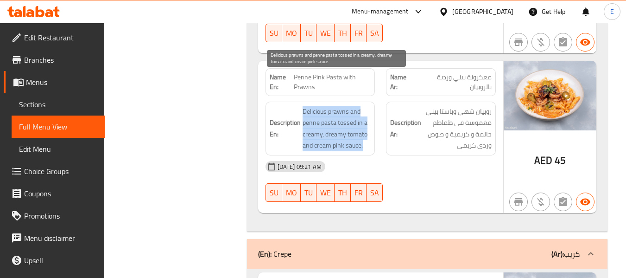
drag, startPoint x: 300, startPoint y: 78, endPoint x: 365, endPoint y: 113, distance: 73.8
click at [365, 113] on h6 "Description En: Delicious prawns and penne pasta tossed in a creamy, dreamy tom…" at bounding box center [321, 128] width 102 height 45
click at [365, 113] on span "Delicious prawns and penne pasta tossed in a creamy, dreamy tomato and cream pi…" at bounding box center [337, 128] width 69 height 45
drag, startPoint x: 326, startPoint y: 100, endPoint x: 368, endPoint y: 111, distance: 43.2
click at [368, 111] on span "Delicious prawns and penne pasta tossed in a creamy, dreamy tomato and cream pi…" at bounding box center [337, 128] width 69 height 45
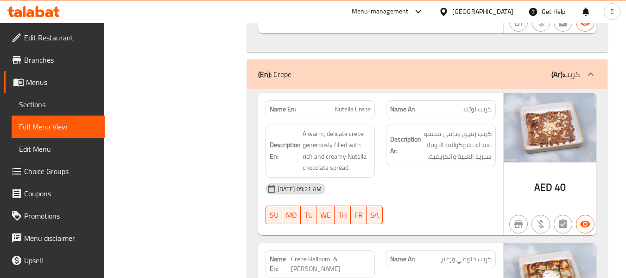
scroll to position [4684, 0]
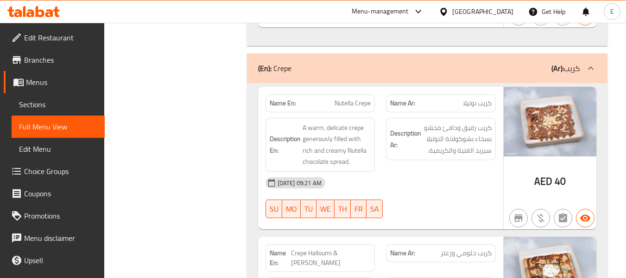
click at [539, 172] on span "AED" at bounding box center [544, 181] width 18 height 18
click at [484, 98] on span "كريب نوتيلا" at bounding box center [477, 103] width 29 height 10
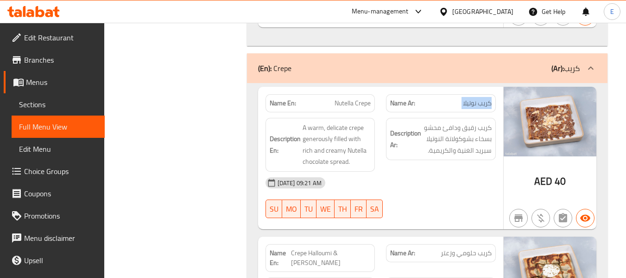
click at [484, 98] on span "كريب نوتيلا" at bounding box center [477, 103] width 29 height 10
click at [345, 98] on span "Nutella Crepe" at bounding box center [353, 103] width 36 height 10
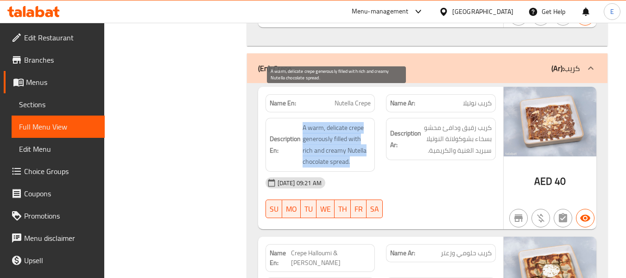
drag, startPoint x: 298, startPoint y: 89, endPoint x: 366, endPoint y: 128, distance: 78.5
click at [366, 128] on div "Description En: A warm, delicate crepe generously filled with rich and creamy N…" at bounding box center [321, 145] width 110 height 54
click at [366, 128] on span "A warm, delicate crepe generously filled with rich and creamy Nutella chocolate…" at bounding box center [337, 144] width 69 height 45
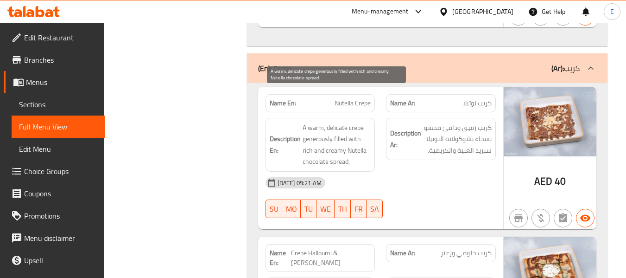
click at [366, 128] on span "A warm, delicate crepe generously filled with rich and creamy Nutella chocolate…" at bounding box center [337, 144] width 69 height 45
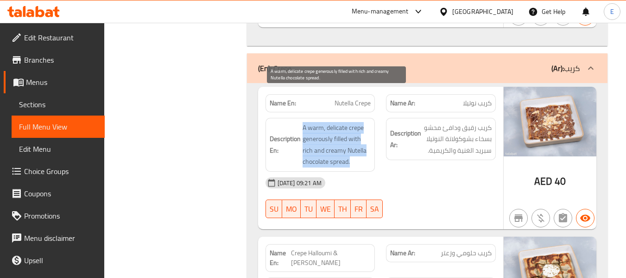
click at [366, 128] on span "A warm, delicate crepe generously filled with rich and creamy Nutella chocolate…" at bounding box center [337, 144] width 69 height 45
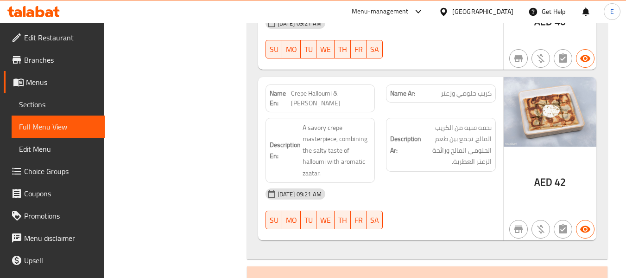
scroll to position [4869, 0]
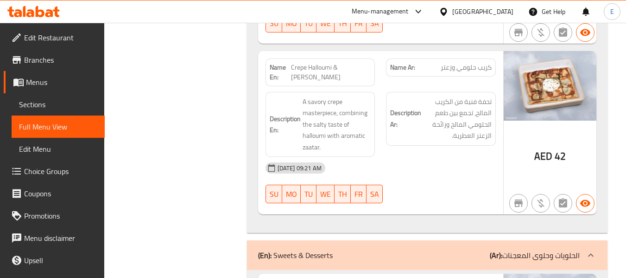
click at [474, 63] on span "كريب حلومي وزعتر" at bounding box center [466, 68] width 51 height 10
click at [344, 63] on span "Crepe Halloumi & [PERSON_NAME]" at bounding box center [331, 72] width 80 height 19
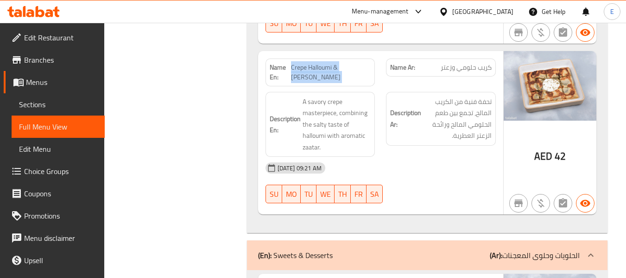
click at [344, 63] on span "Crepe Halloumi & [PERSON_NAME]" at bounding box center [331, 72] width 80 height 19
click at [409, 157] on div "[DATE] 09:21 AM" at bounding box center [381, 168] width 242 height 22
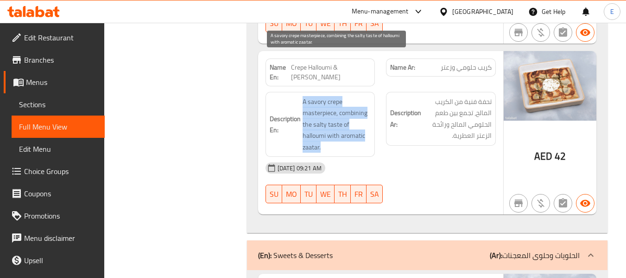
drag, startPoint x: 300, startPoint y: 60, endPoint x: 369, endPoint y: 103, distance: 80.4
click at [369, 103] on h6 "Description En: A savory crepe masterpiece, combining the salty taste of hallou…" at bounding box center [321, 124] width 102 height 57
click at [369, 103] on span "A savory crepe masterpiece, combining the salty taste of halloumi with aromatic…" at bounding box center [337, 124] width 69 height 57
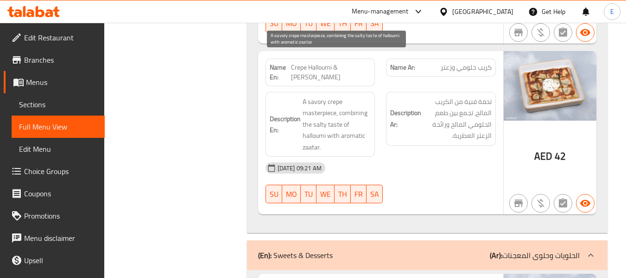
click at [369, 103] on span "A savory crepe masterpiece, combining the salty taste of halloumi with aromatic…" at bounding box center [337, 124] width 69 height 57
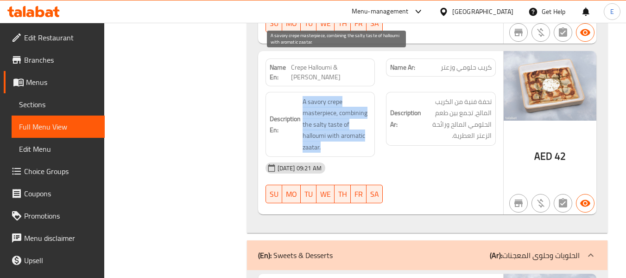
click at [369, 103] on span "A savory crepe masterpiece, combining the salty taste of halloumi with aromatic…" at bounding box center [337, 124] width 69 height 57
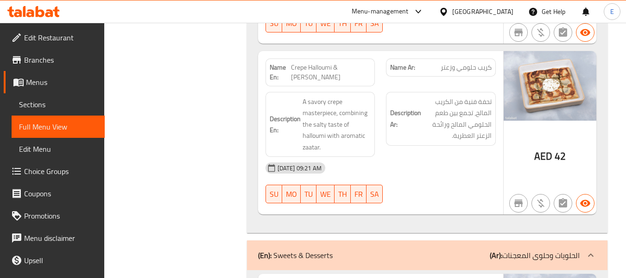
click at [440, 157] on div "[DATE] 09:21 AM" at bounding box center [381, 168] width 242 height 22
click at [301, 96] on h6 "Description En: A savory crepe masterpiece, combining the salty taste of hallou…" at bounding box center [321, 124] width 102 height 57
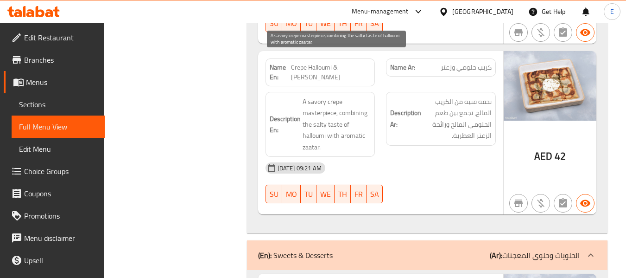
click at [316, 96] on span "A savory crepe masterpiece, combining the salty taste of halloumi with aromatic…" at bounding box center [337, 124] width 69 height 57
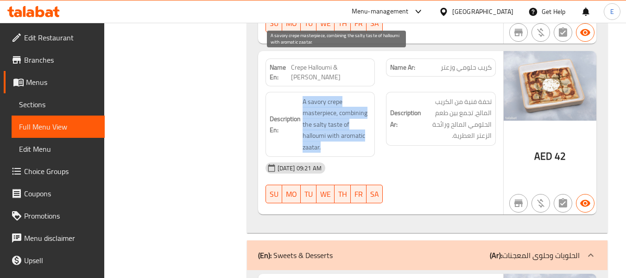
click at [316, 96] on span "A savory crepe masterpiece, combining the salty taste of halloumi with aromatic…" at bounding box center [337, 124] width 69 height 57
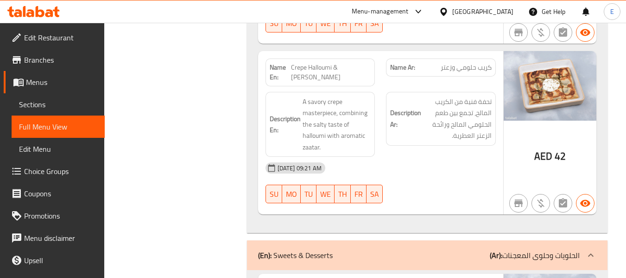
click at [342, 58] on div "Name En: Crepe Halloumi & Zaatar" at bounding box center [321, 72] width 110 height 28
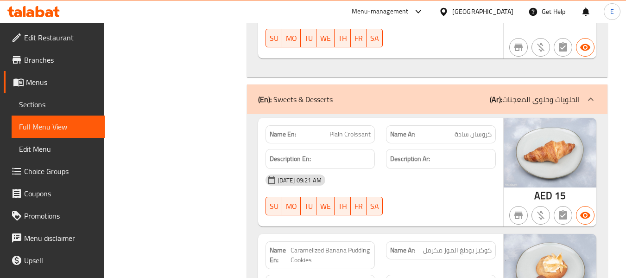
scroll to position [5008, 0]
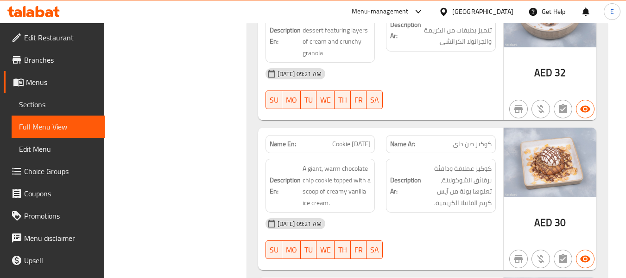
scroll to position [5936, 0]
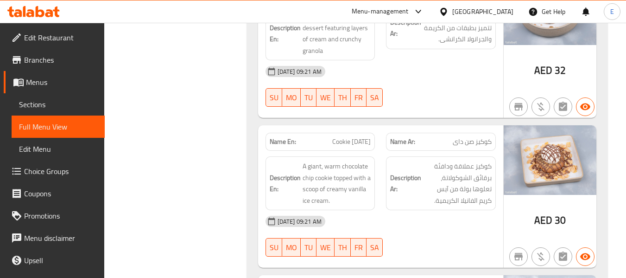
click at [419, 210] on div "[DATE] 09:21 AM" at bounding box center [381, 221] width 242 height 22
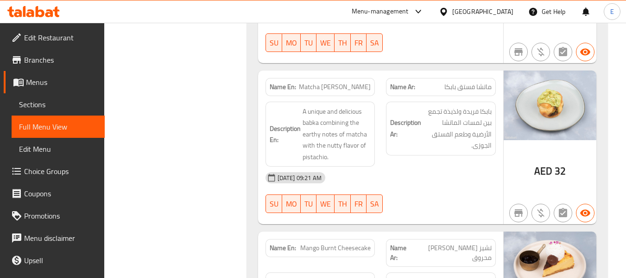
scroll to position [6724, 0]
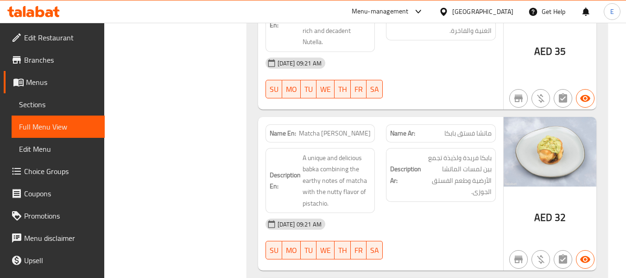
click at [339, 119] on div "Name En: Matcha Pistachio Babka" at bounding box center [320, 133] width 121 height 29
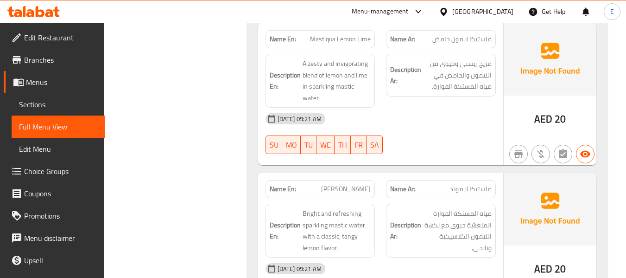
scroll to position [7778, 0]
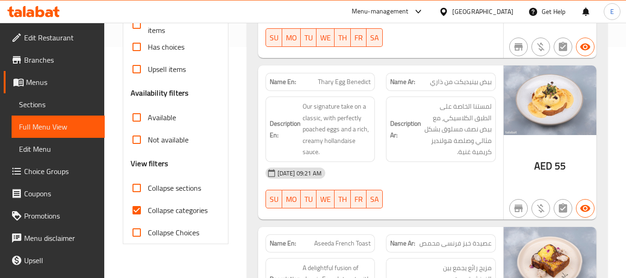
scroll to position [232, 0]
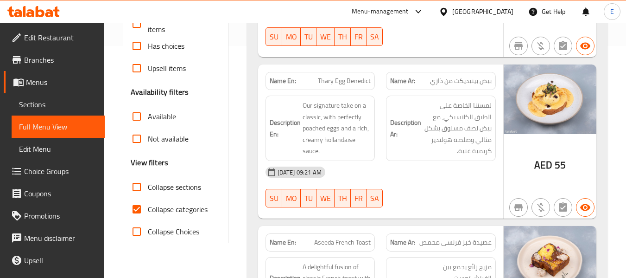
click at [35, 106] on span "Sections" at bounding box center [58, 104] width 78 height 11
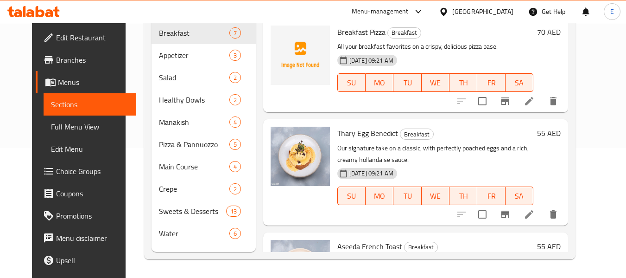
scroll to position [130, 0]
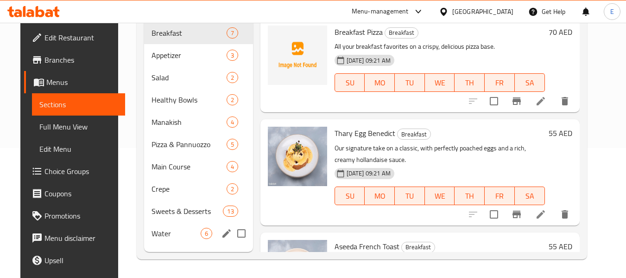
click at [166, 216] on span "Sweets & Desserts" at bounding box center [188, 210] width 72 height 11
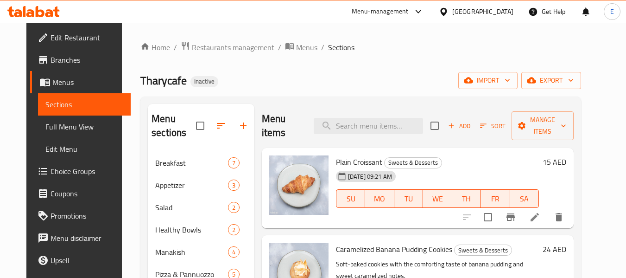
click at [409, 157] on span "Sweets & Desserts" at bounding box center [413, 162] width 57 height 11
copy div "Sweets & Desserts"
